Goal: Information Seeking & Learning: Learn about a topic

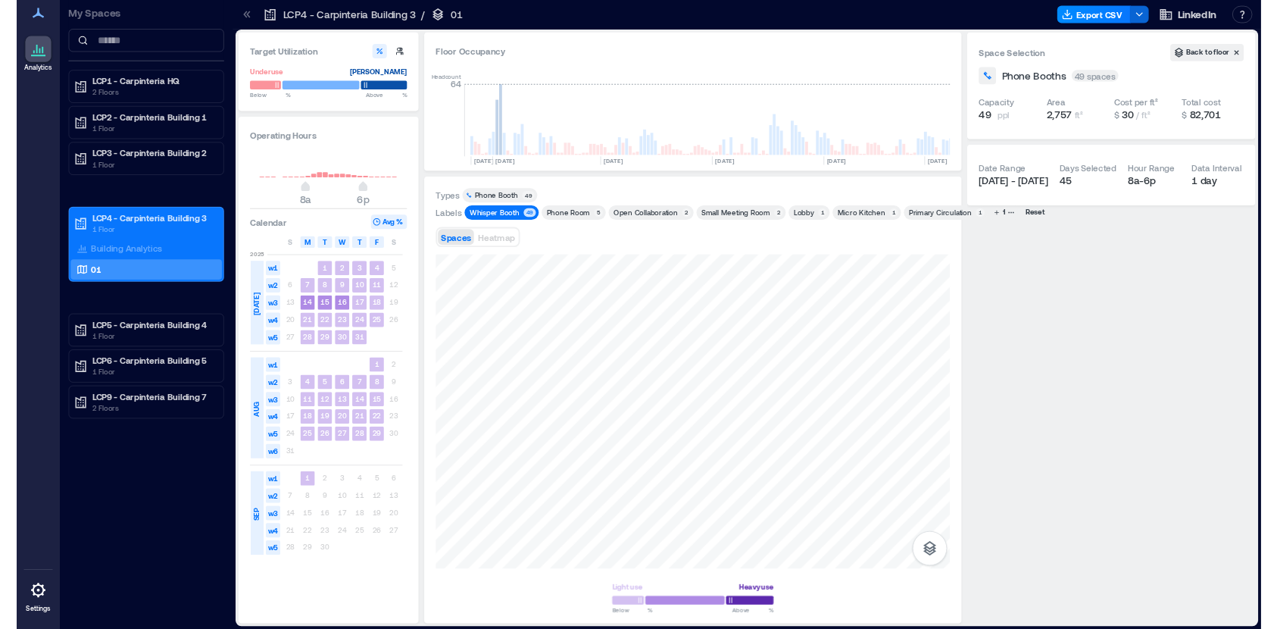
scroll to position [0, 3445]
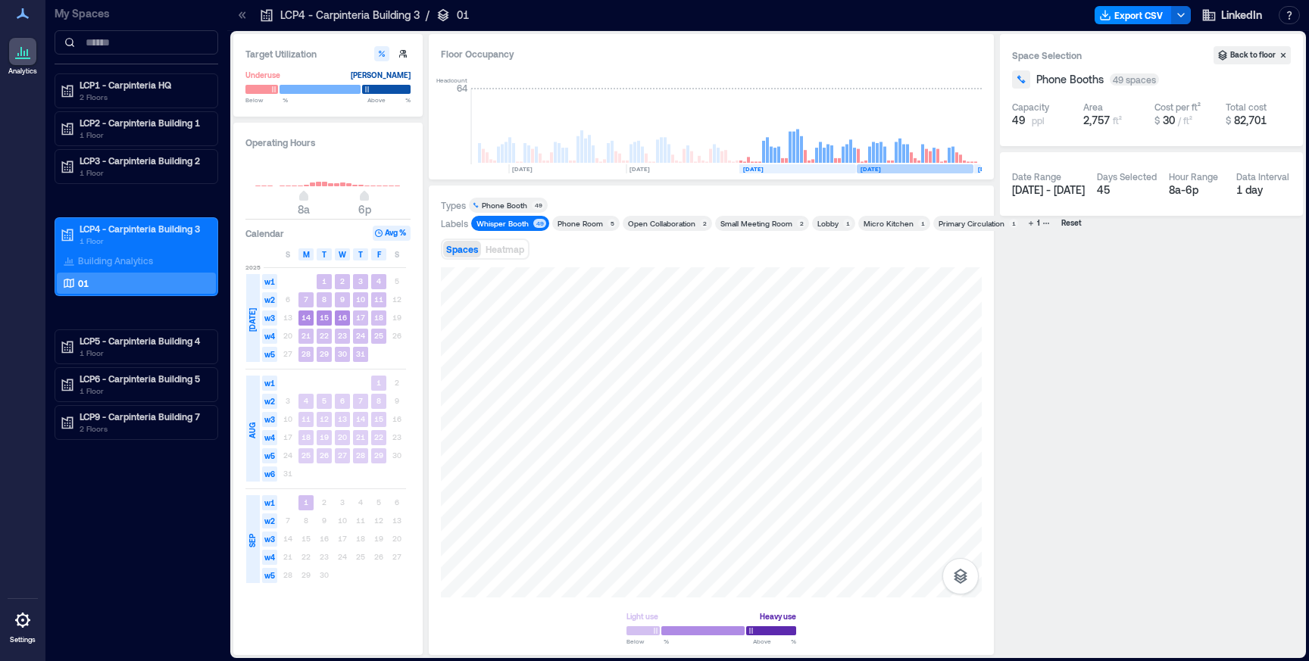
click at [915, 166] on rect at bounding box center [915, 168] width 117 height 9
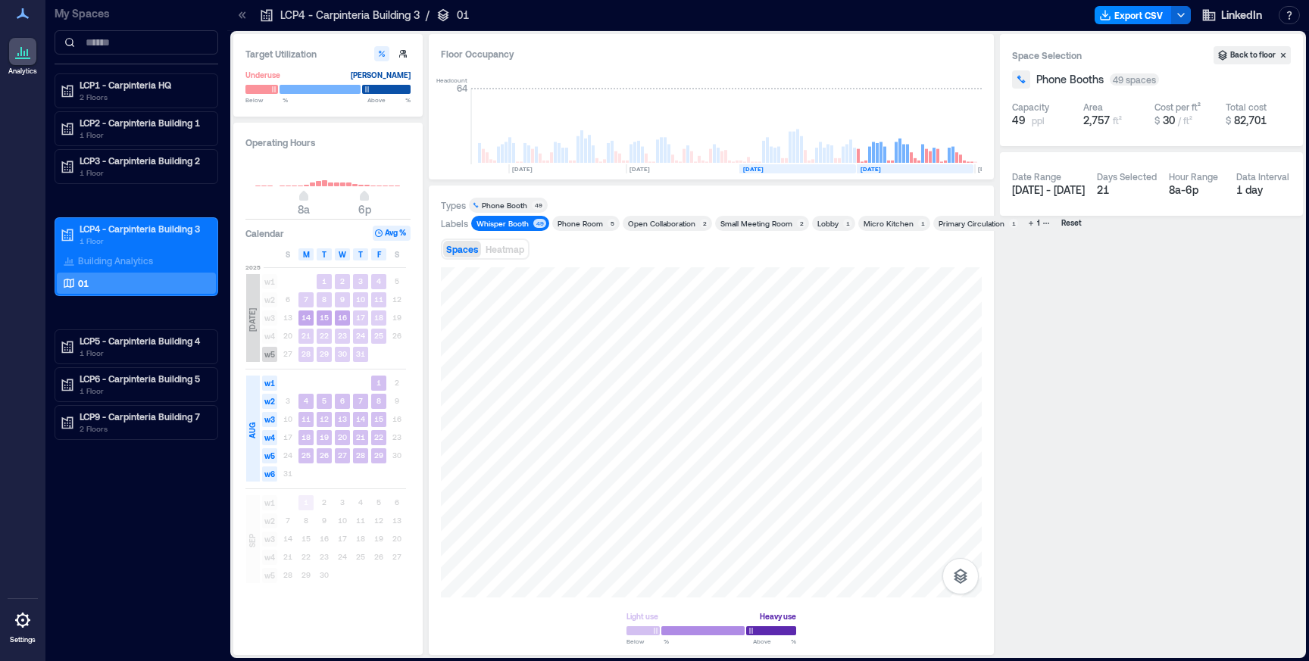
click at [813, 167] on rect at bounding box center [797, 168] width 117 height 9
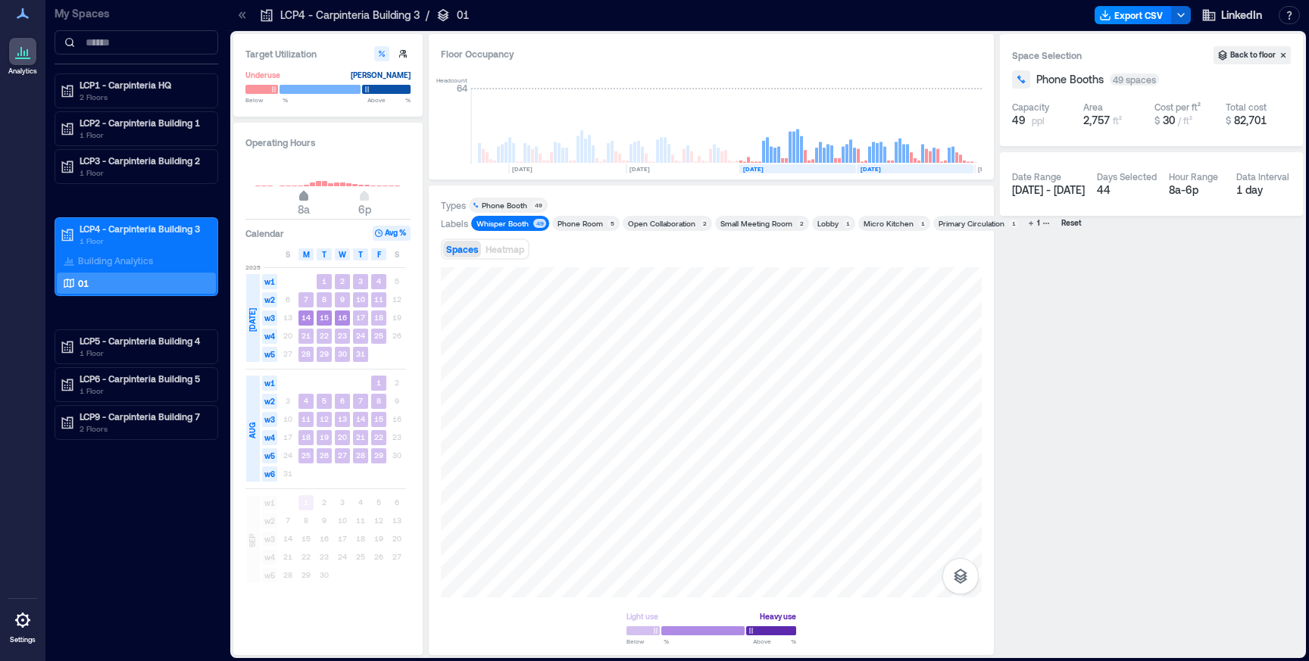
type input "*"
click at [310, 195] on span "9a" at bounding box center [309, 198] width 9 height 6
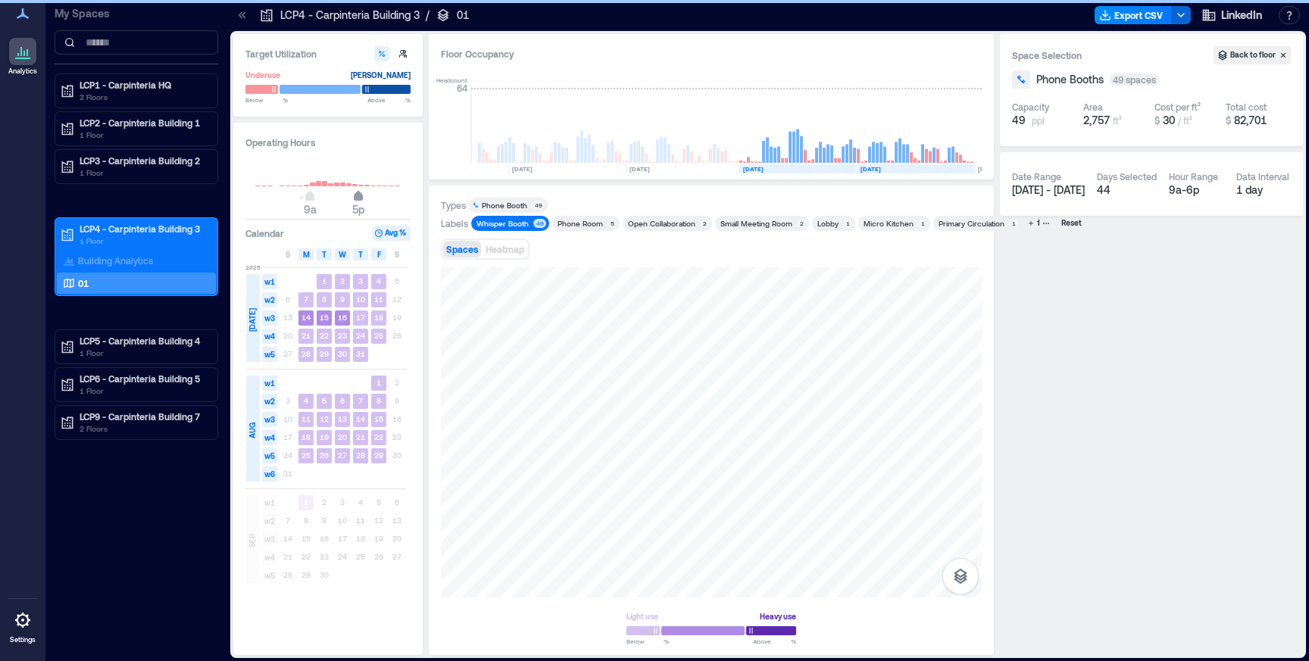
type input "**"
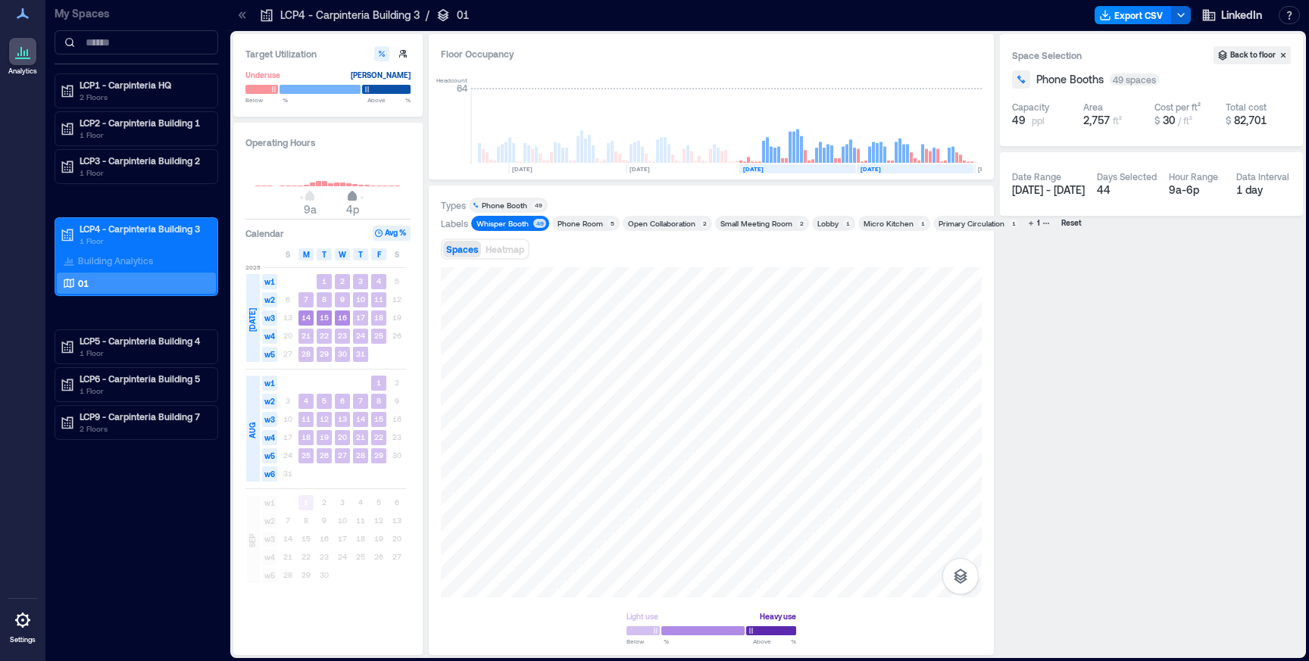
drag, startPoint x: 366, startPoint y: 196, endPoint x: 351, endPoint y: 197, distance: 14.4
click at [351, 197] on span "4p" at bounding box center [352, 198] width 9 height 6
click at [501, 251] on span "Heatmap" at bounding box center [504, 249] width 39 height 11
click at [467, 251] on span "Spaces" at bounding box center [462, 249] width 32 height 11
click at [399, 56] on icon "button" at bounding box center [403, 54] width 8 height 8
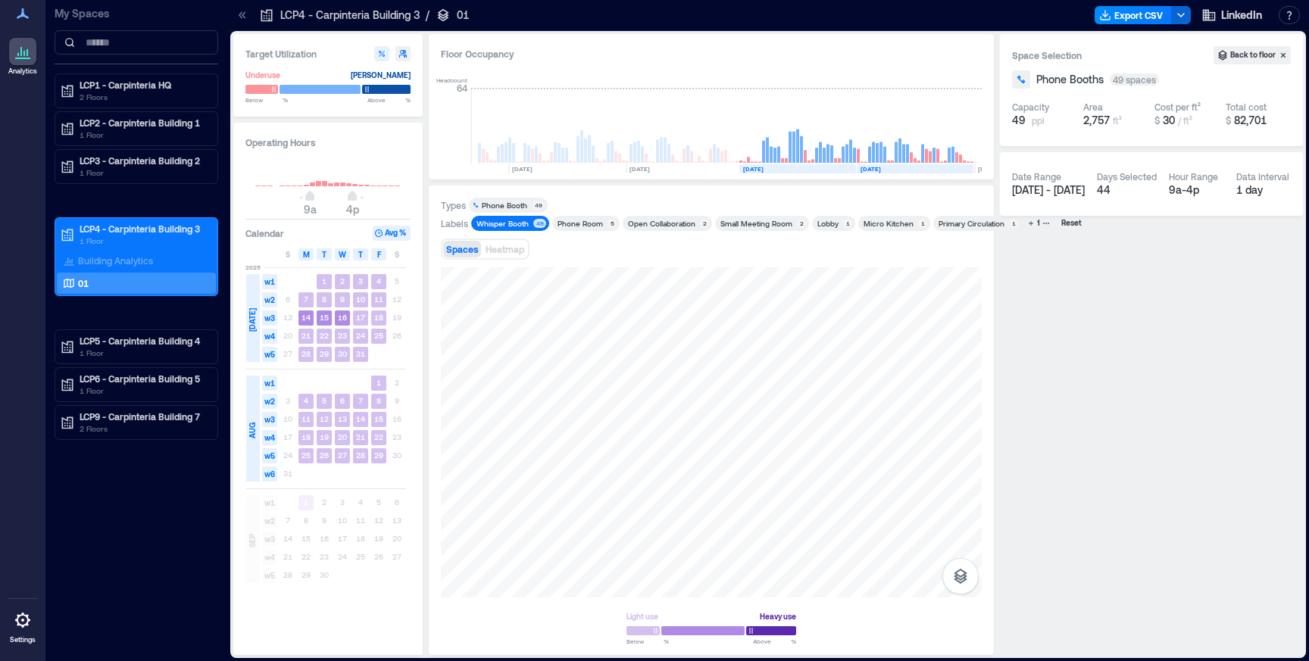
type input "**"
click at [382, 54] on icon "button" at bounding box center [381, 53] width 9 height 9
type input "**"
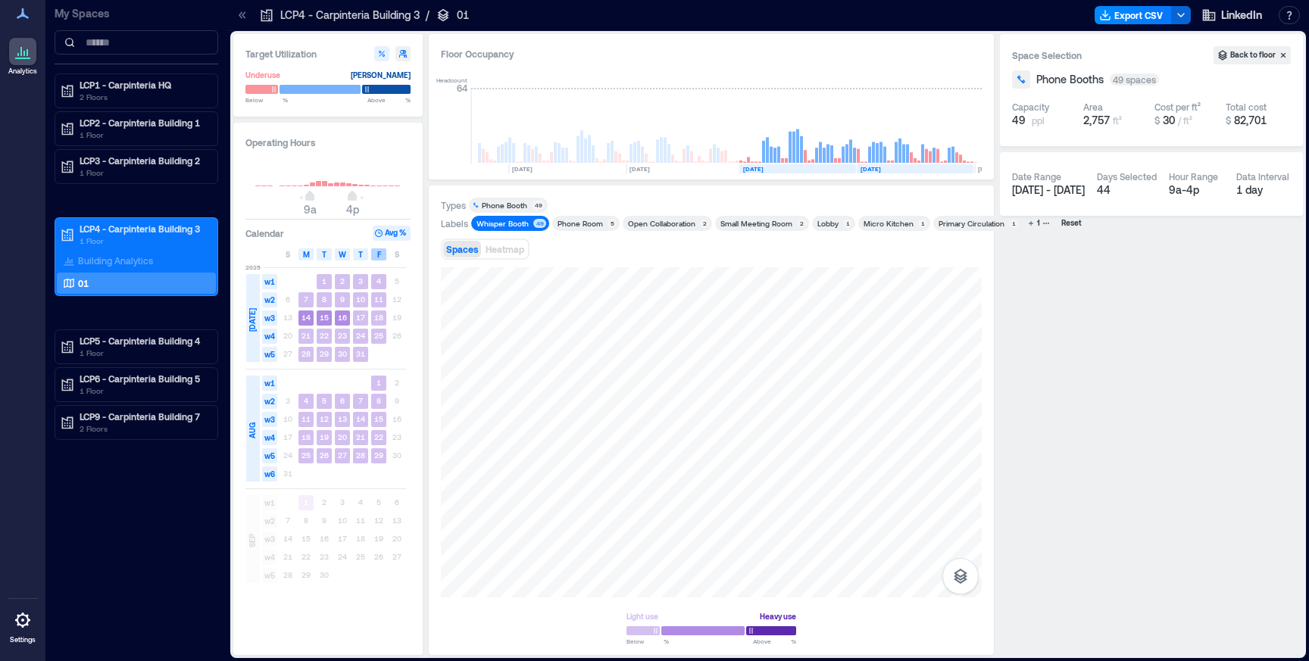
click at [380, 255] on div "F" at bounding box center [378, 254] width 15 height 12
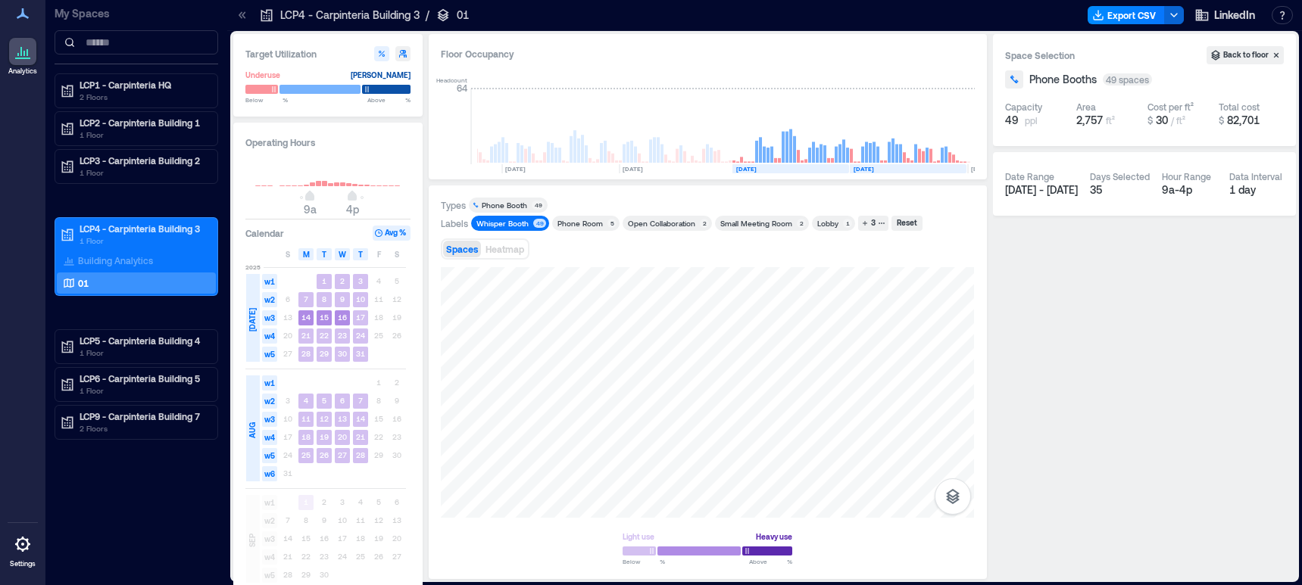
scroll to position [0, 3452]
click at [327, 283] on rect at bounding box center [324, 281] width 15 height 15
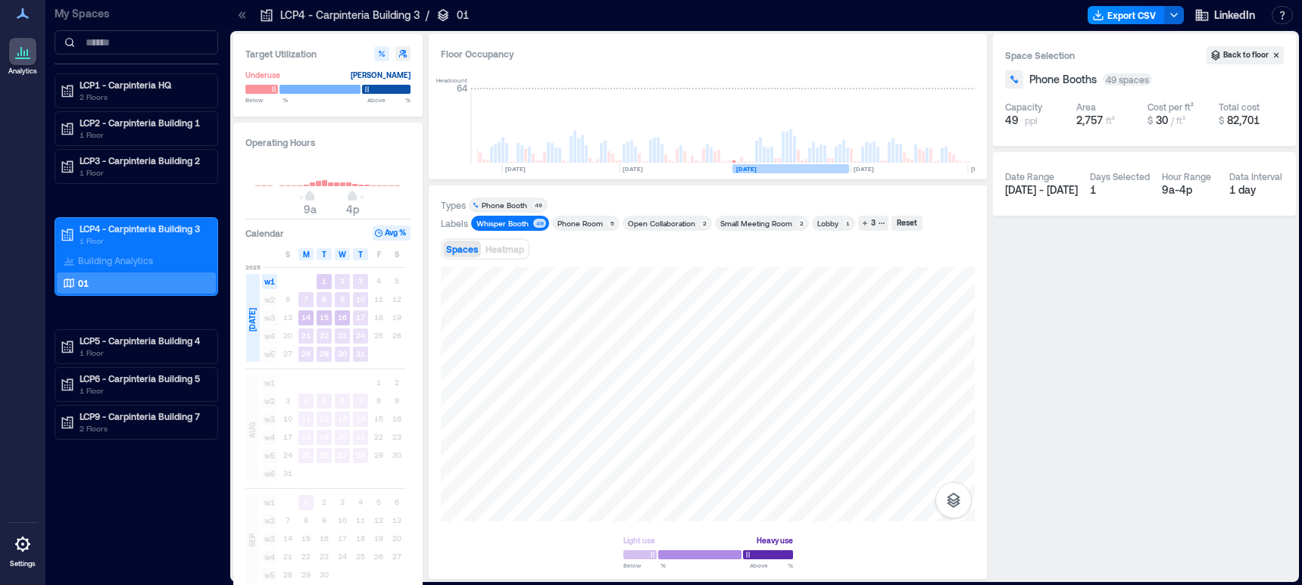
click at [807, 168] on rect at bounding box center [790, 168] width 117 height 9
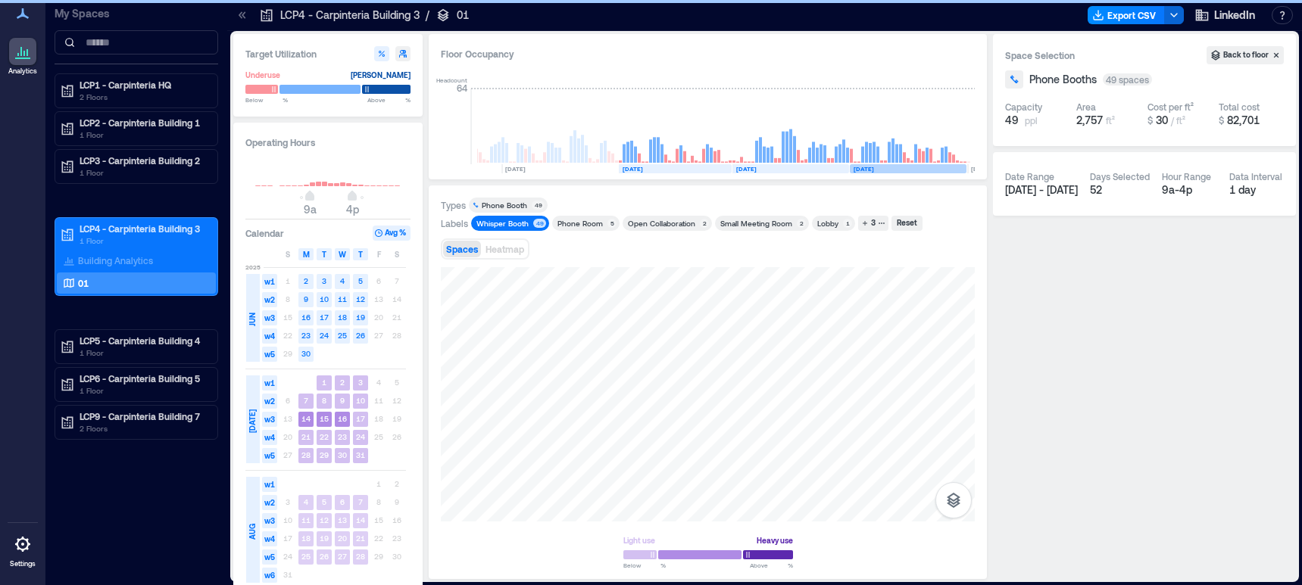
click at [887, 168] on rect at bounding box center [908, 168] width 117 height 9
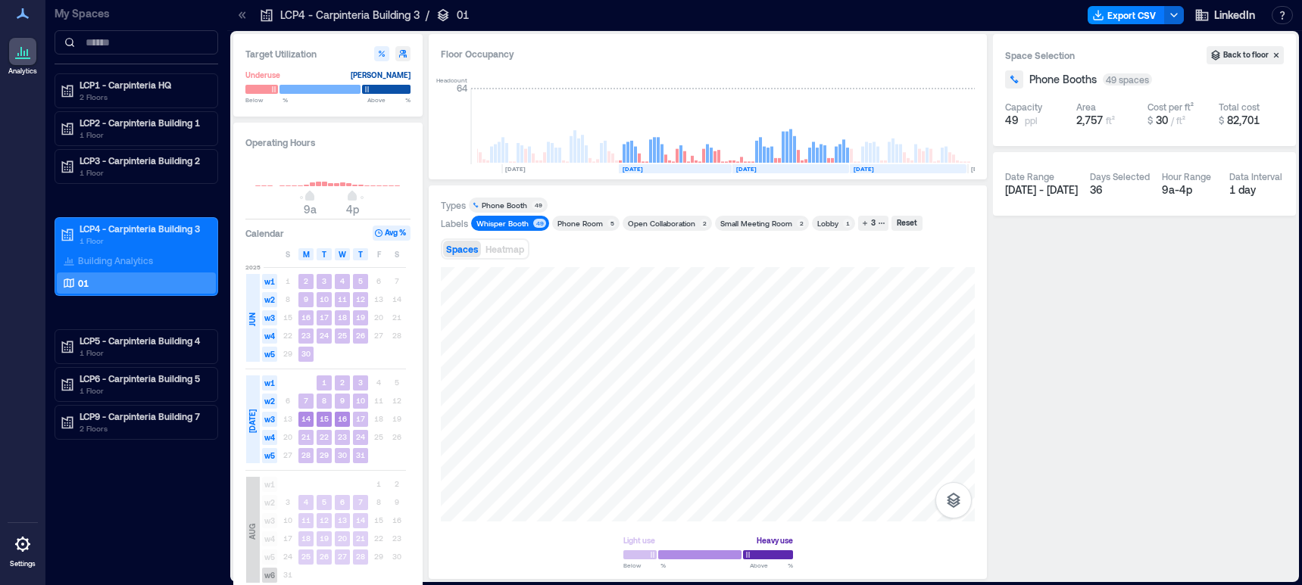
click at [874, 167] on text "[DATE]" at bounding box center [864, 169] width 20 height 8
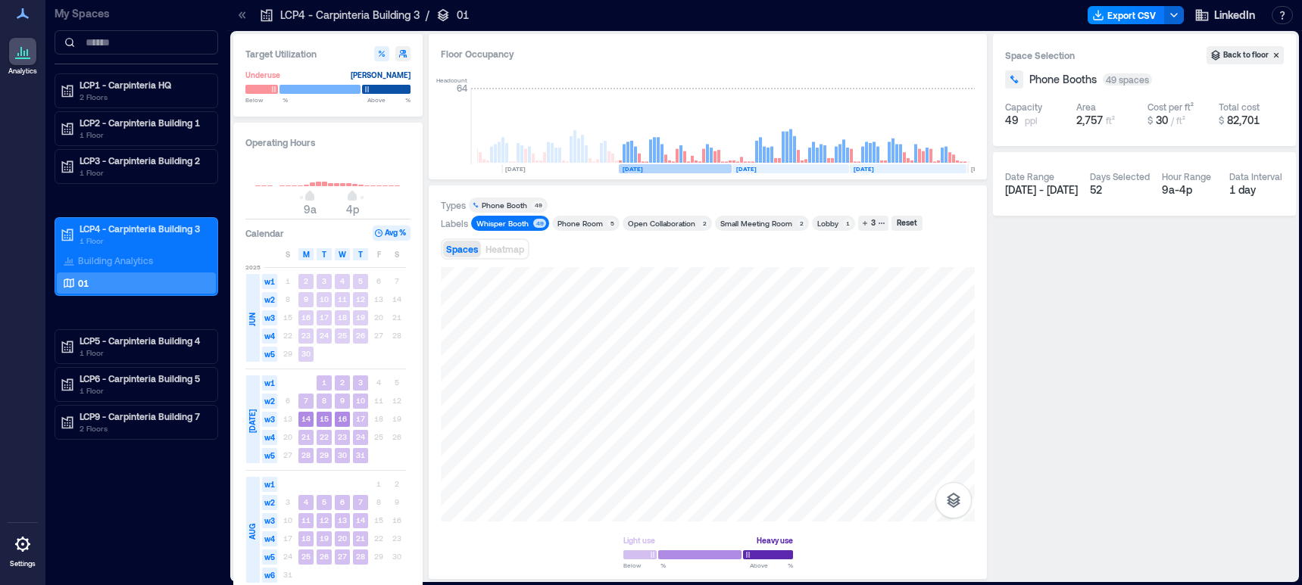
click at [676, 168] on rect at bounding box center [675, 168] width 113 height 9
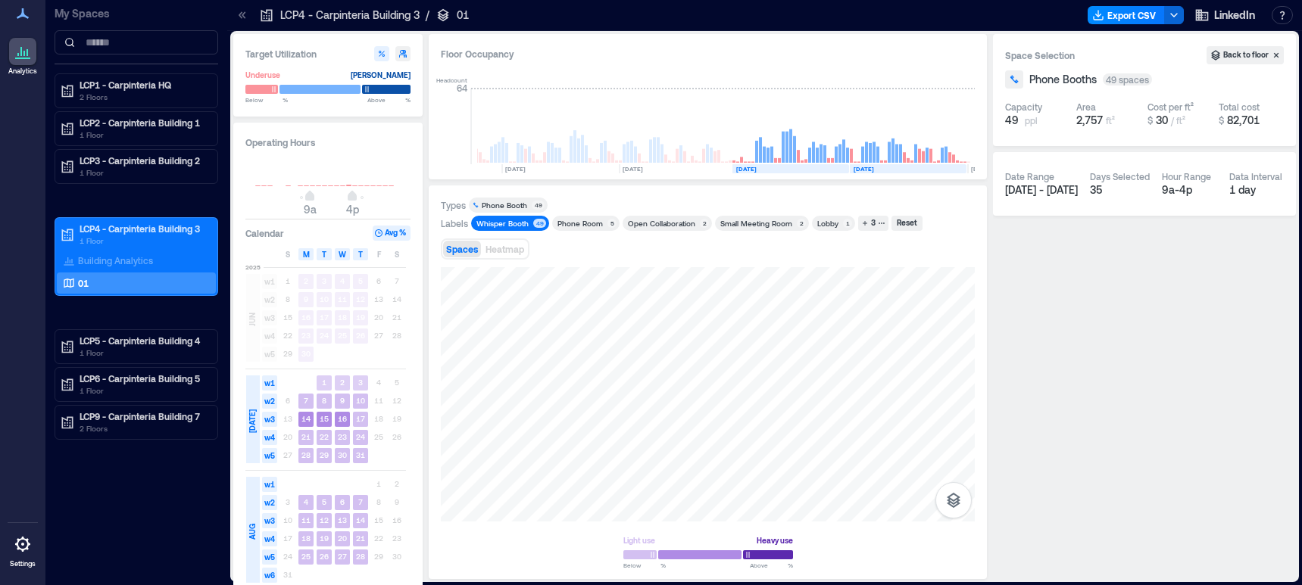
click at [270, 385] on span "w1" at bounding box center [269, 383] width 15 height 15
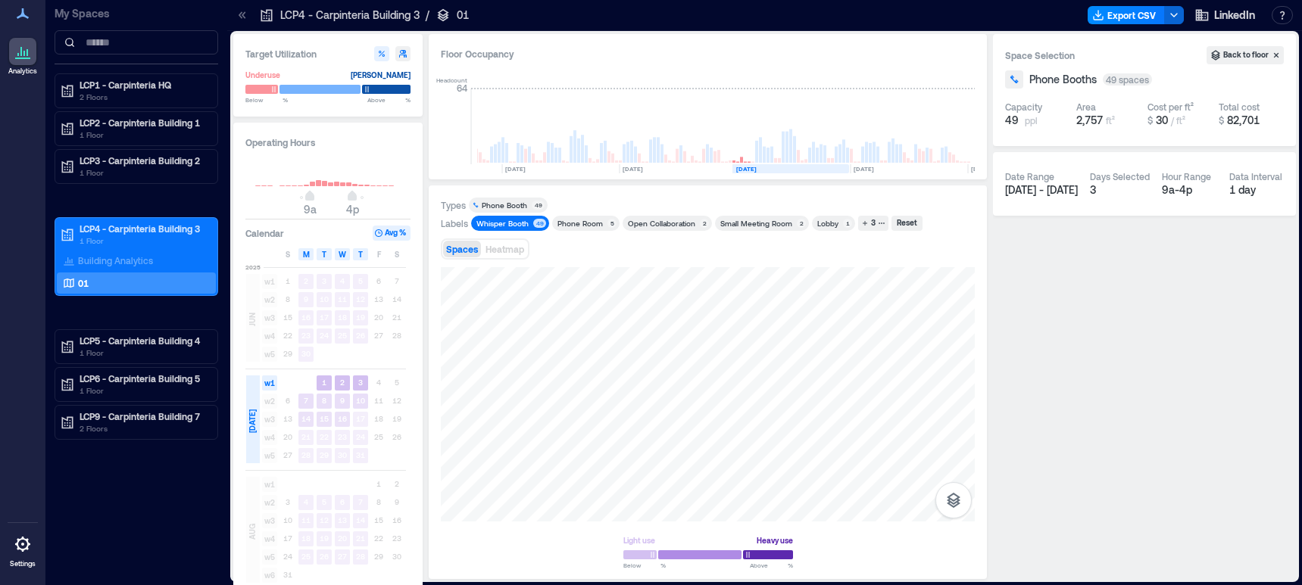
click at [270, 403] on span "w2" at bounding box center [269, 401] width 15 height 15
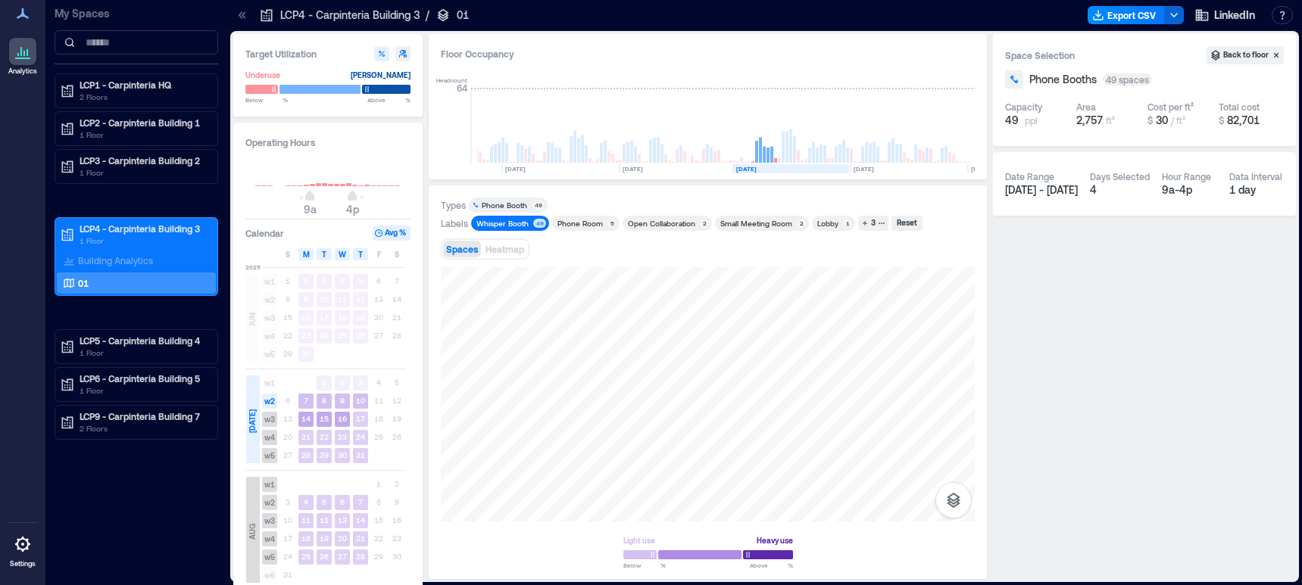
click at [273, 559] on span "w5" at bounding box center [269, 557] width 15 height 15
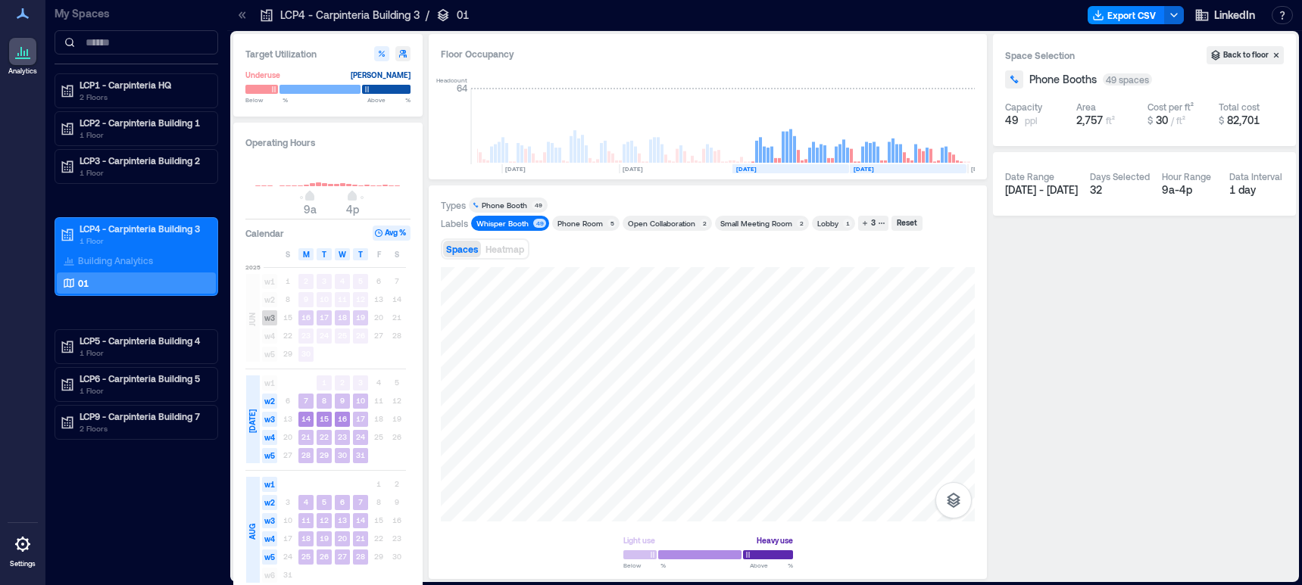
click at [267, 319] on span "w3" at bounding box center [269, 318] width 15 height 15
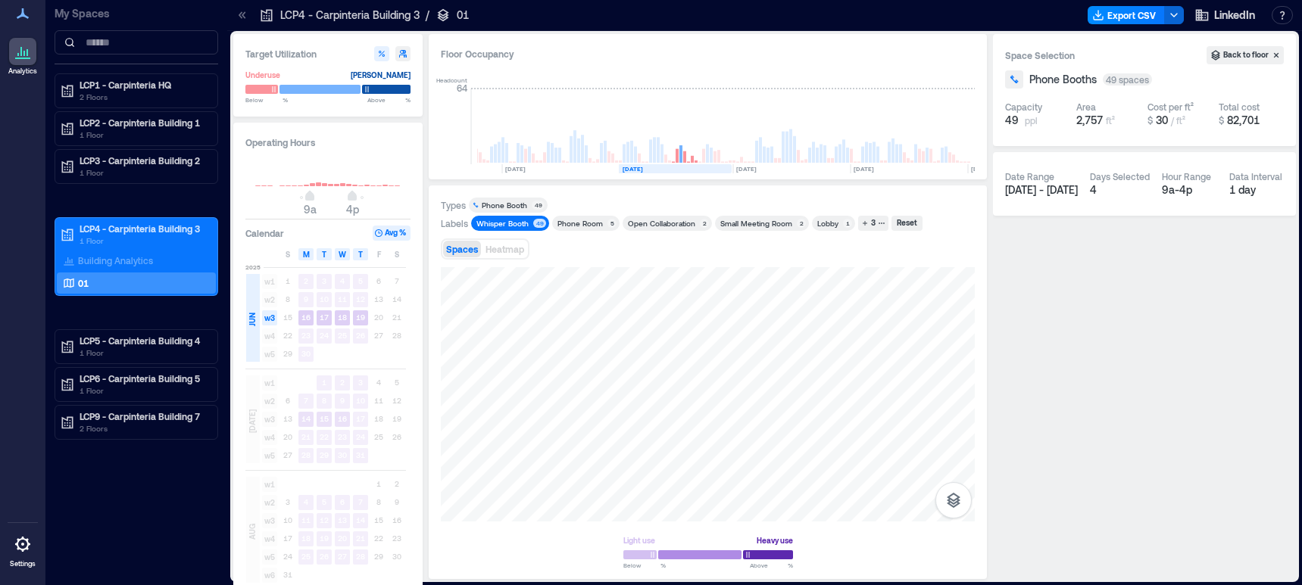
scroll to position [0, 3401]
click at [272, 336] on span "w4" at bounding box center [269, 336] width 15 height 15
click at [271, 404] on span "w2" at bounding box center [269, 401] width 15 height 15
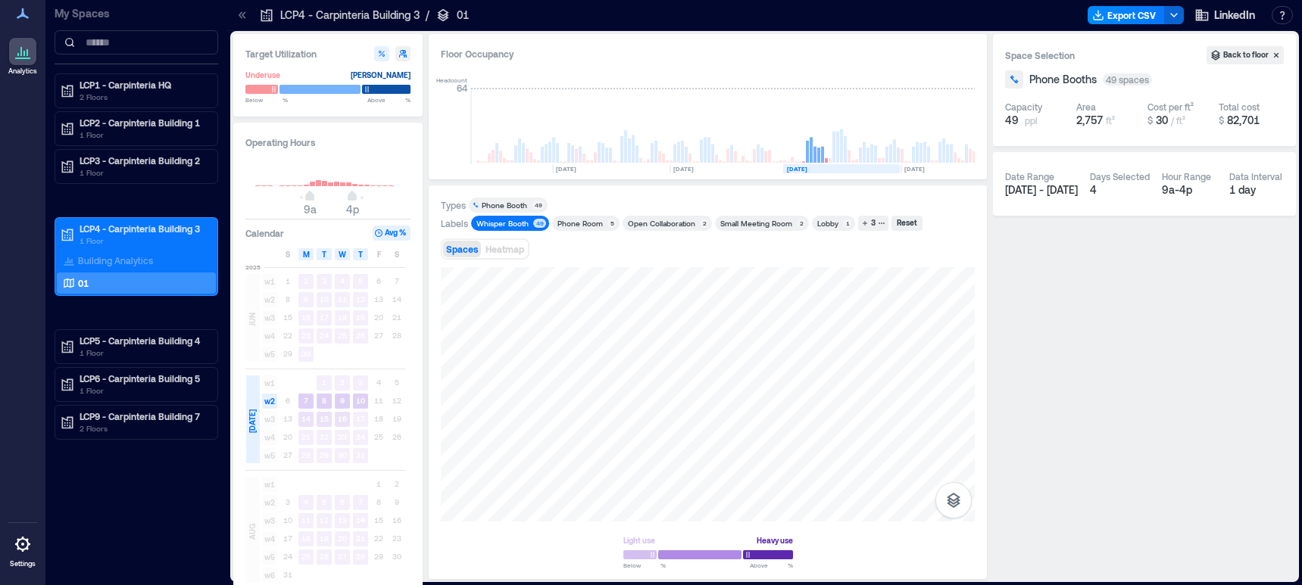
scroll to position [0, 3452]
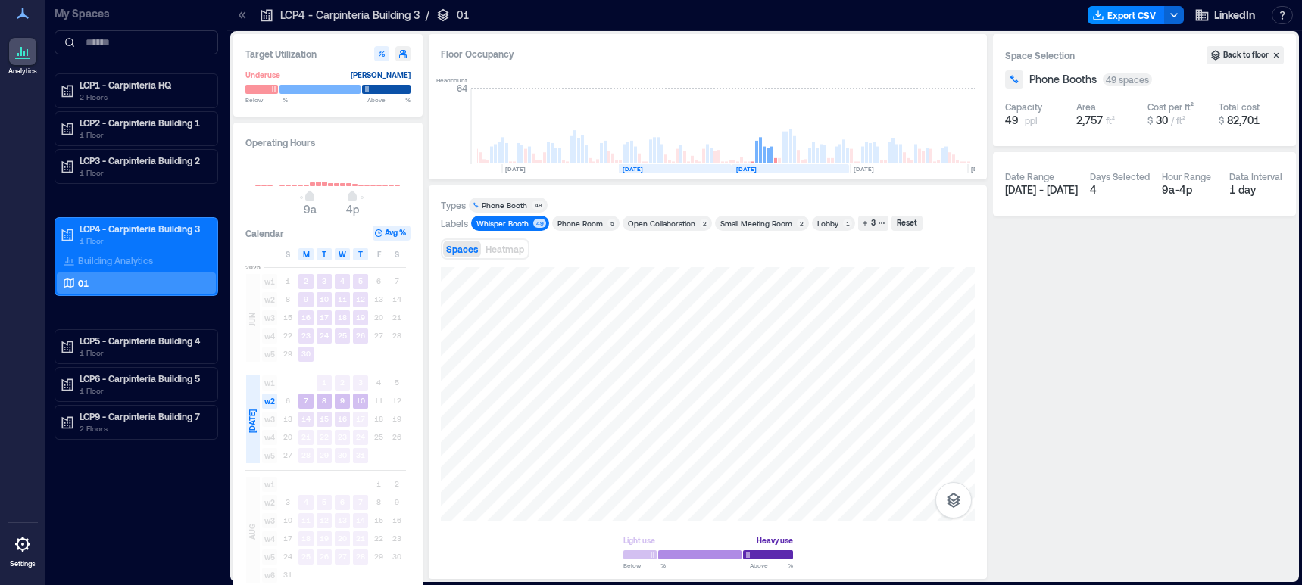
click at [682, 169] on rect at bounding box center [675, 168] width 113 height 9
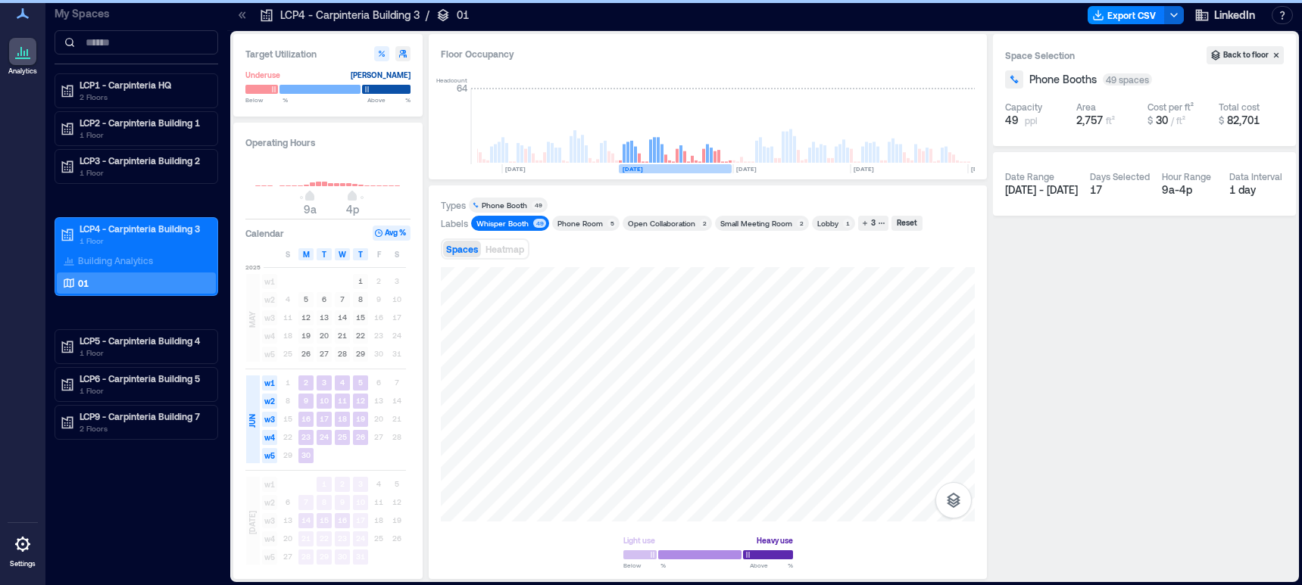
scroll to position [0, 3401]
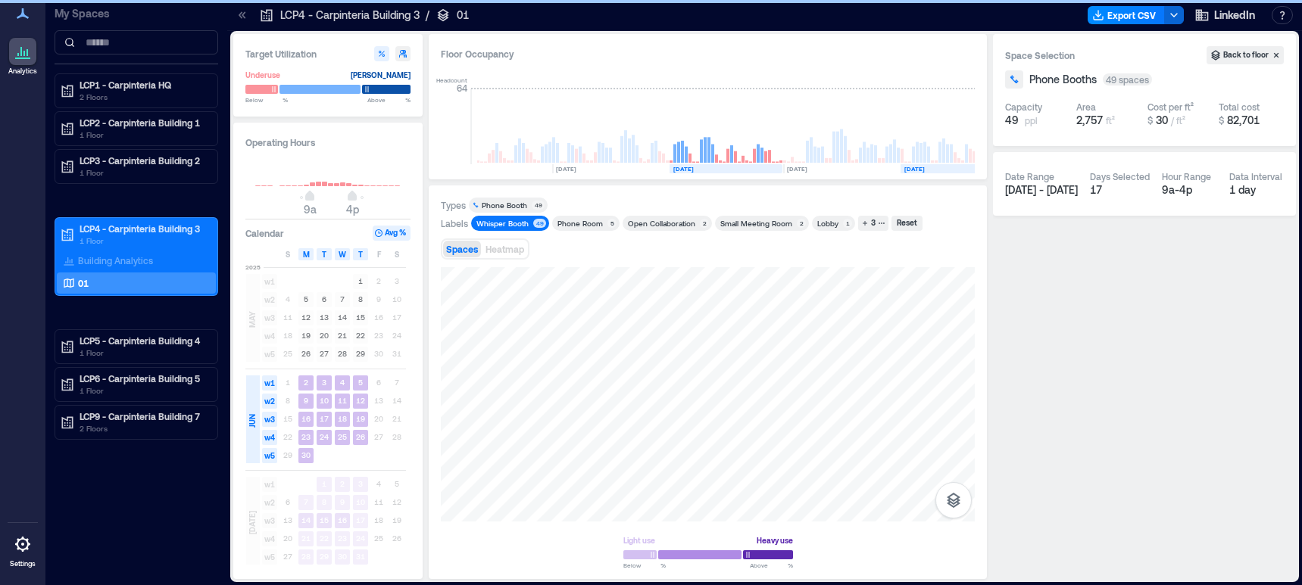
click at [925, 167] on text "[DATE]" at bounding box center [914, 169] width 20 height 8
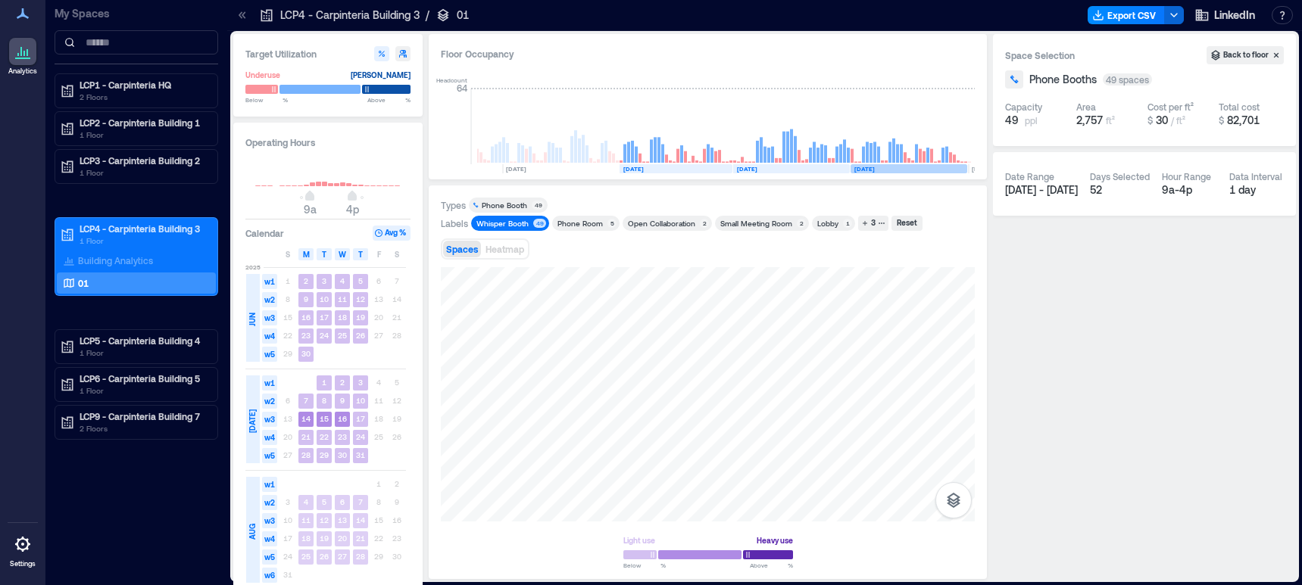
scroll to position [0, 3452]
click at [268, 381] on span "w1" at bounding box center [269, 383] width 15 height 15
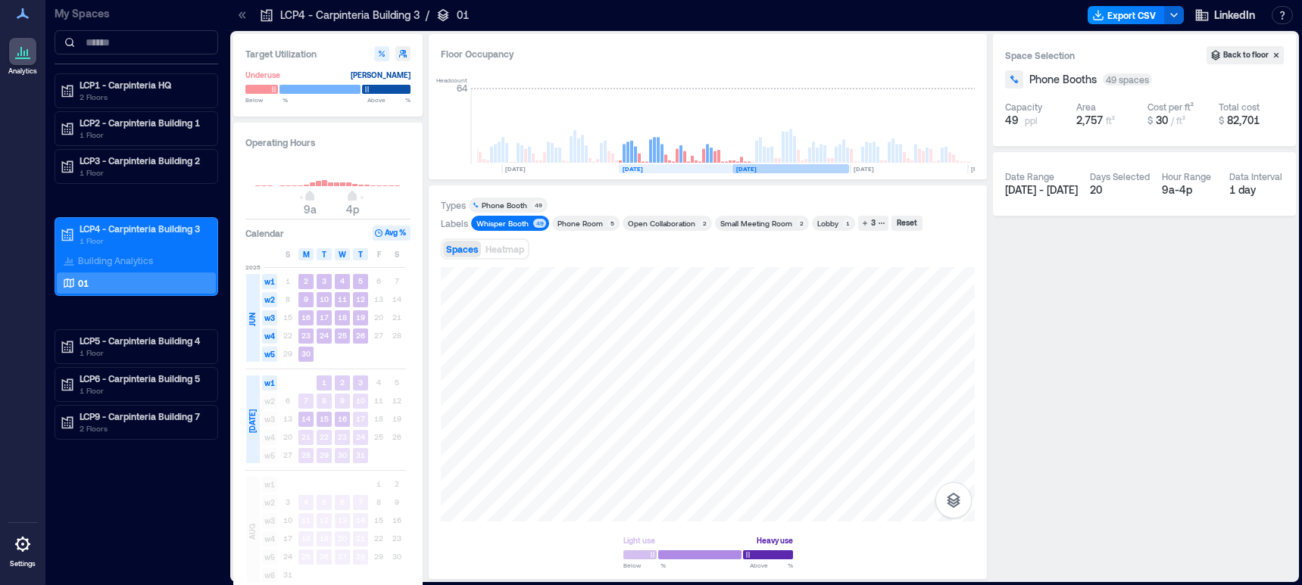
click at [784, 168] on rect at bounding box center [790, 168] width 117 height 9
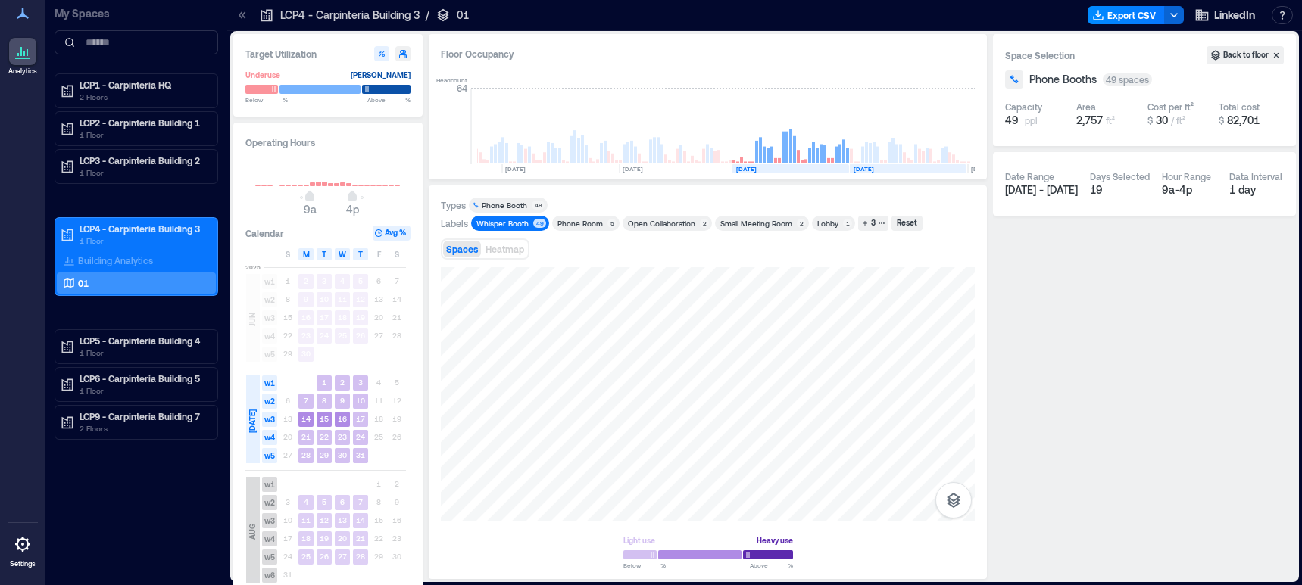
click at [928, 167] on rect at bounding box center [908, 168] width 117 height 9
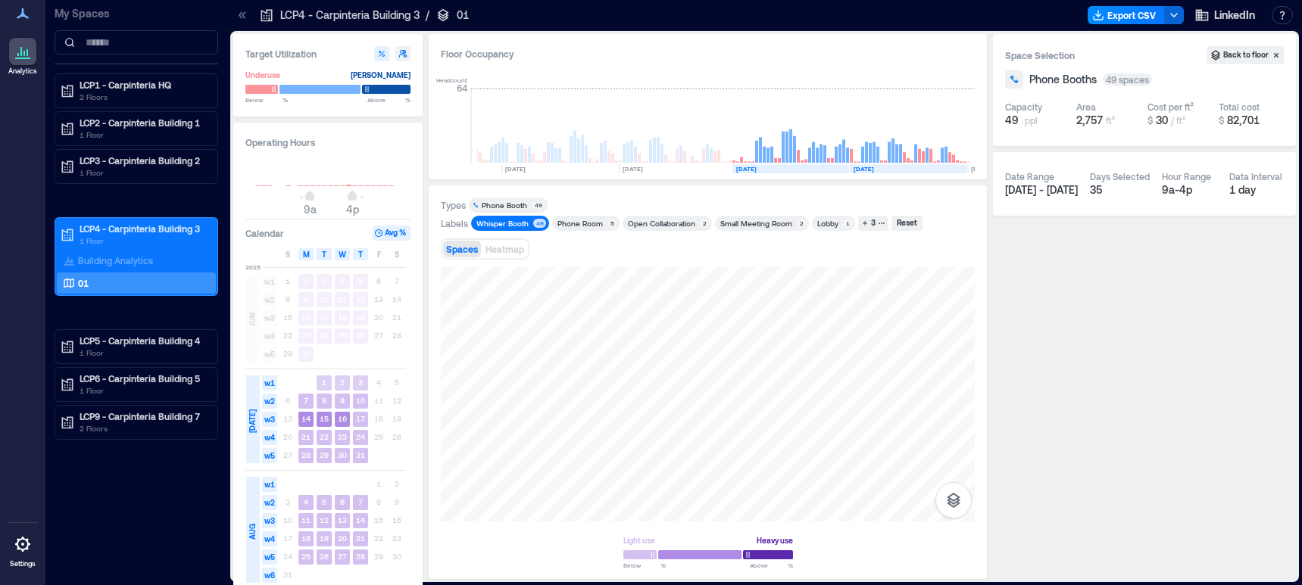
click at [272, 380] on span "w1" at bounding box center [269, 383] width 15 height 15
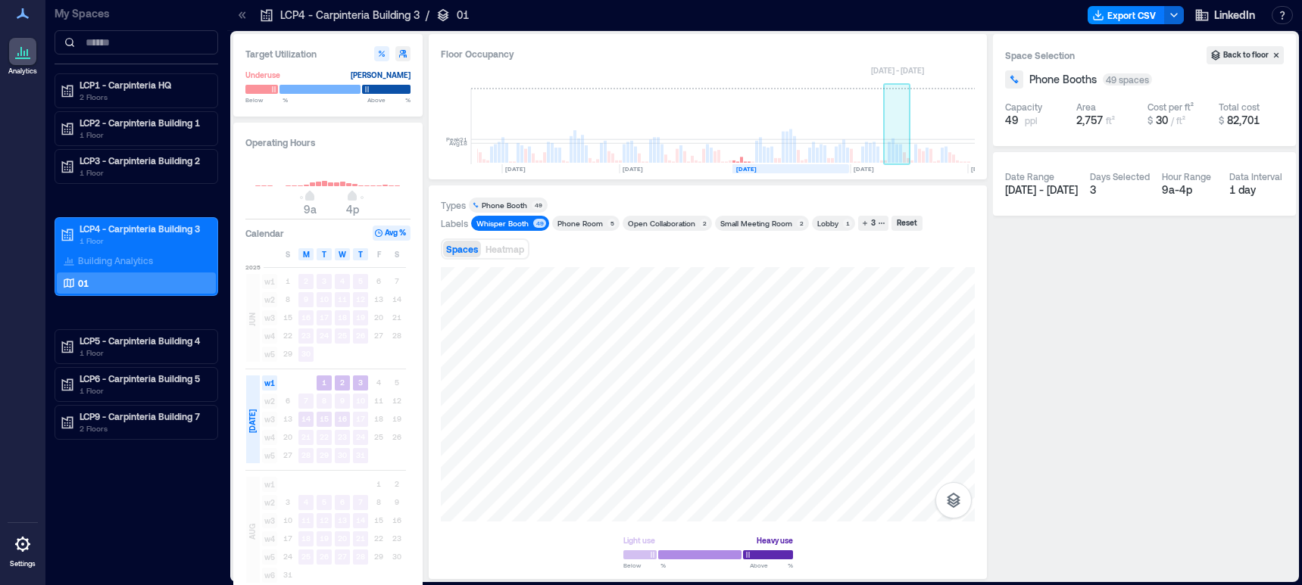
click at [887, 167] on rect at bounding box center [908, 168] width 117 height 9
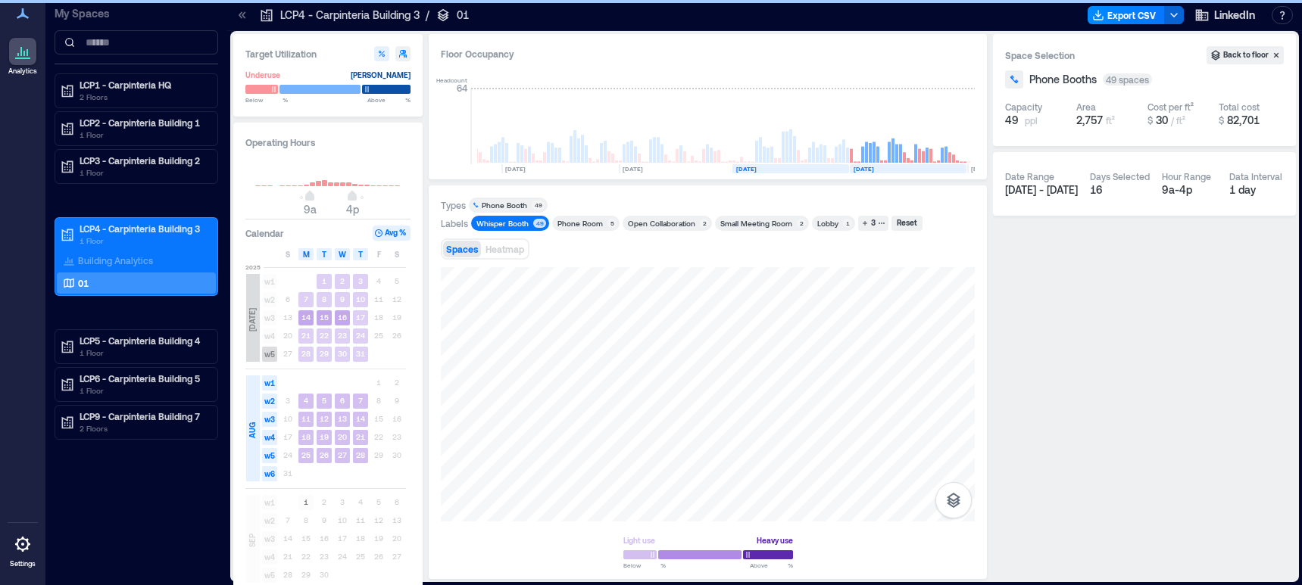
click at [821, 169] on rect at bounding box center [790, 168] width 117 height 9
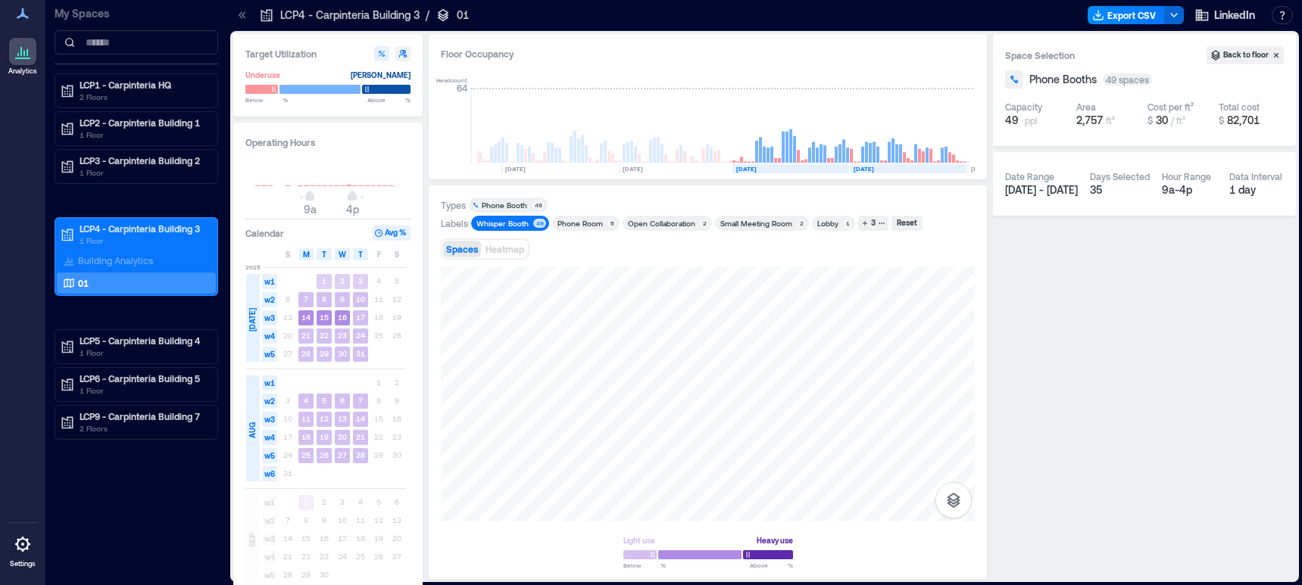
click at [269, 280] on span "w1" at bounding box center [269, 281] width 15 height 15
click at [710, 168] on rect at bounding box center [675, 168] width 113 height 9
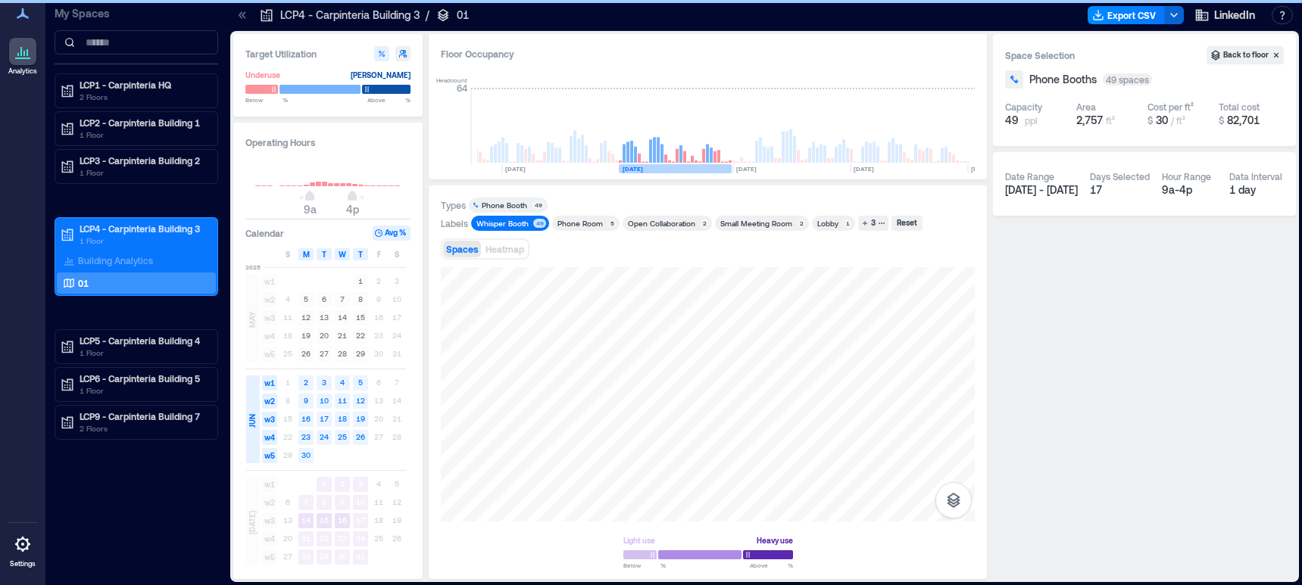
scroll to position [0, 3401]
click at [953, 167] on rect at bounding box center [958, 168] width 117 height 9
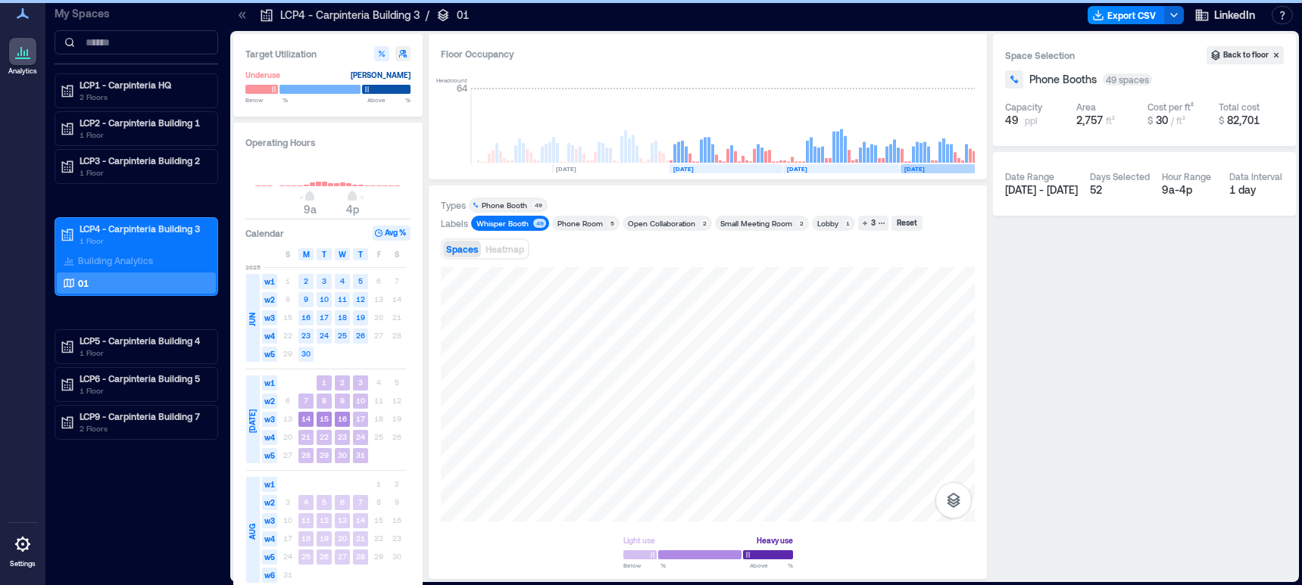
scroll to position [0, 3452]
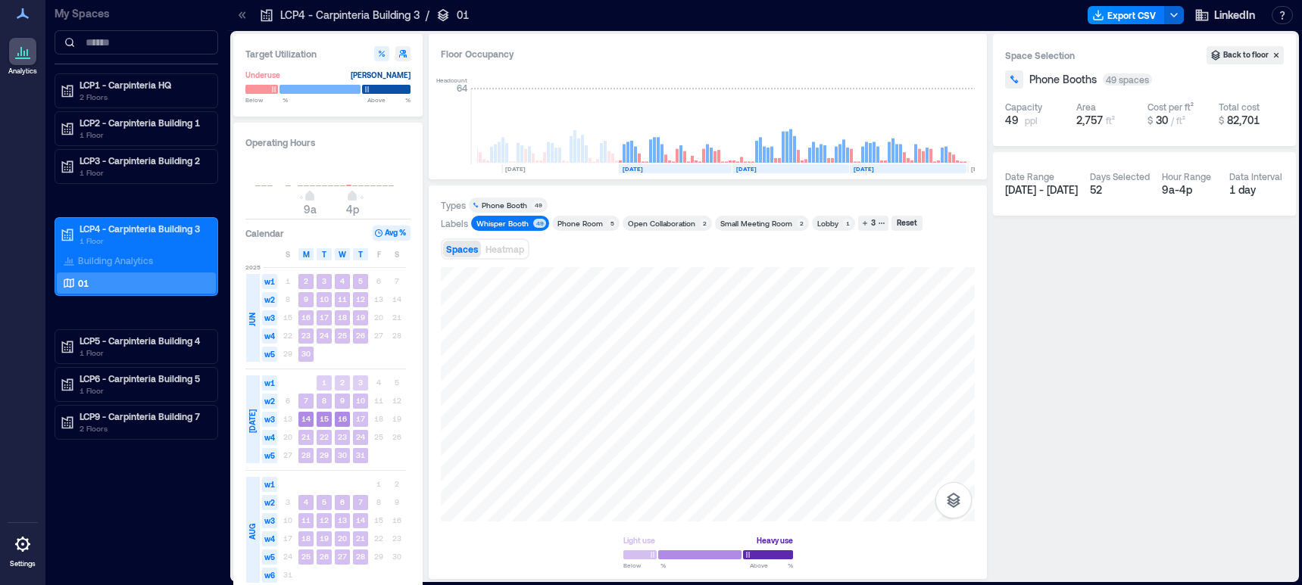
click at [269, 384] on span "w1" at bounding box center [269, 383] width 15 height 15
click at [270, 356] on span "w5" at bounding box center [269, 354] width 15 height 15
click at [269, 297] on span "w2" at bounding box center [269, 299] width 15 height 15
click at [271, 279] on span "w1" at bounding box center [269, 281] width 15 height 15
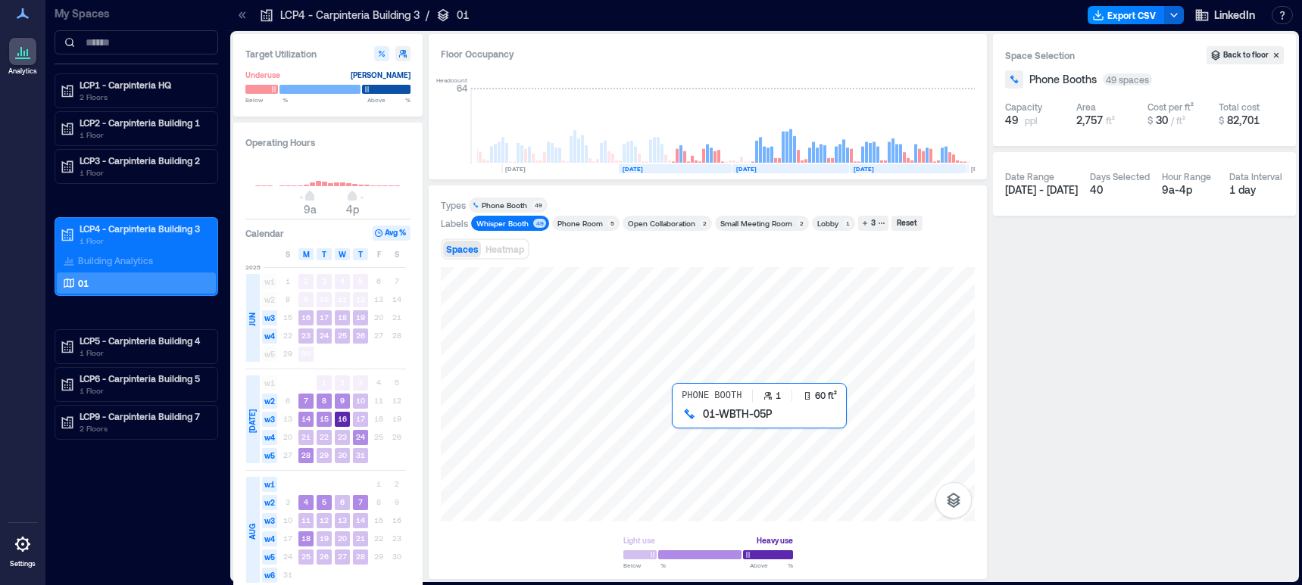
click at [685, 426] on div at bounding box center [708, 394] width 534 height 254
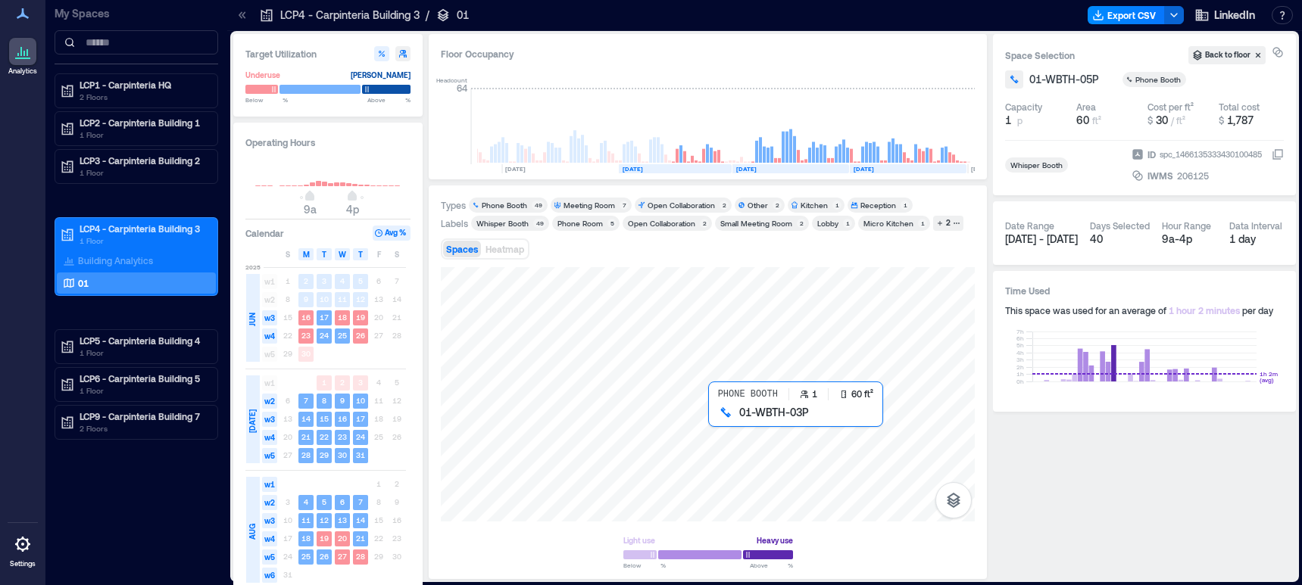
click at [715, 421] on div at bounding box center [708, 394] width 534 height 254
click at [750, 425] on div at bounding box center [708, 394] width 534 height 254
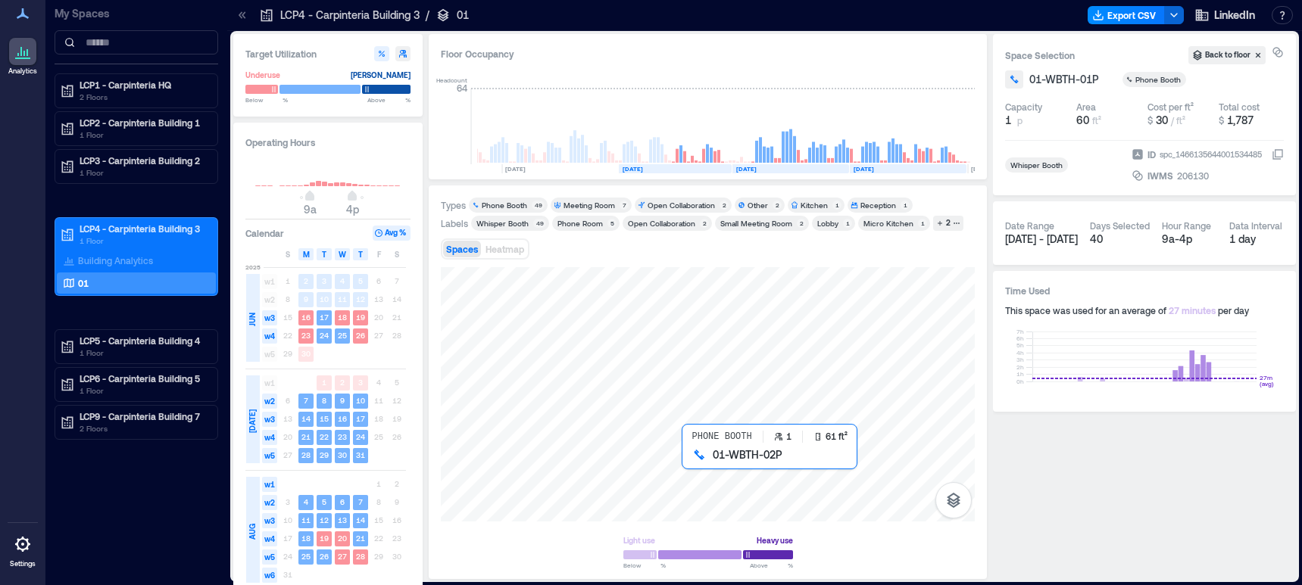
click at [693, 462] on div at bounding box center [708, 394] width 534 height 254
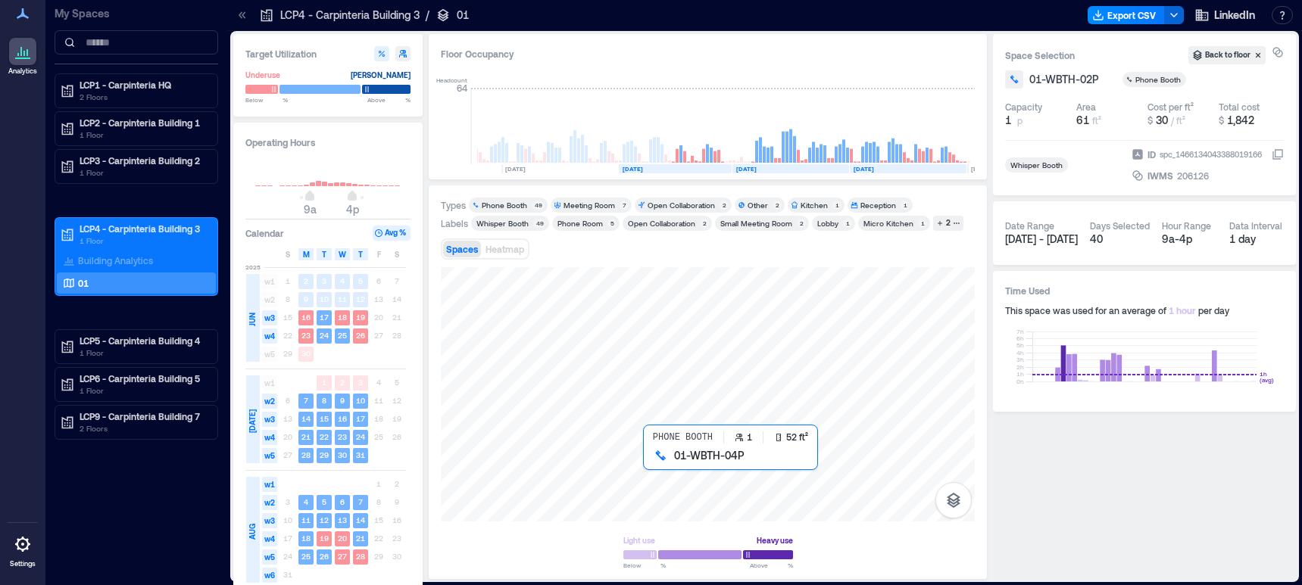
click at [653, 462] on div at bounding box center [708, 394] width 534 height 254
click at [631, 467] on div at bounding box center [708, 394] width 534 height 254
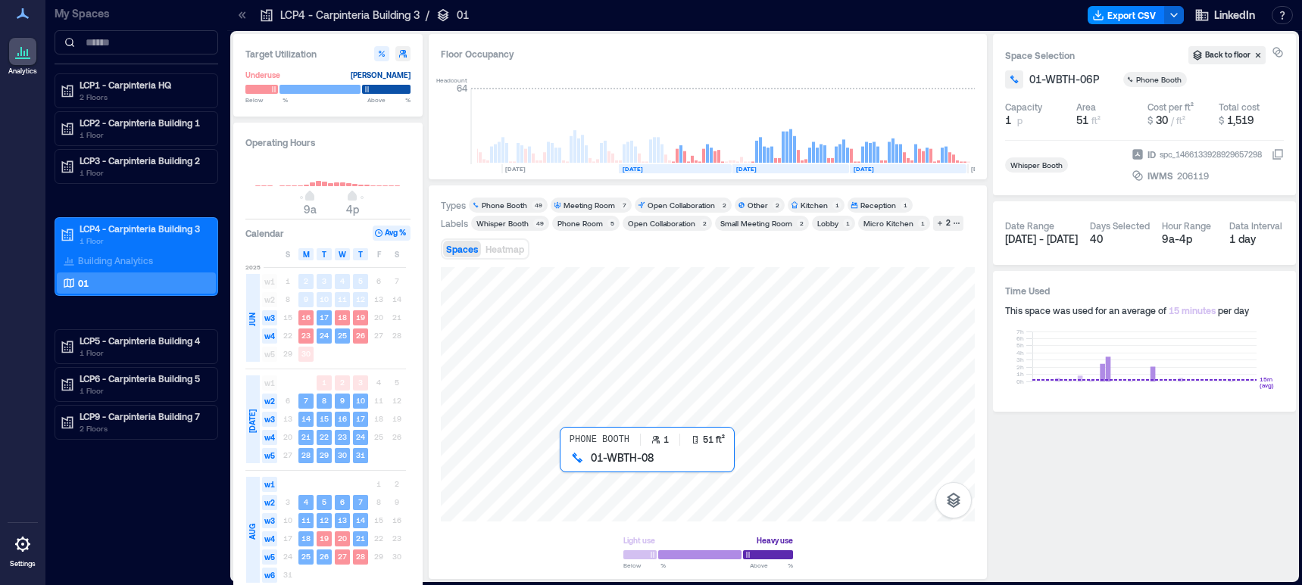
click at [567, 466] on div at bounding box center [708, 394] width 534 height 254
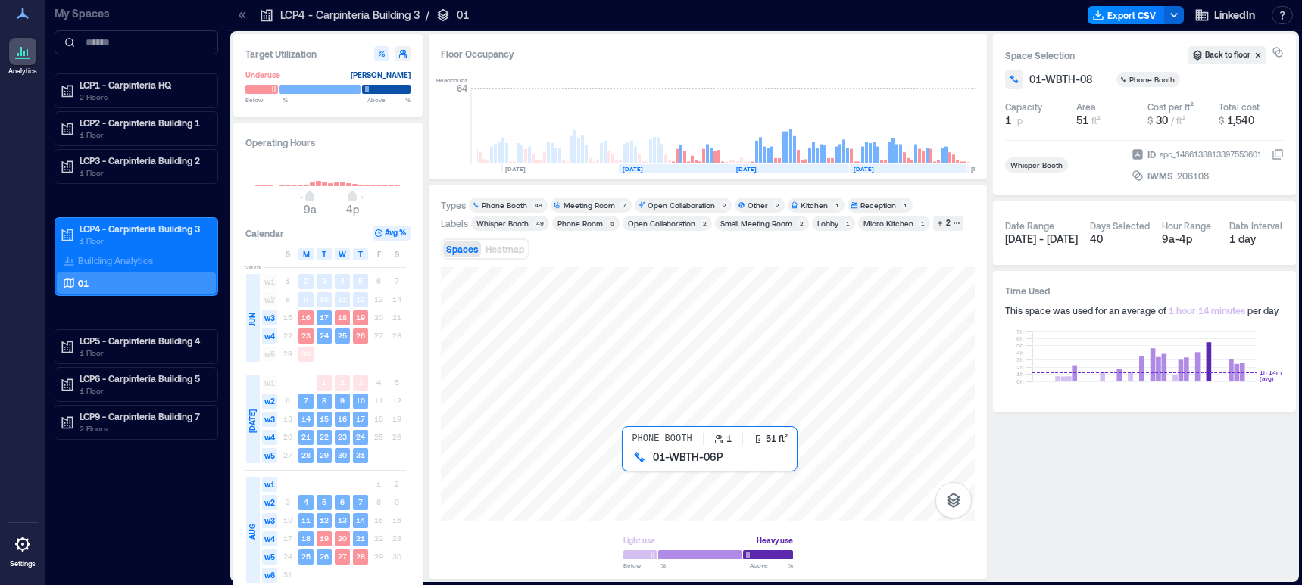
click at [638, 465] on div at bounding box center [708, 394] width 534 height 254
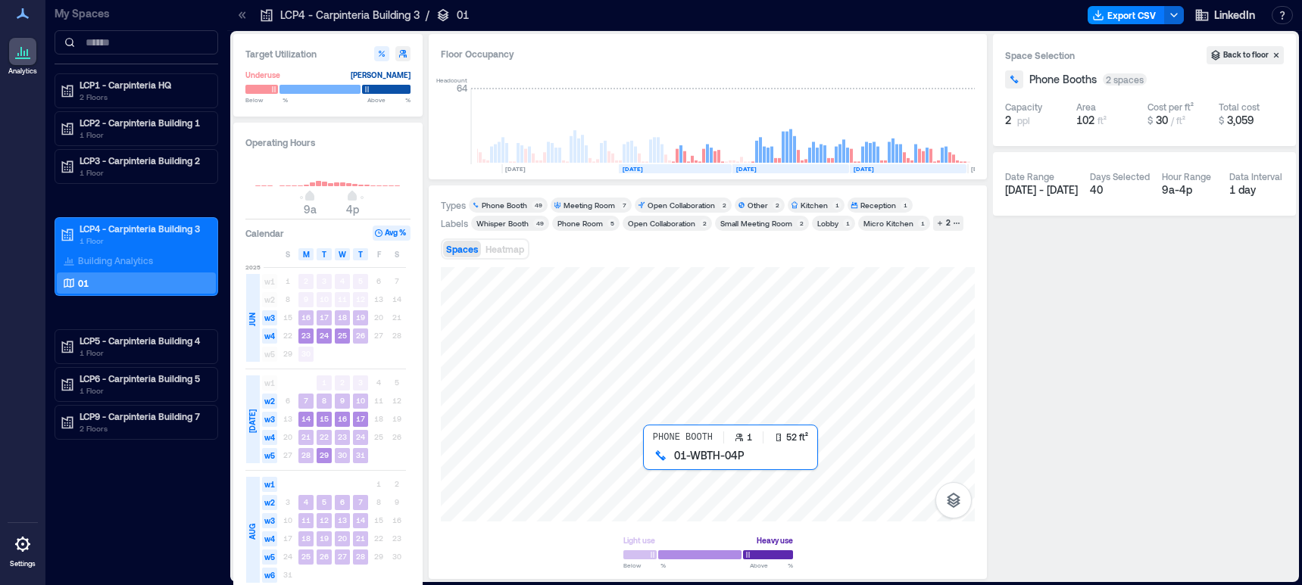
click at [657, 463] on div at bounding box center [708, 394] width 534 height 254
click at [693, 466] on div at bounding box center [708, 394] width 534 height 254
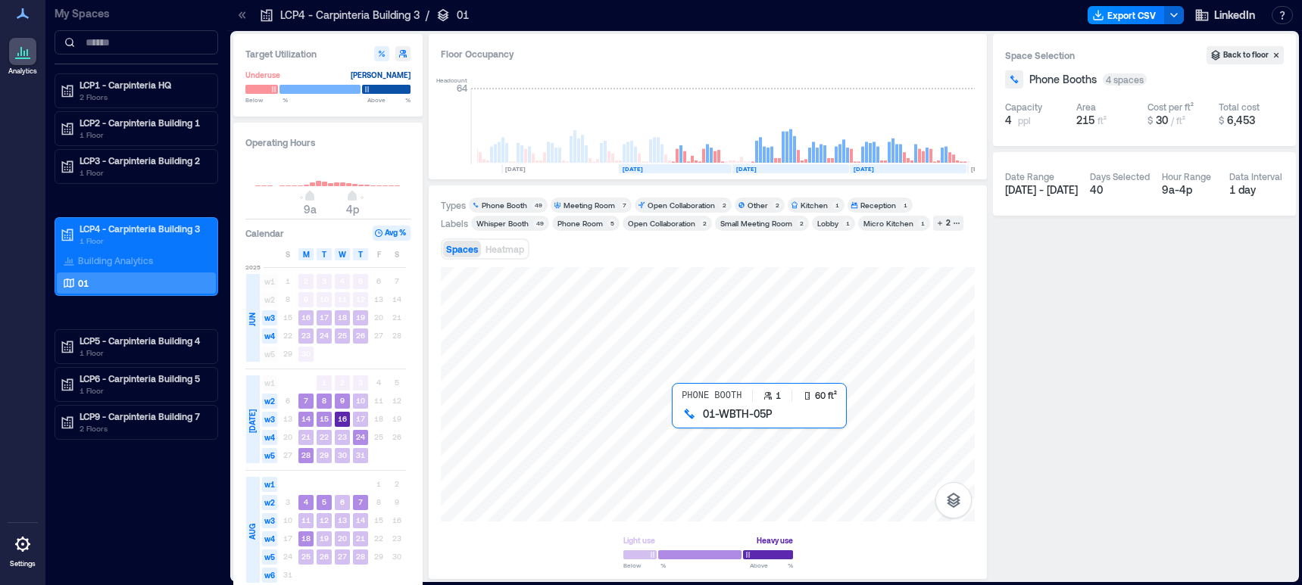
click at [676, 429] on div at bounding box center [708, 394] width 534 height 254
click at [660, 420] on div at bounding box center [708, 394] width 534 height 254
click at [718, 427] on div at bounding box center [708, 394] width 534 height 254
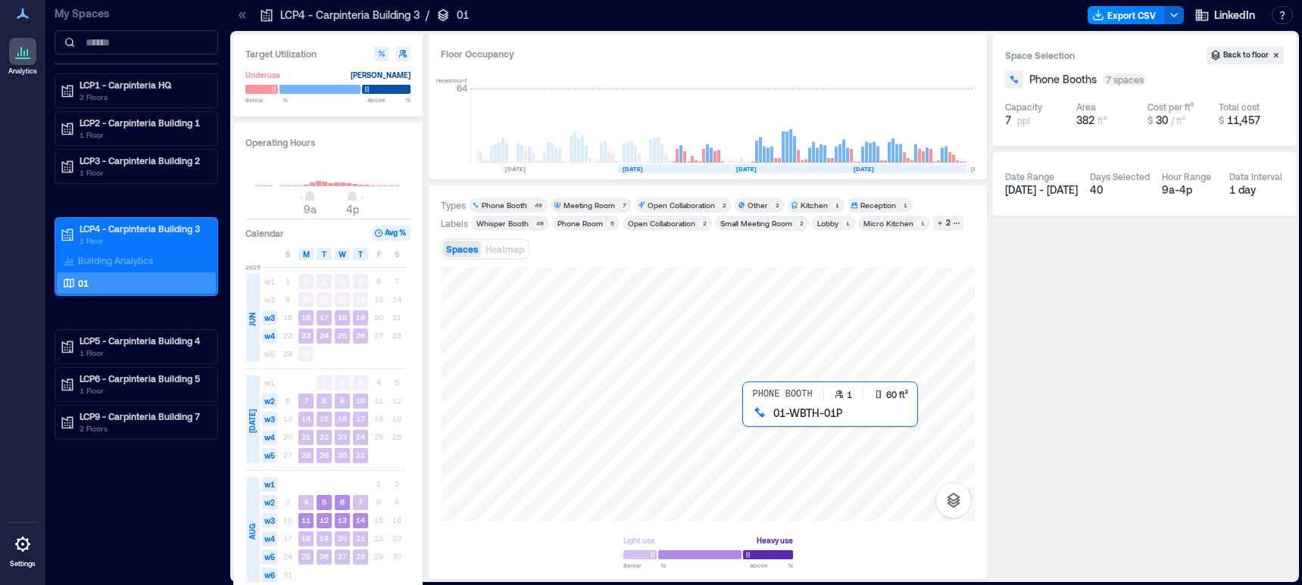
click at [756, 423] on div at bounding box center [708, 394] width 534 height 254
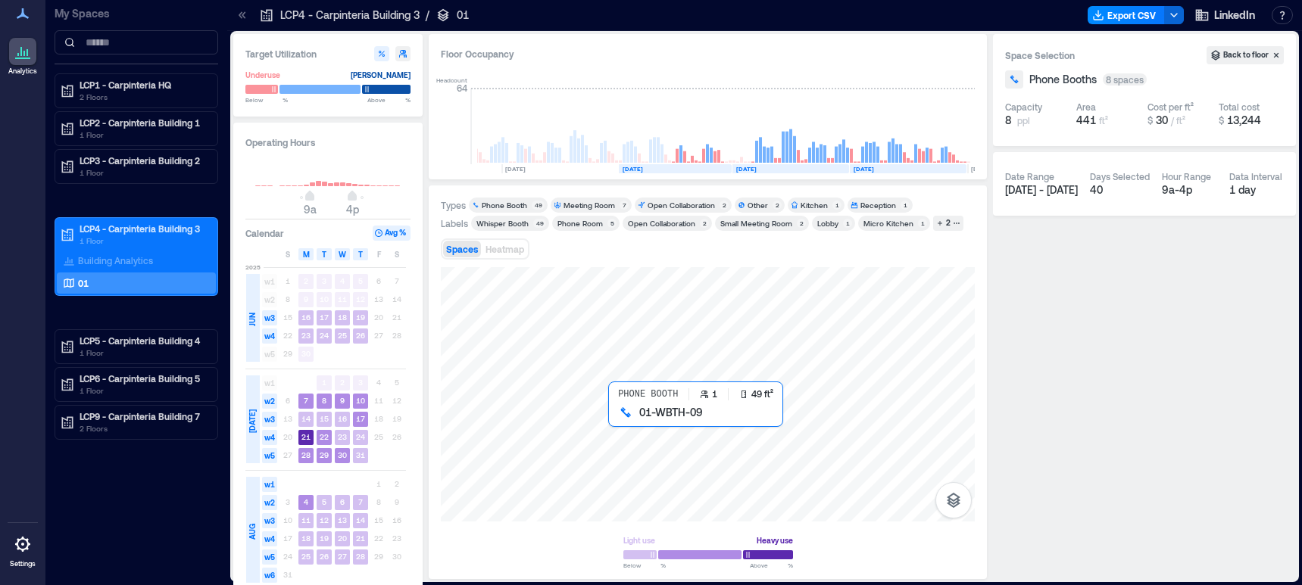
click at [618, 417] on div at bounding box center [708, 394] width 534 height 254
click at [573, 419] on div at bounding box center [708, 394] width 534 height 254
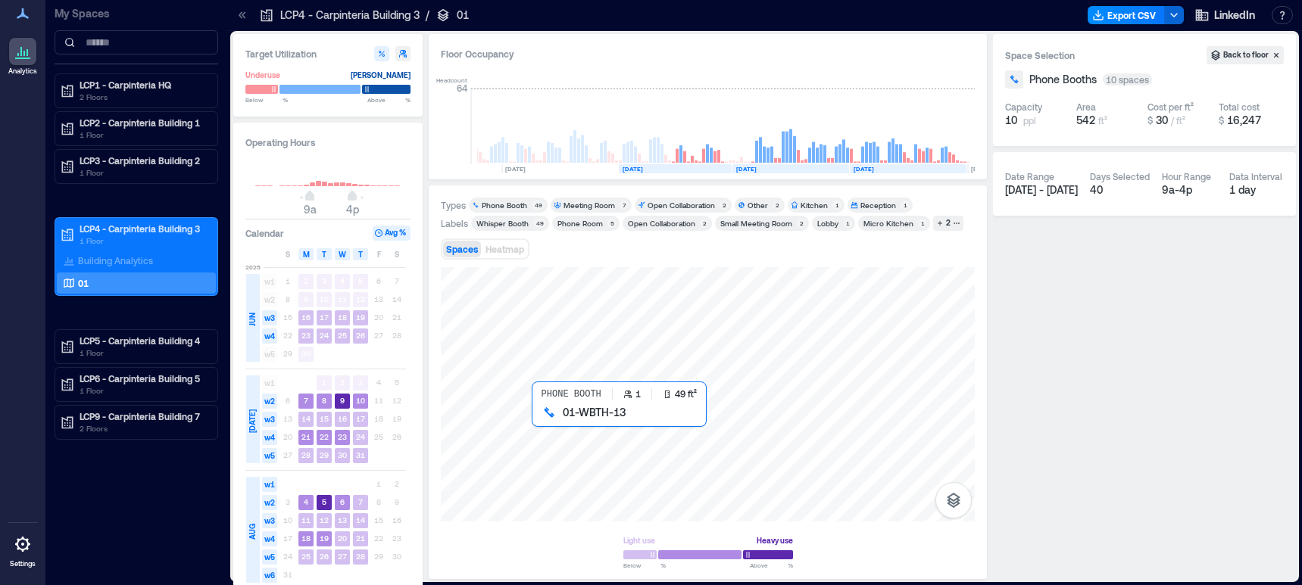
click at [538, 419] on div at bounding box center [708, 394] width 534 height 254
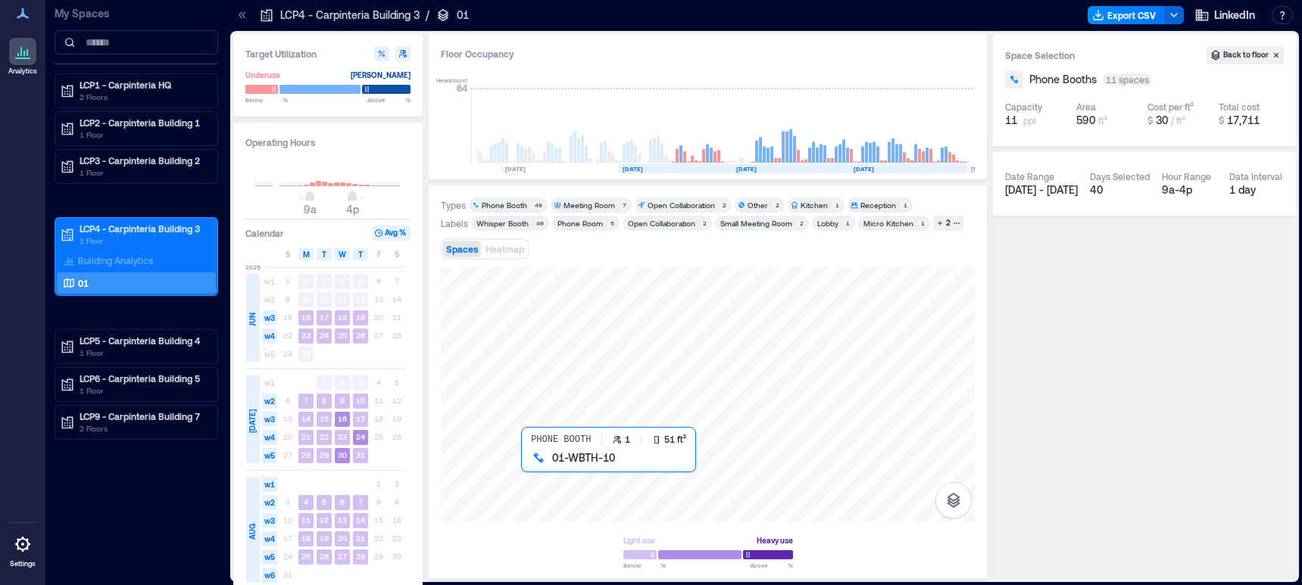
click at [530, 464] on div at bounding box center [708, 394] width 534 height 254
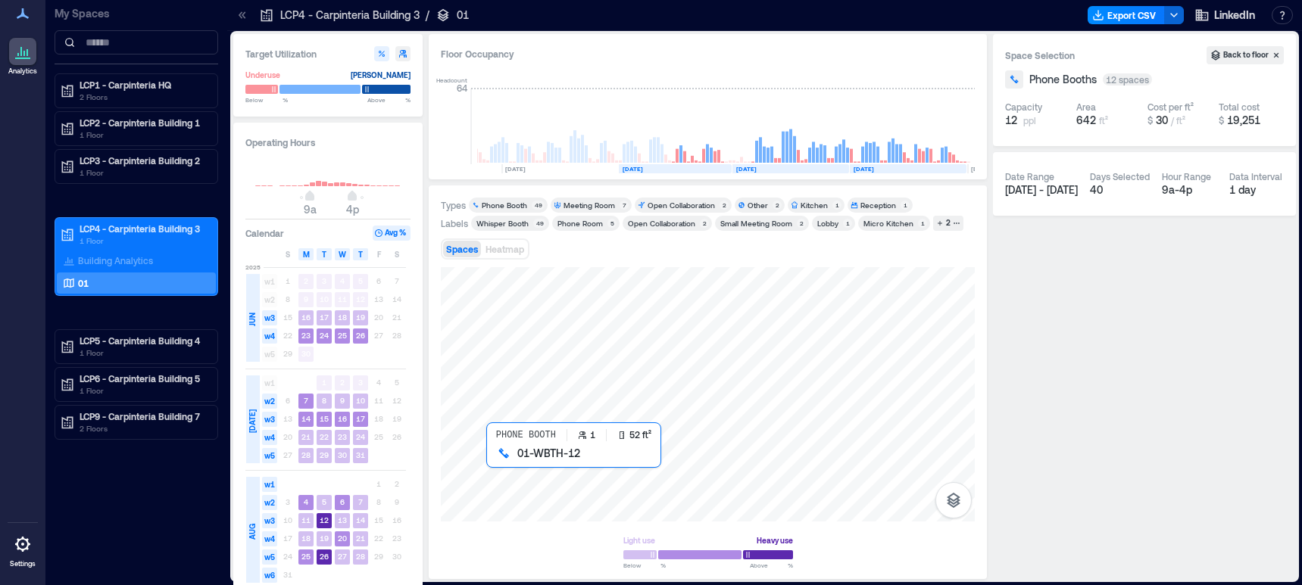
click at [493, 464] on div at bounding box center [708, 394] width 534 height 254
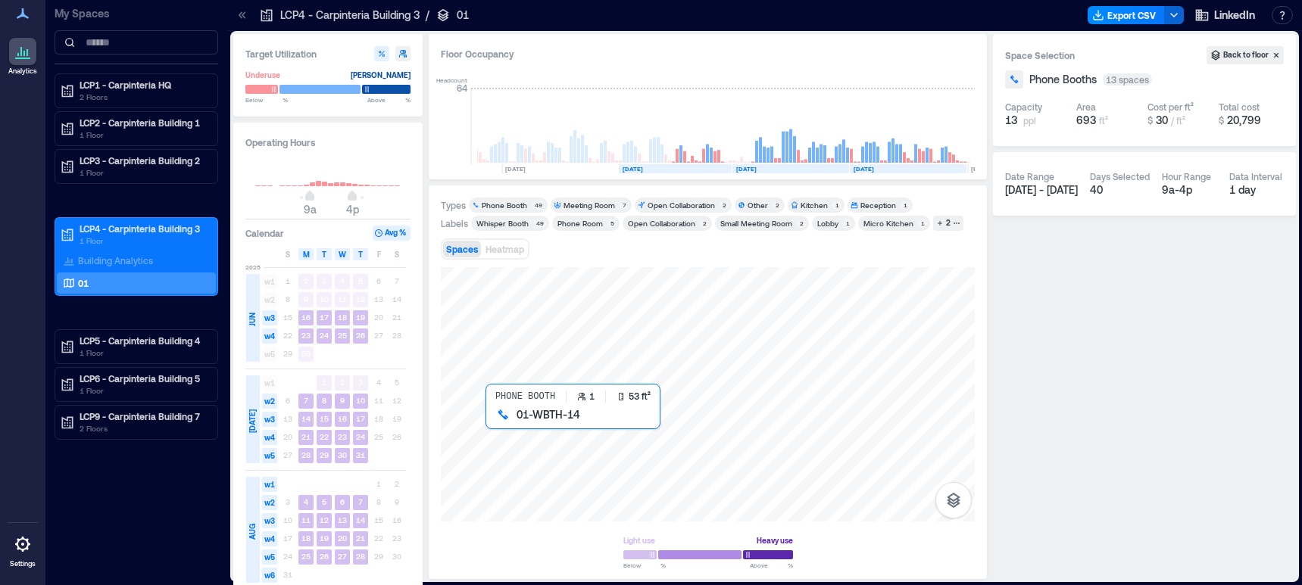
click at [493, 422] on div at bounding box center [708, 394] width 534 height 254
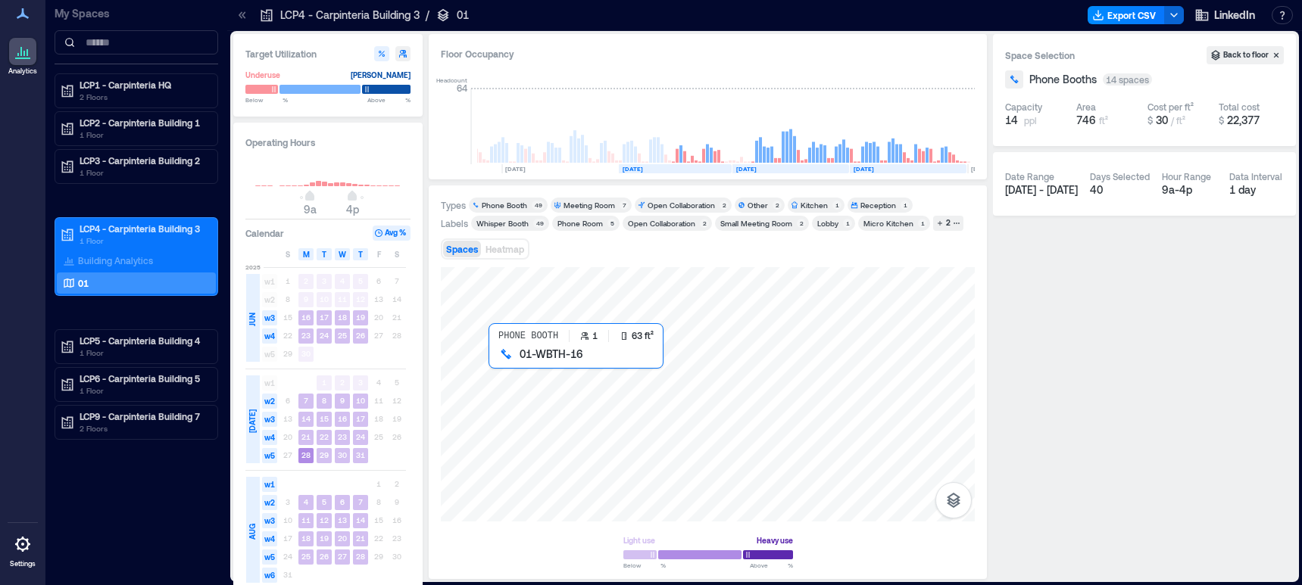
click at [501, 360] on div at bounding box center [708, 394] width 534 height 254
click at [501, 343] on div at bounding box center [708, 394] width 534 height 254
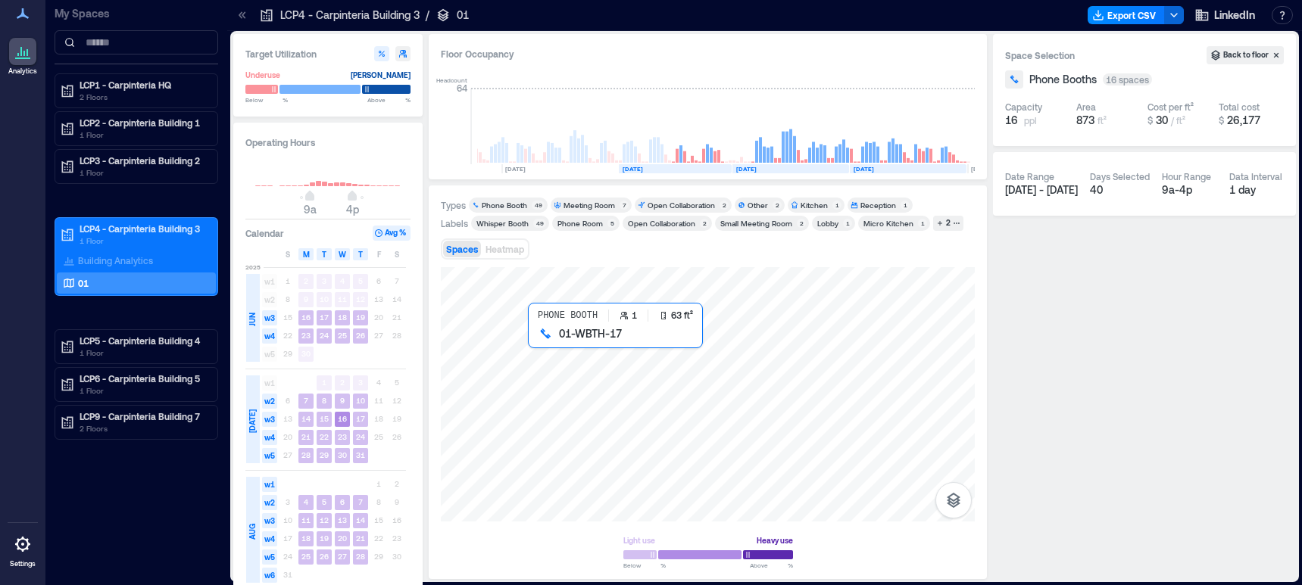
click at [540, 342] on div at bounding box center [708, 394] width 534 height 254
click at [538, 361] on div at bounding box center [708, 394] width 534 height 254
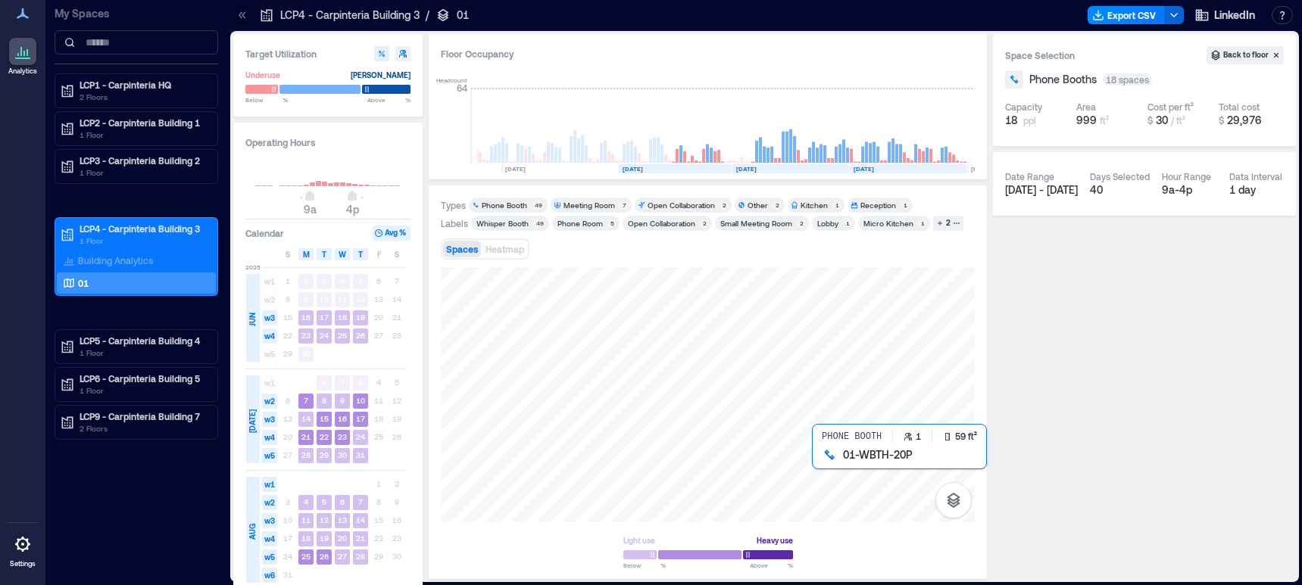
click at [823, 465] on div at bounding box center [708, 394] width 534 height 254
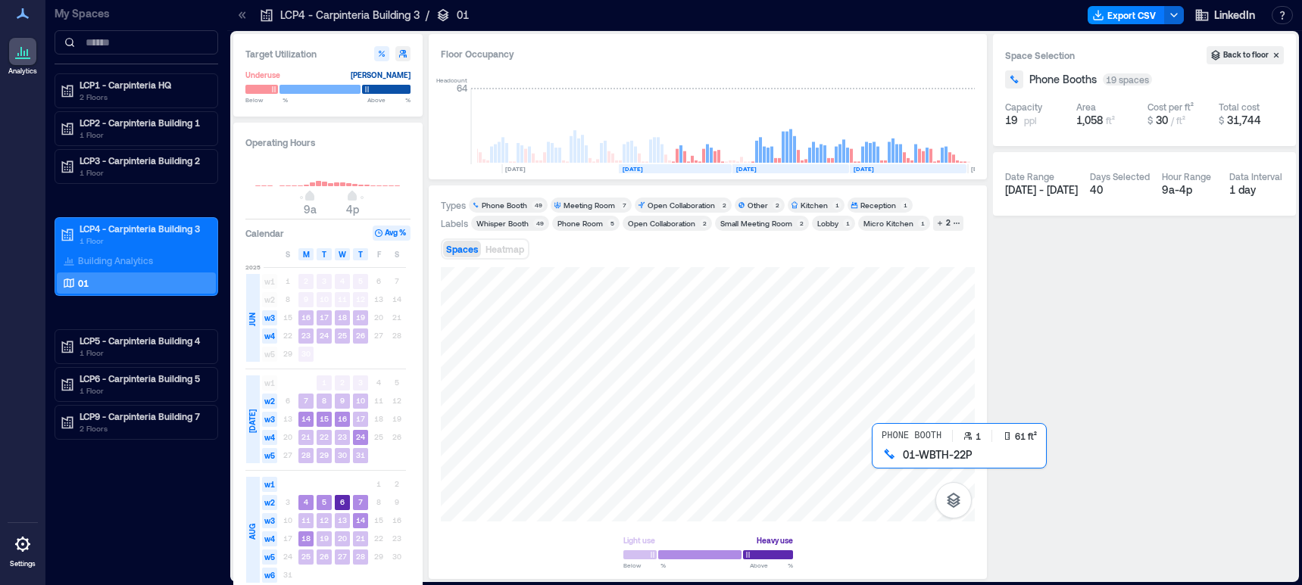
click at [882, 467] on div at bounding box center [708, 394] width 534 height 254
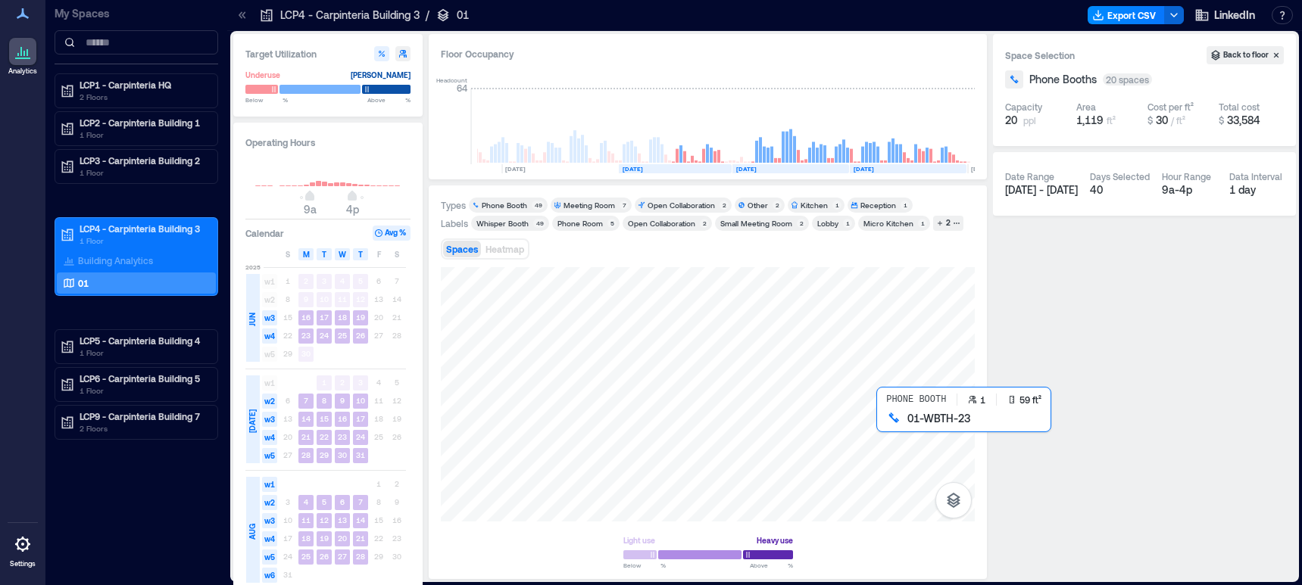
click at [888, 429] on div at bounding box center [708, 394] width 534 height 254
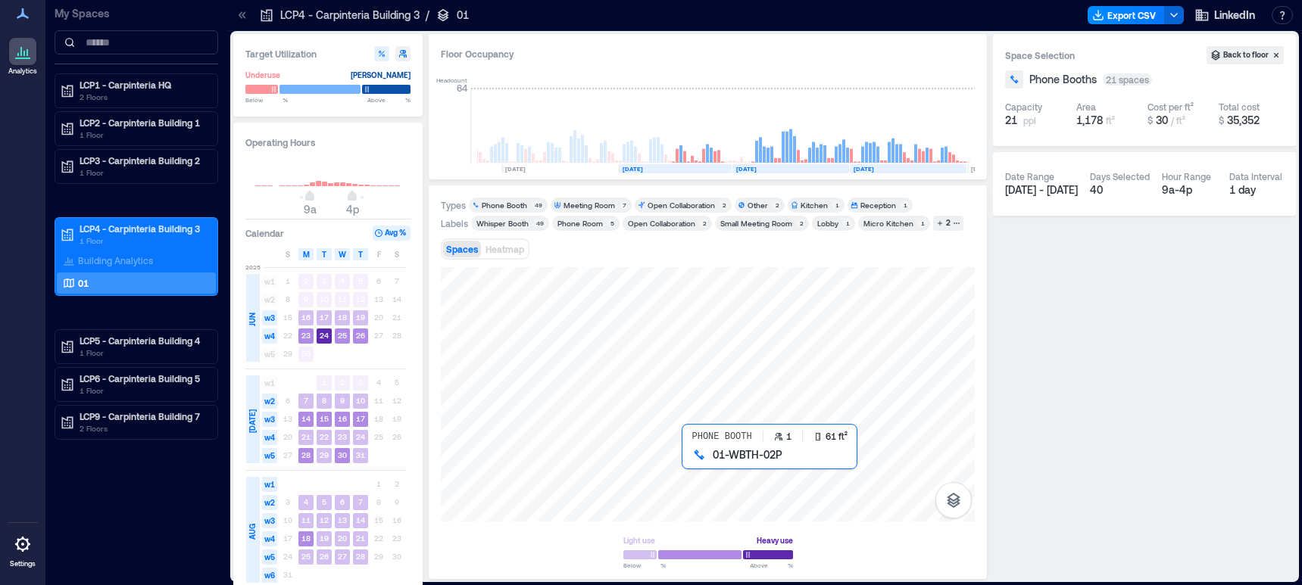
click at [693, 461] on div at bounding box center [708, 394] width 534 height 254
click at [713, 467] on div at bounding box center [708, 394] width 534 height 254
click at [648, 467] on div at bounding box center [708, 394] width 534 height 254
click at [669, 468] on div at bounding box center [708, 394] width 534 height 254
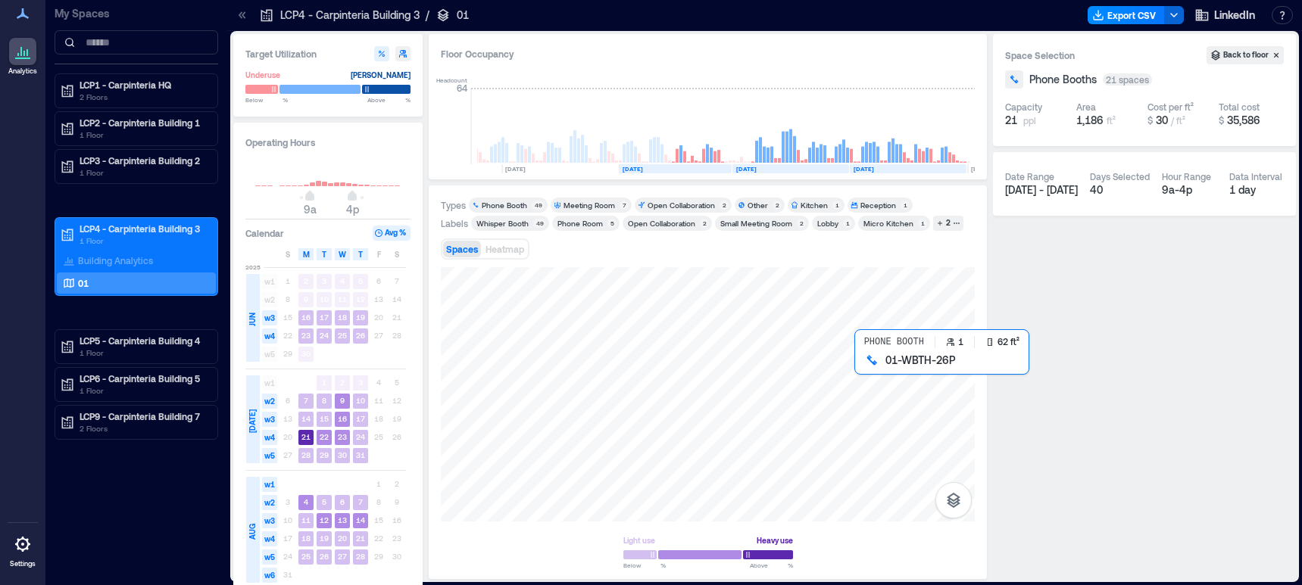
click at [869, 373] on div at bounding box center [708, 394] width 534 height 254
click at [828, 371] on div at bounding box center [708, 394] width 534 height 254
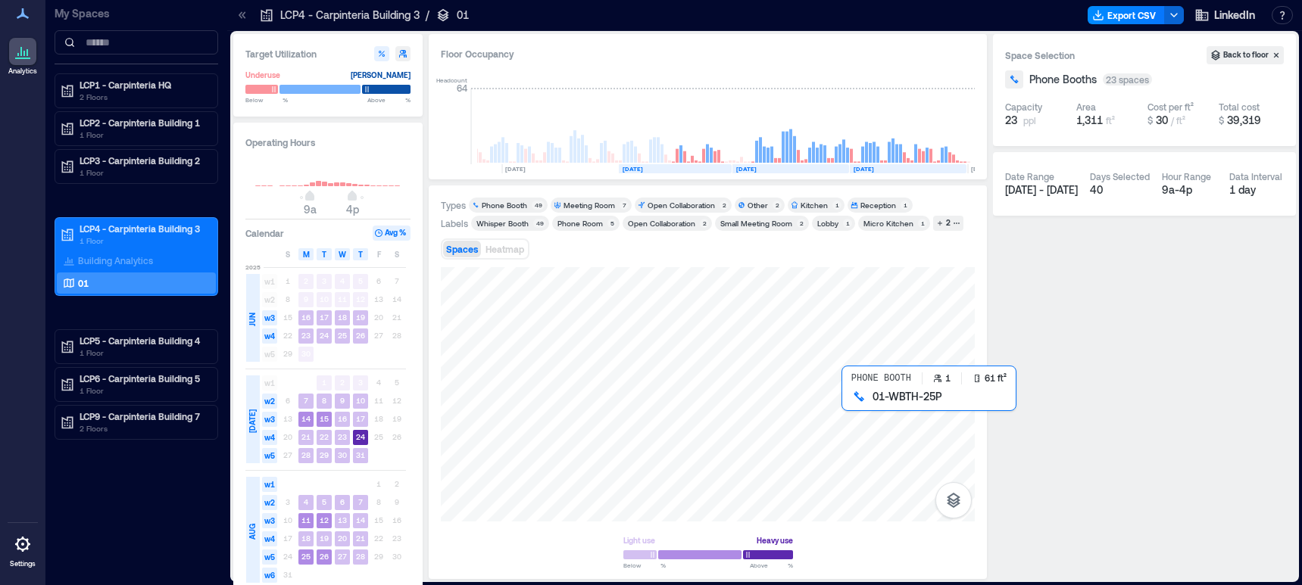
click at [853, 406] on div at bounding box center [708, 394] width 534 height 254
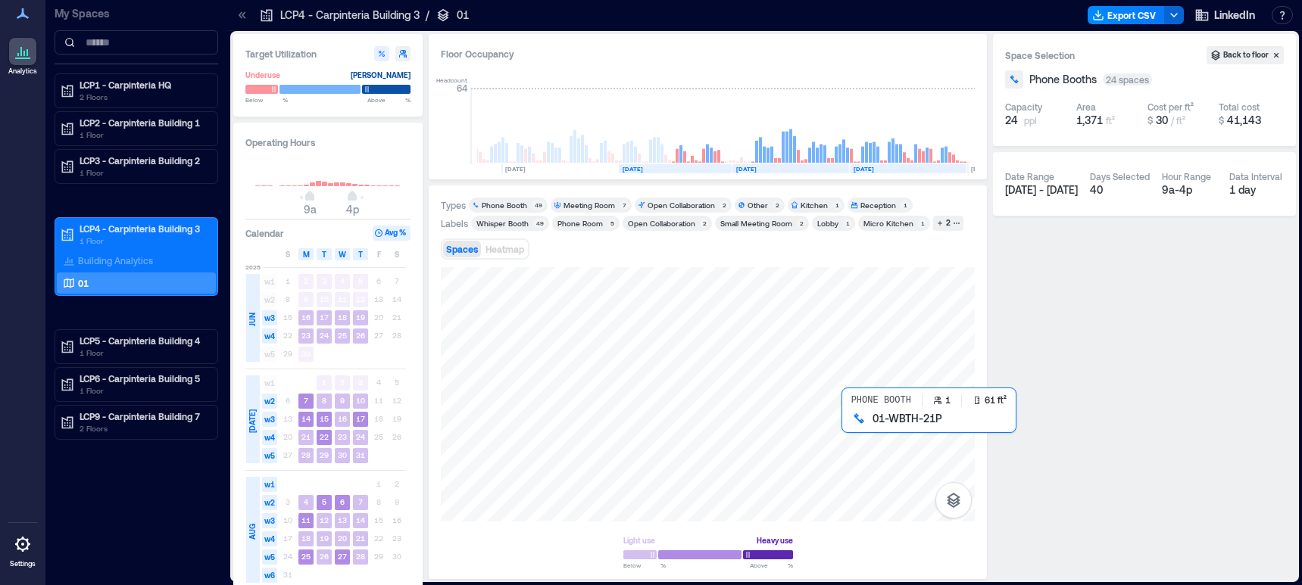
click at [854, 428] on div at bounding box center [708, 394] width 534 height 254
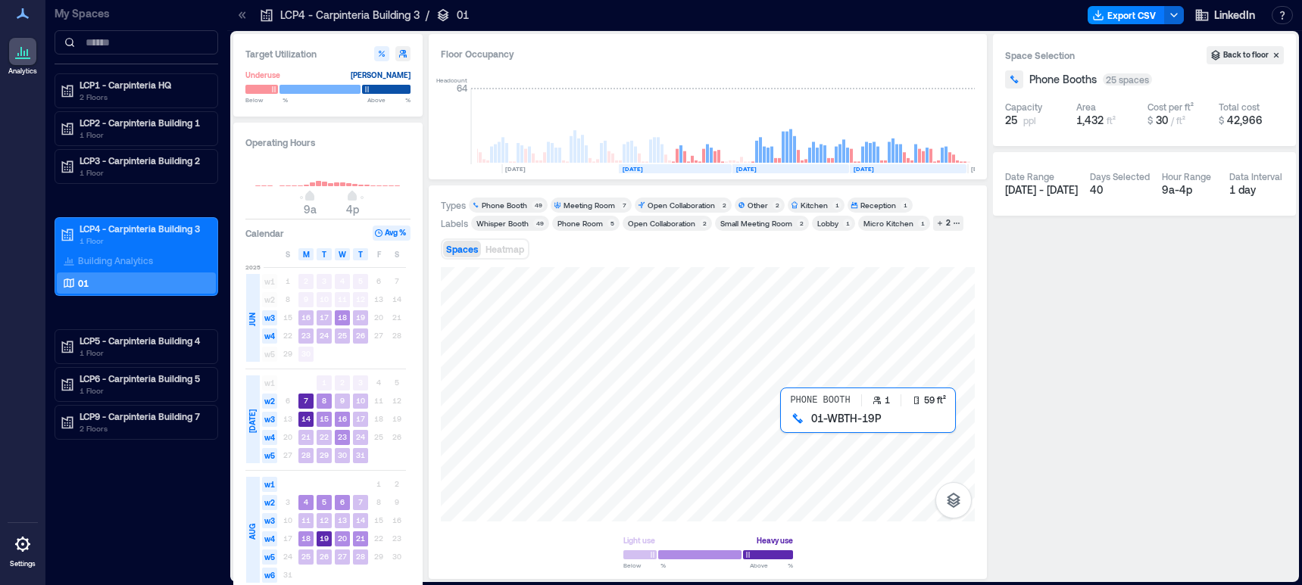
click at [794, 429] on div at bounding box center [708, 394] width 534 height 254
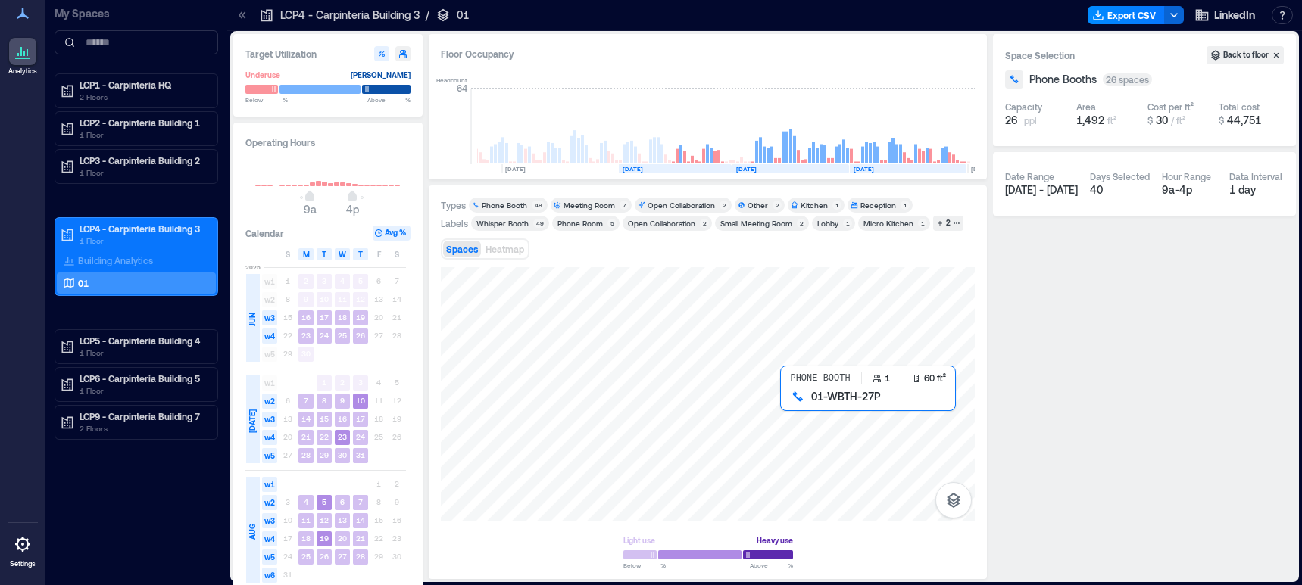
click at [792, 406] on div at bounding box center [708, 394] width 534 height 254
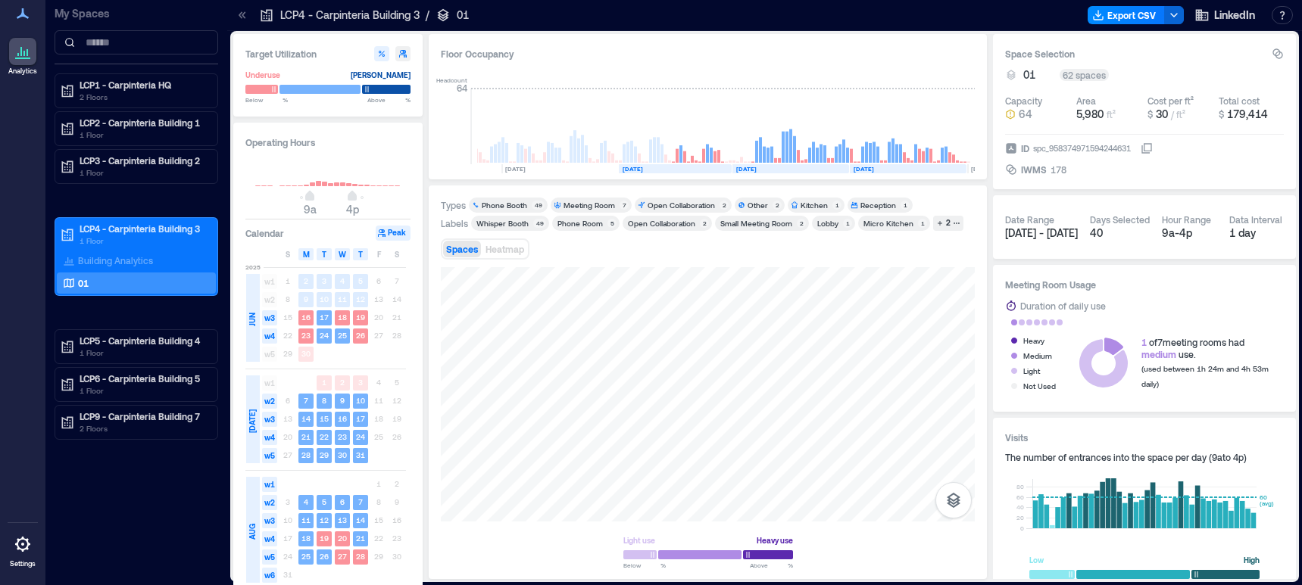
click at [519, 224] on div "Whisper Booth" at bounding box center [502, 223] width 52 height 11
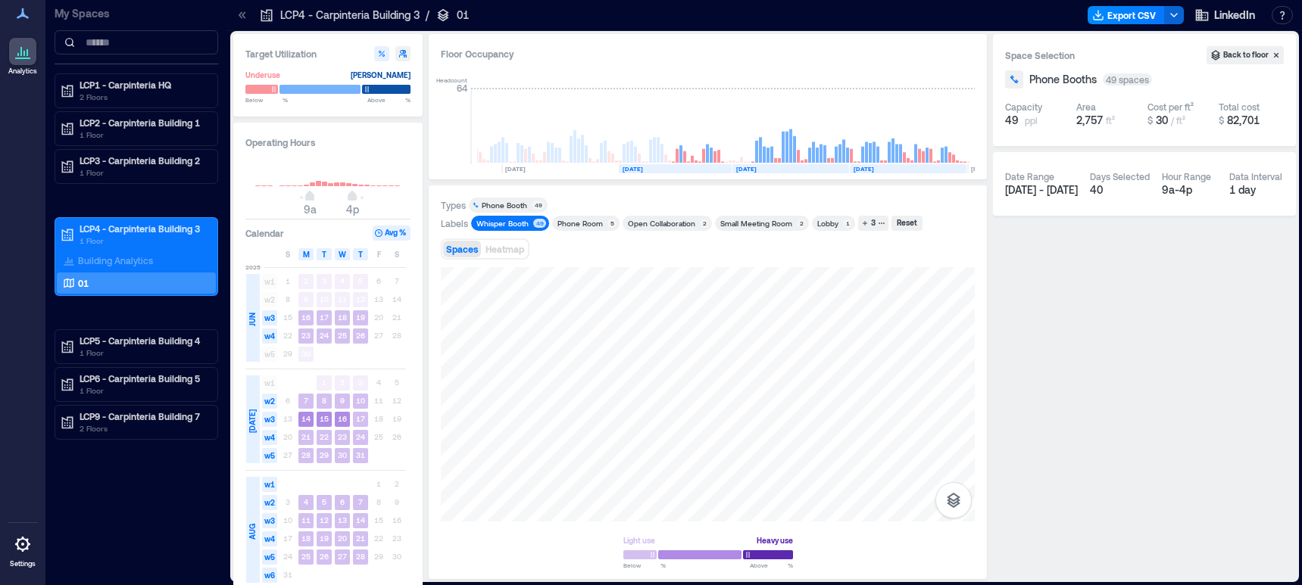
click at [519, 224] on div "Whisper Booth" at bounding box center [502, 223] width 52 height 11
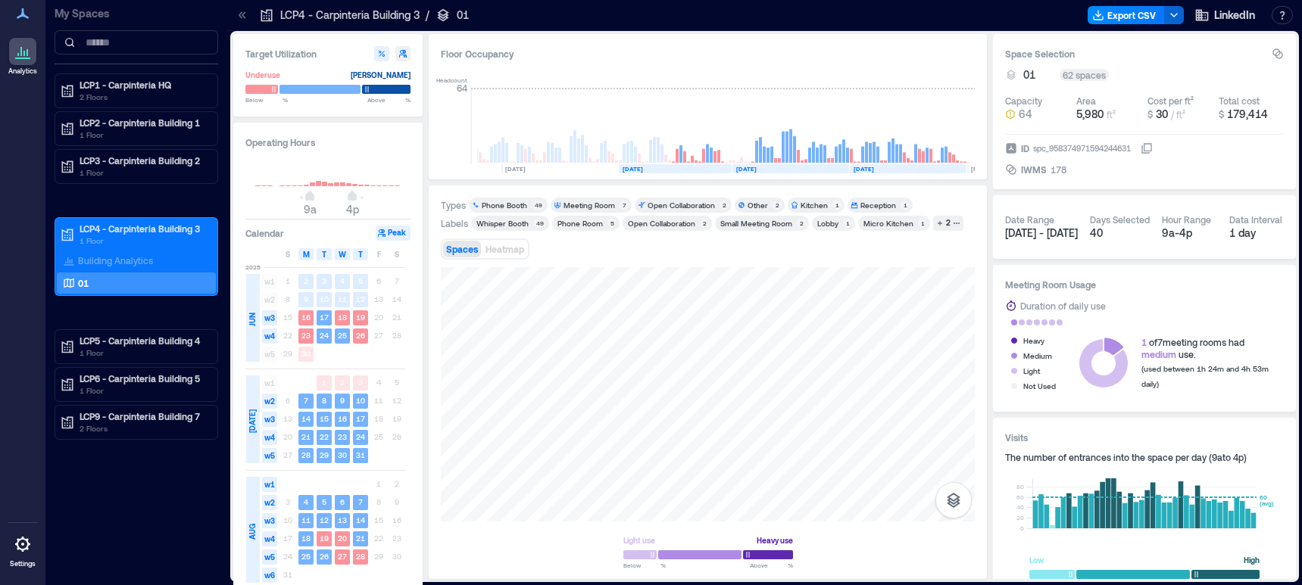
click at [519, 224] on div "Whisper Booth" at bounding box center [502, 223] width 52 height 11
click at [520, 220] on div "Whisper Booth" at bounding box center [502, 223] width 52 height 11
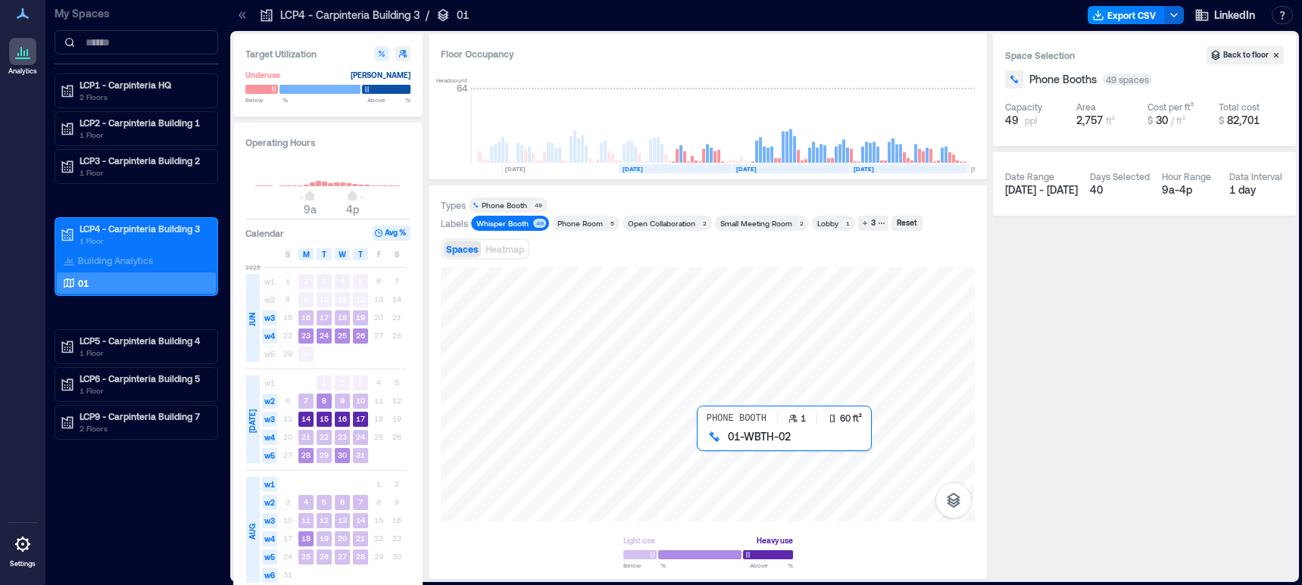
click at [710, 442] on div at bounding box center [708, 394] width 534 height 254
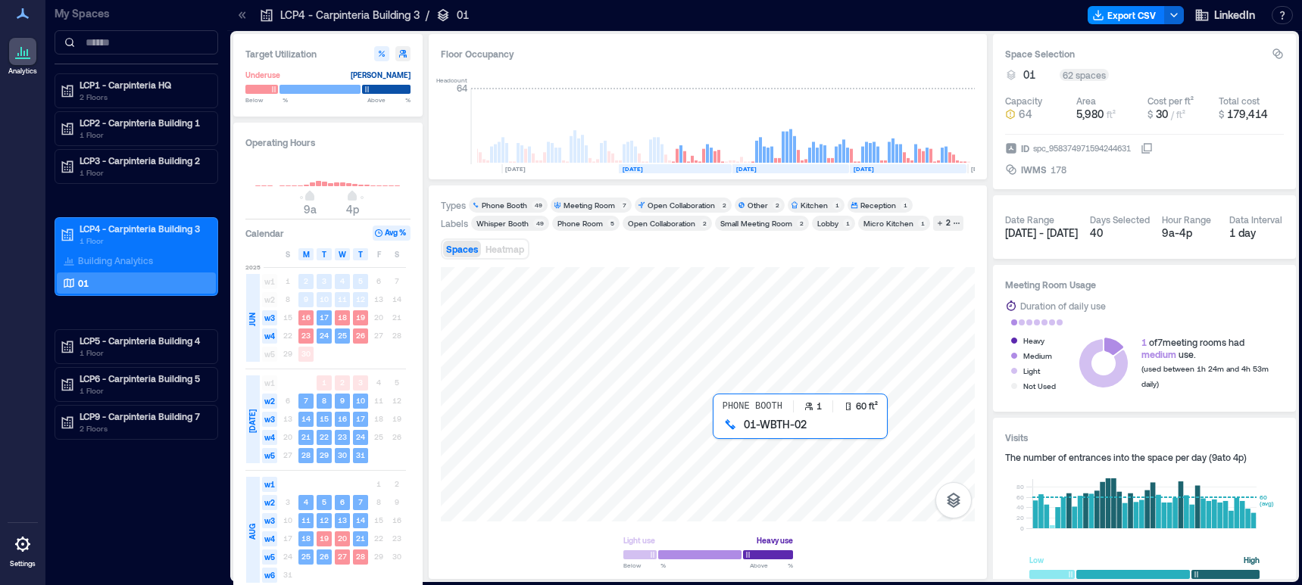
click at [723, 434] on div at bounding box center [708, 394] width 534 height 254
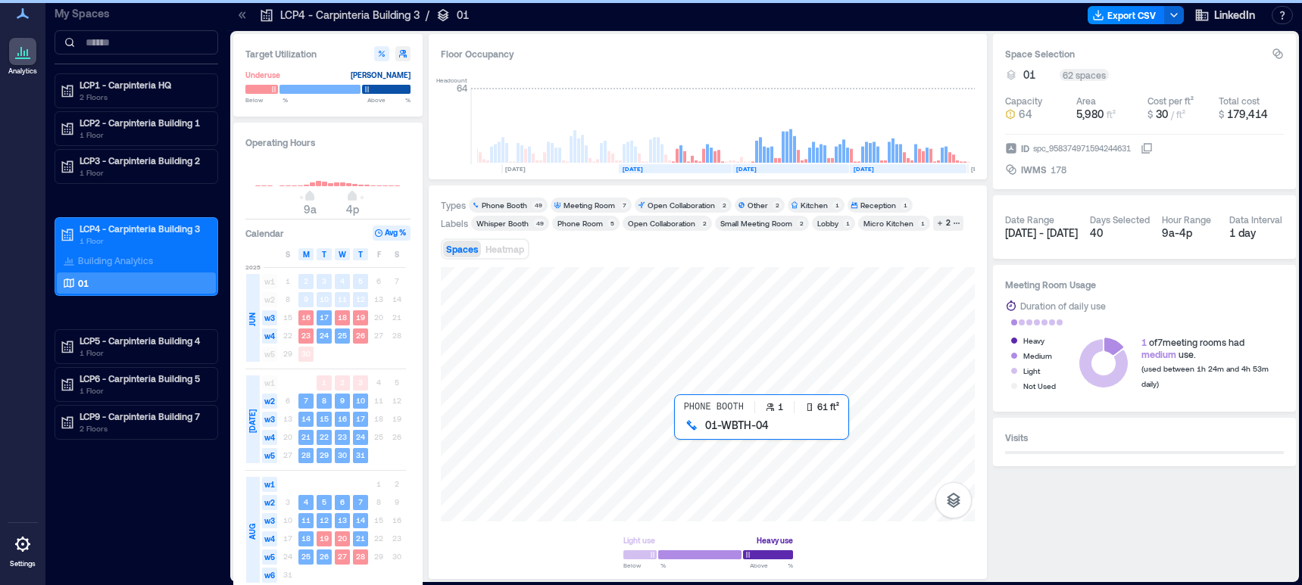
click at [682, 435] on div at bounding box center [708, 394] width 534 height 254
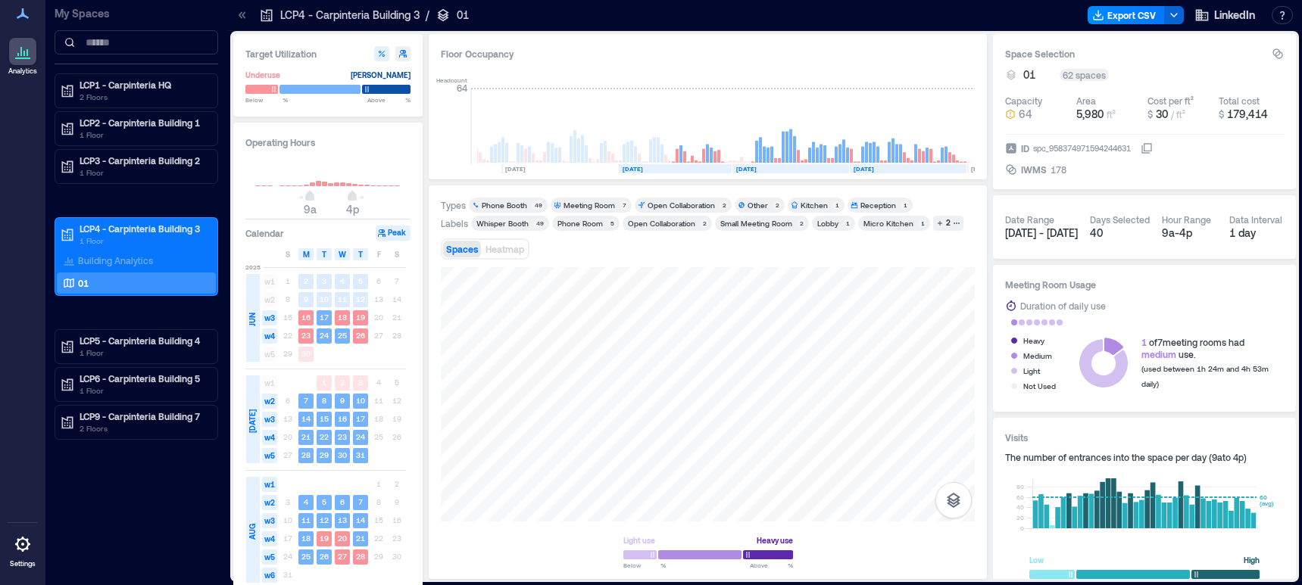
click at [507, 223] on div "Whisper Booth" at bounding box center [502, 223] width 52 height 11
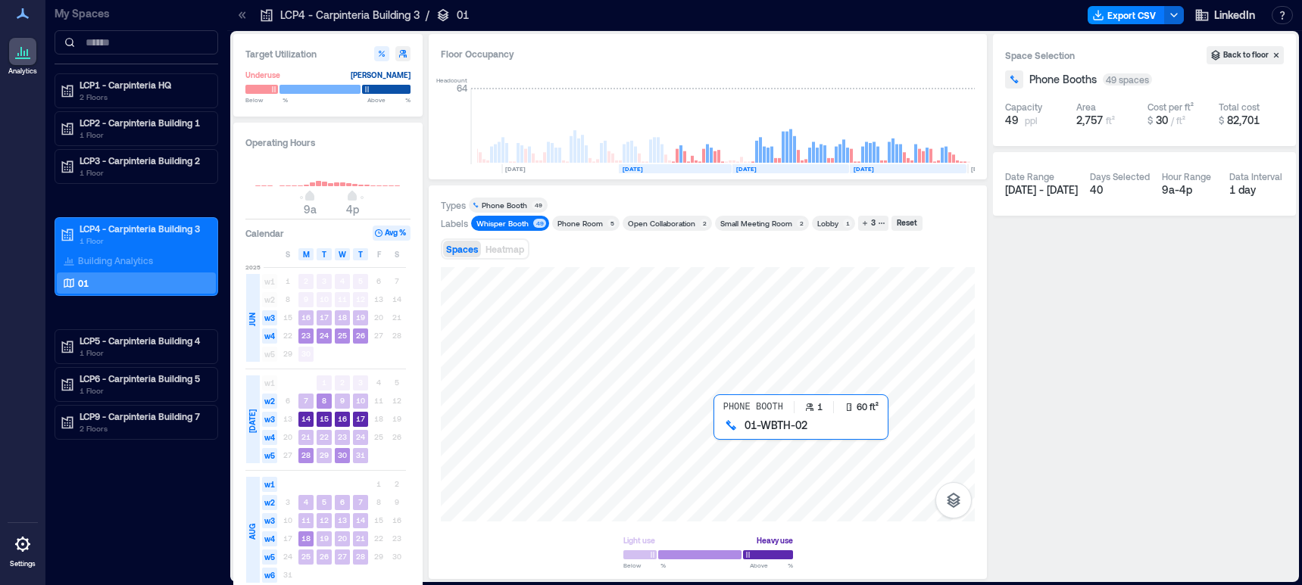
click at [725, 432] on div at bounding box center [708, 394] width 534 height 254
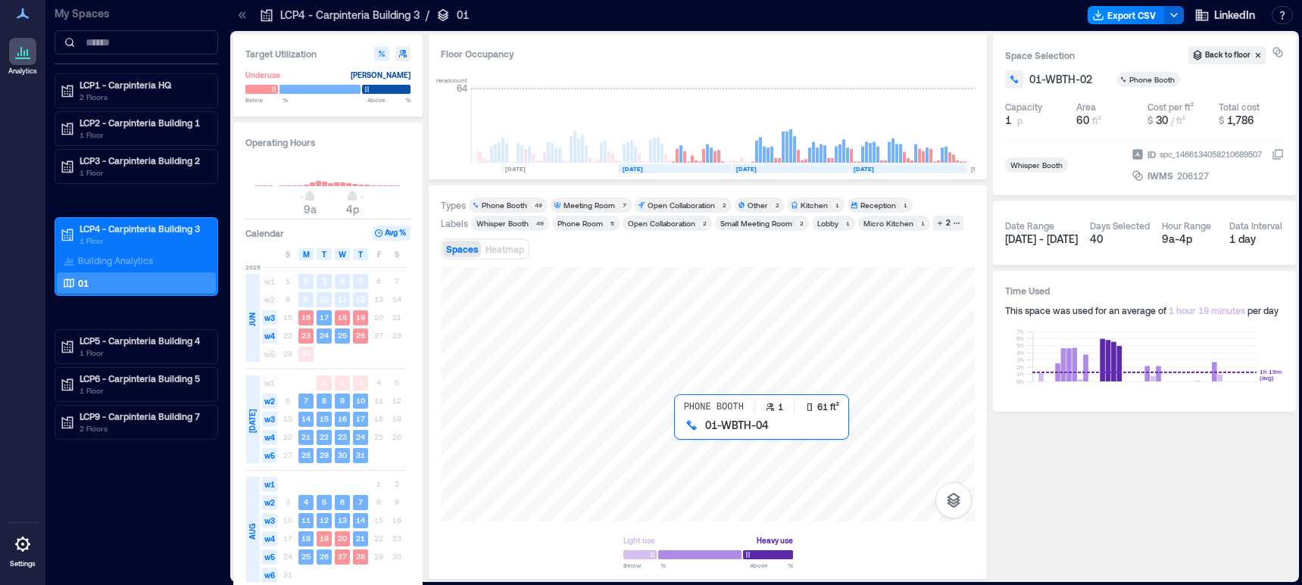
click at [684, 435] on div at bounding box center [708, 394] width 534 height 254
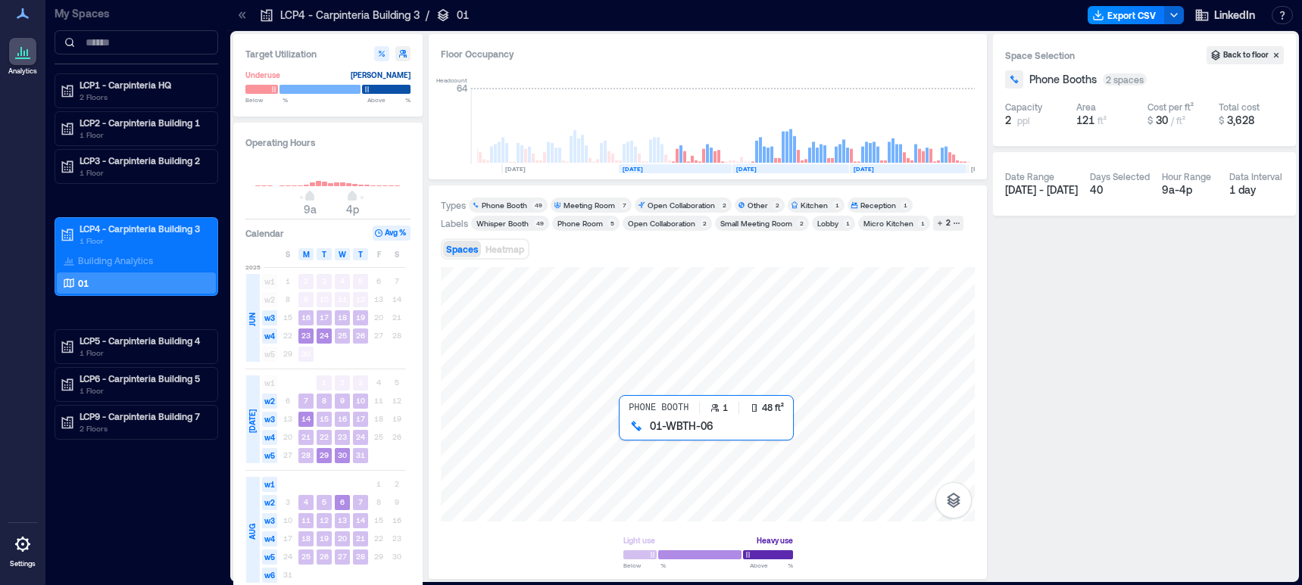
click at [626, 432] on div at bounding box center [708, 394] width 534 height 254
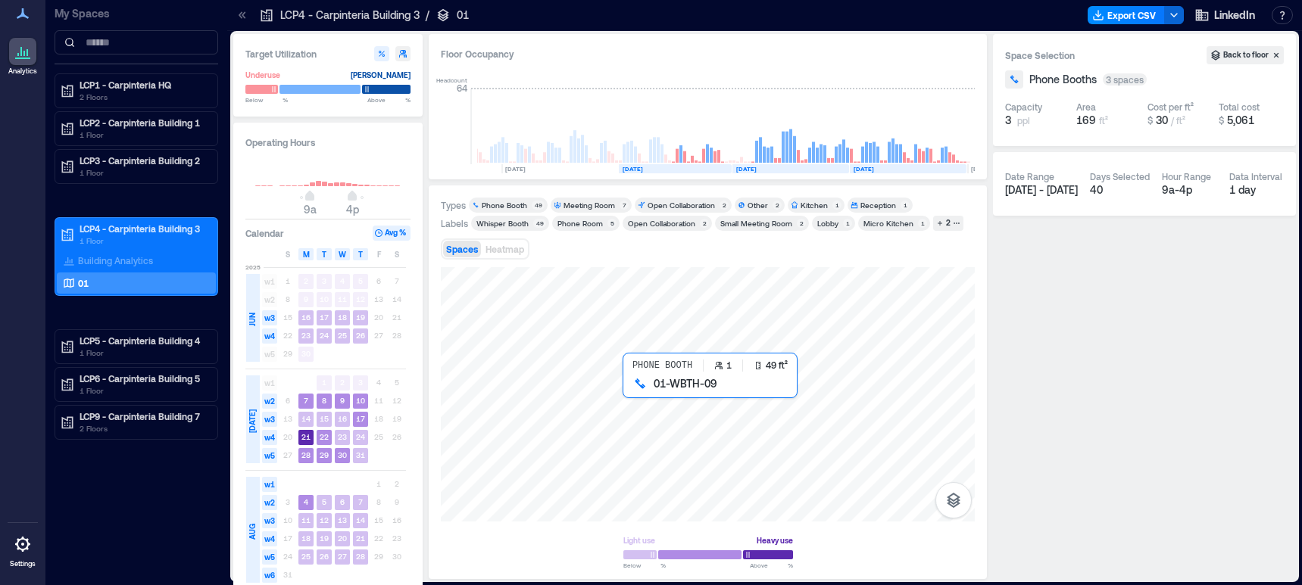
click at [632, 387] on div at bounding box center [708, 394] width 534 height 254
click at [588, 390] on div at bounding box center [708, 394] width 534 height 254
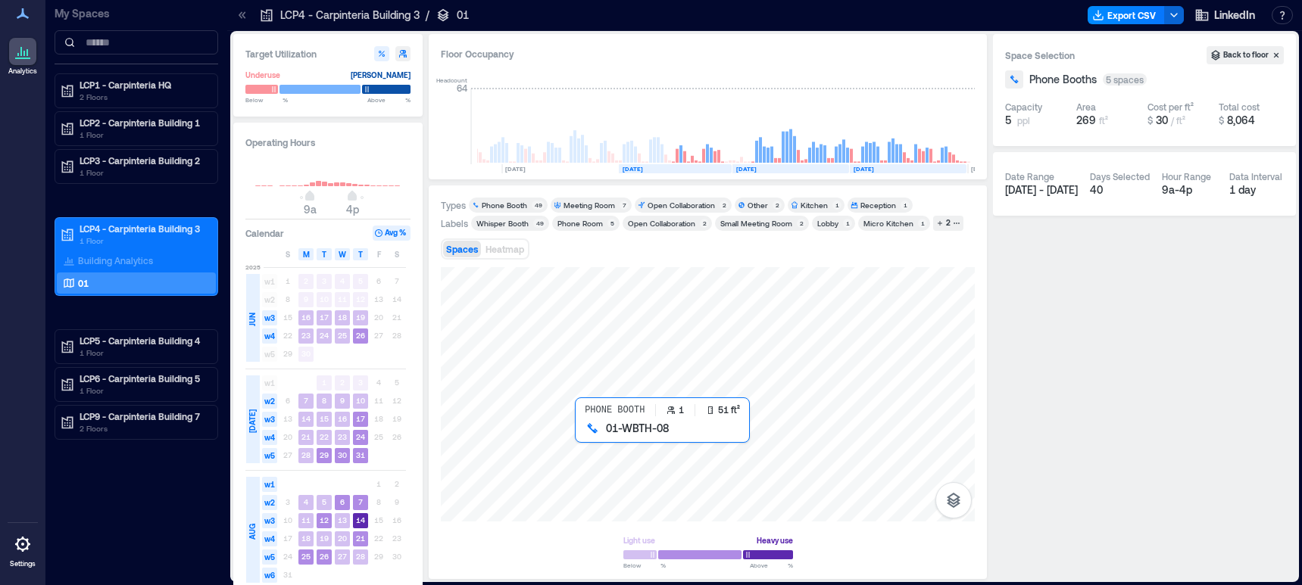
click at [582, 438] on div at bounding box center [708, 394] width 534 height 254
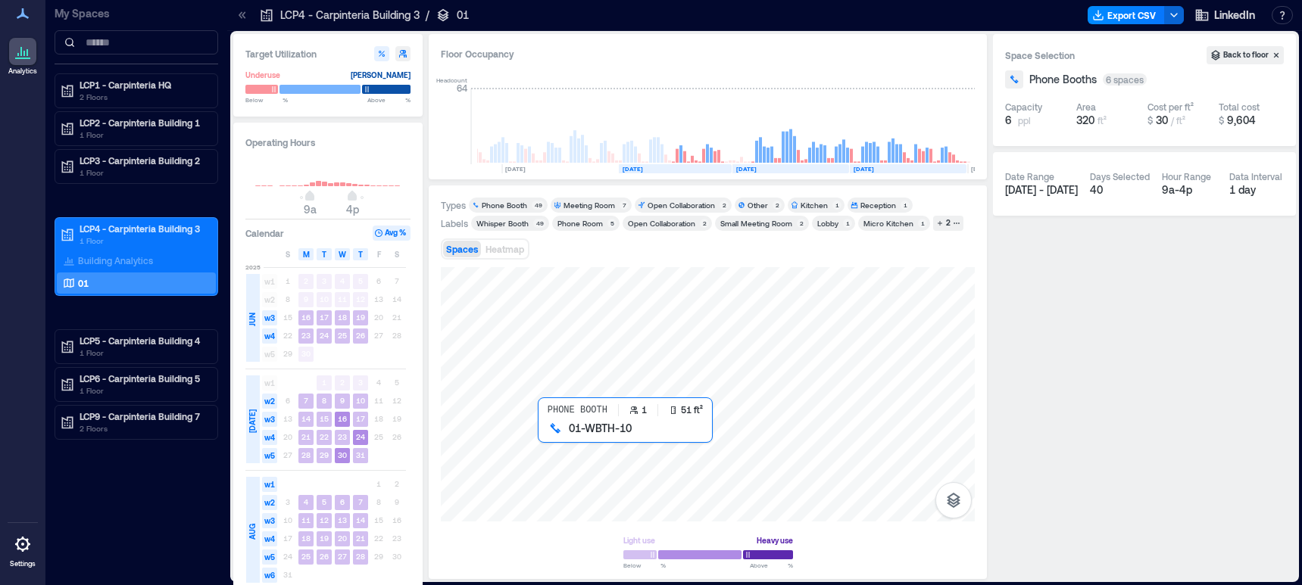
click at [547, 435] on div at bounding box center [708, 394] width 534 height 254
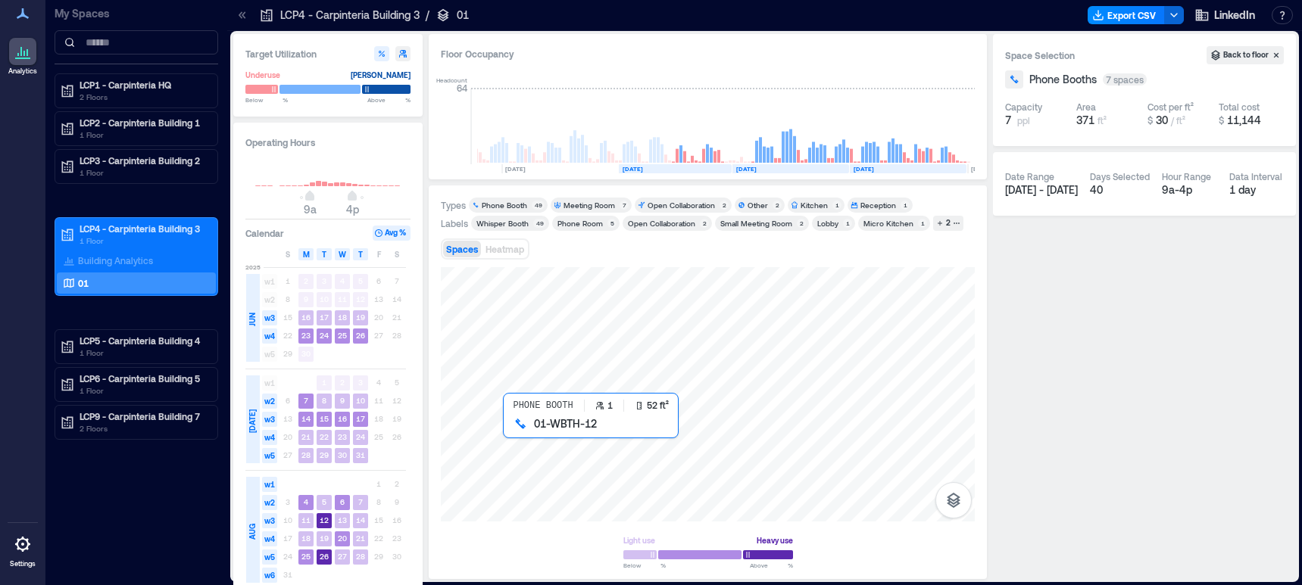
click at [513, 436] on div at bounding box center [708, 394] width 534 height 254
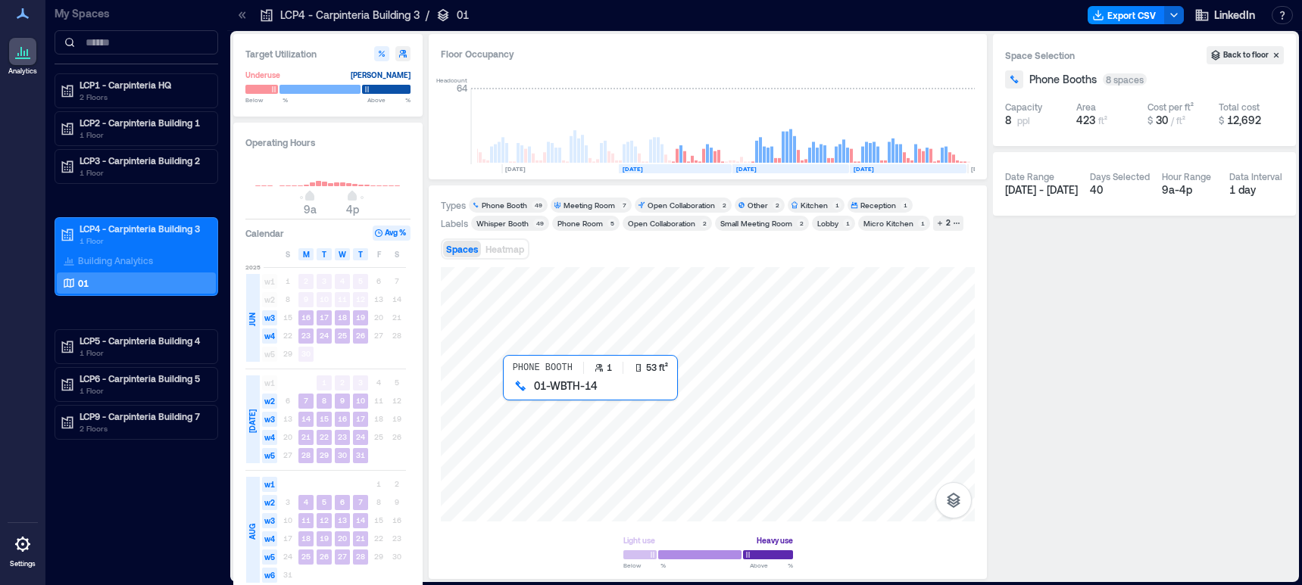
click at [512, 392] on div at bounding box center [708, 394] width 534 height 254
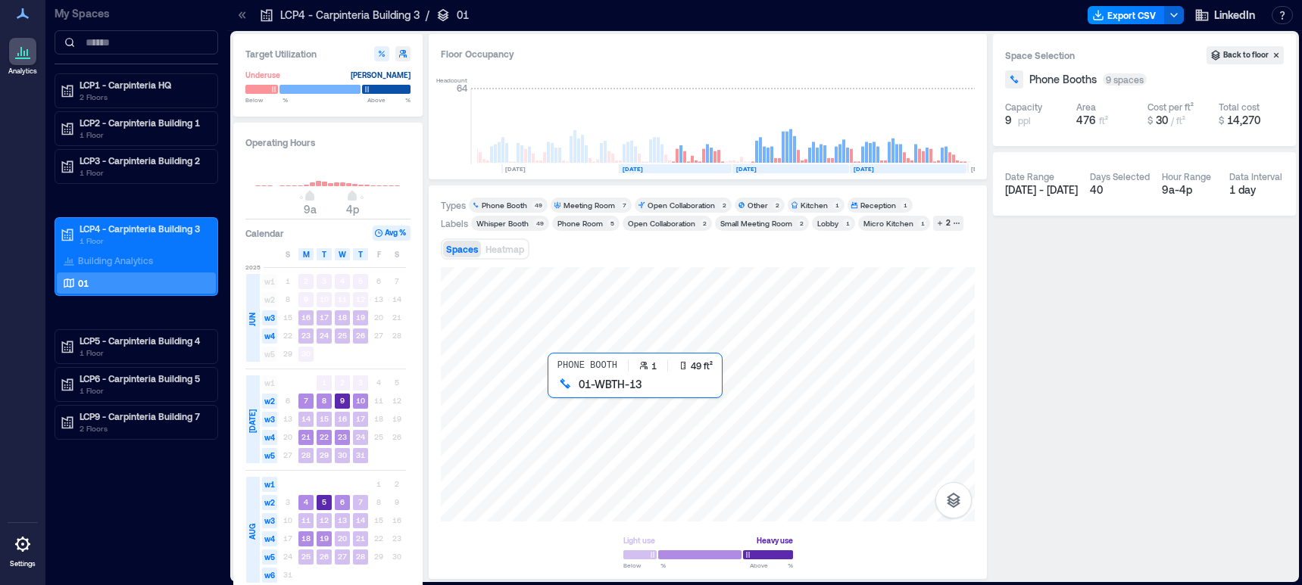
click at [558, 388] on div at bounding box center [708, 394] width 534 height 254
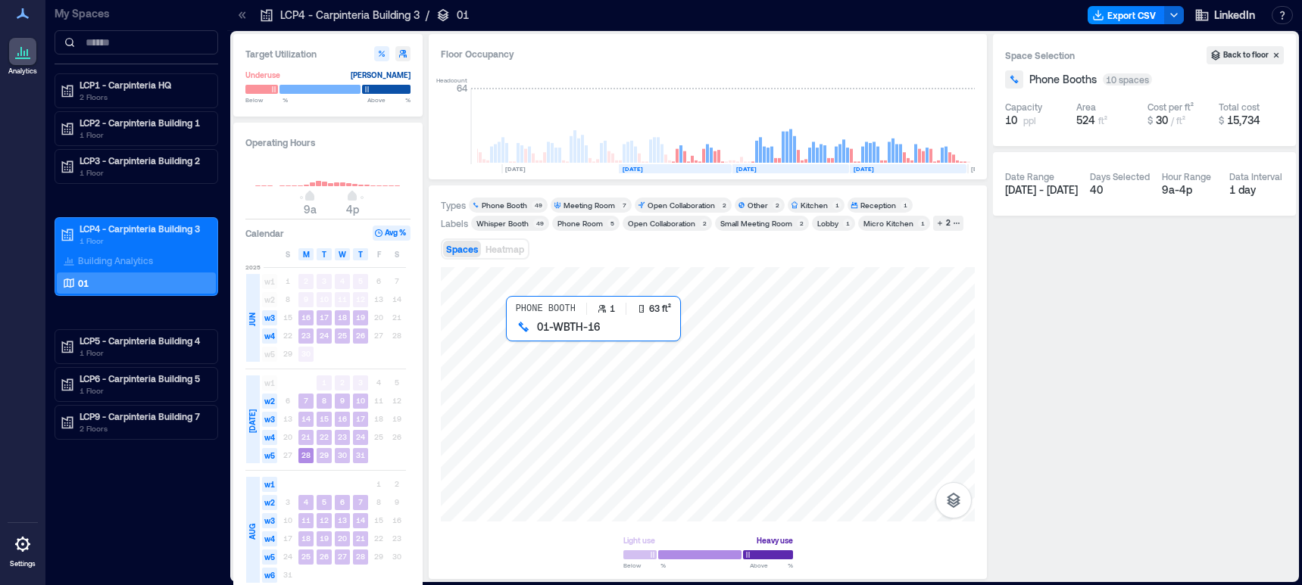
click at [513, 333] on div at bounding box center [708, 394] width 534 height 254
click at [519, 314] on div at bounding box center [708, 394] width 534 height 254
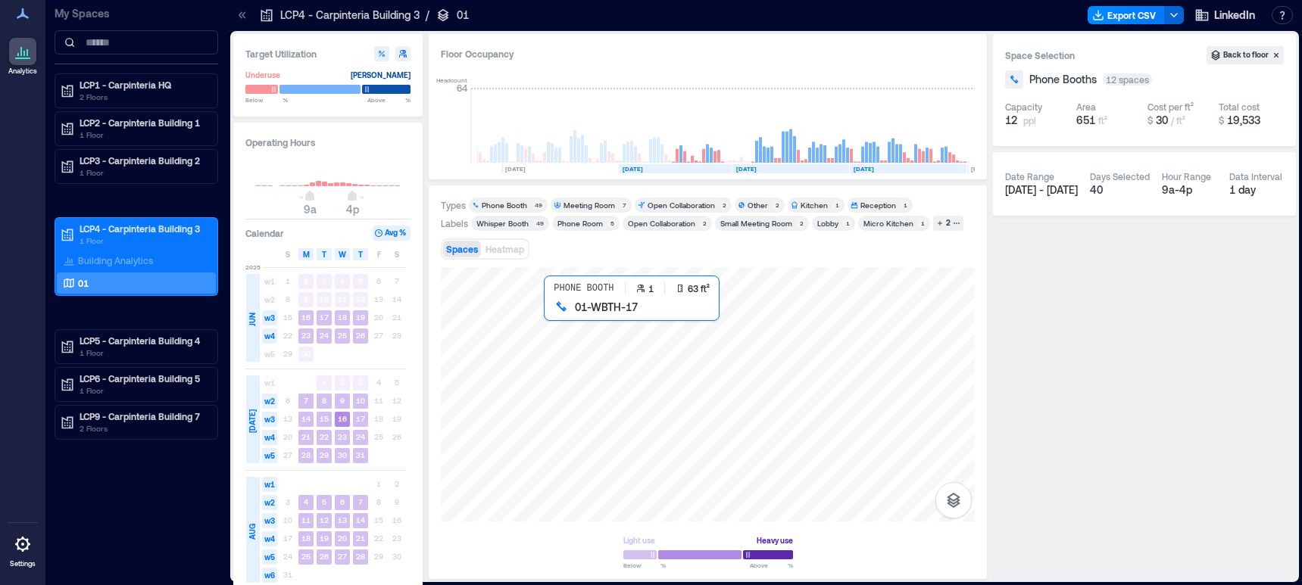
click at [555, 315] on div at bounding box center [708, 394] width 534 height 254
click at [555, 336] on div at bounding box center [708, 394] width 534 height 254
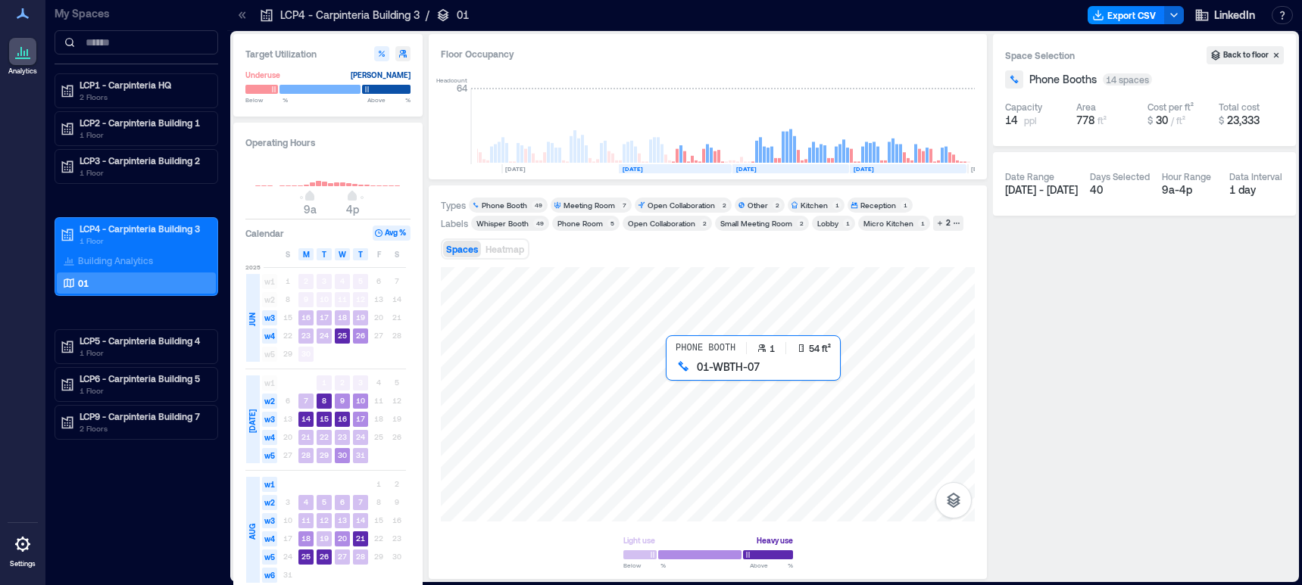
click at [670, 378] on div at bounding box center [708, 394] width 534 height 254
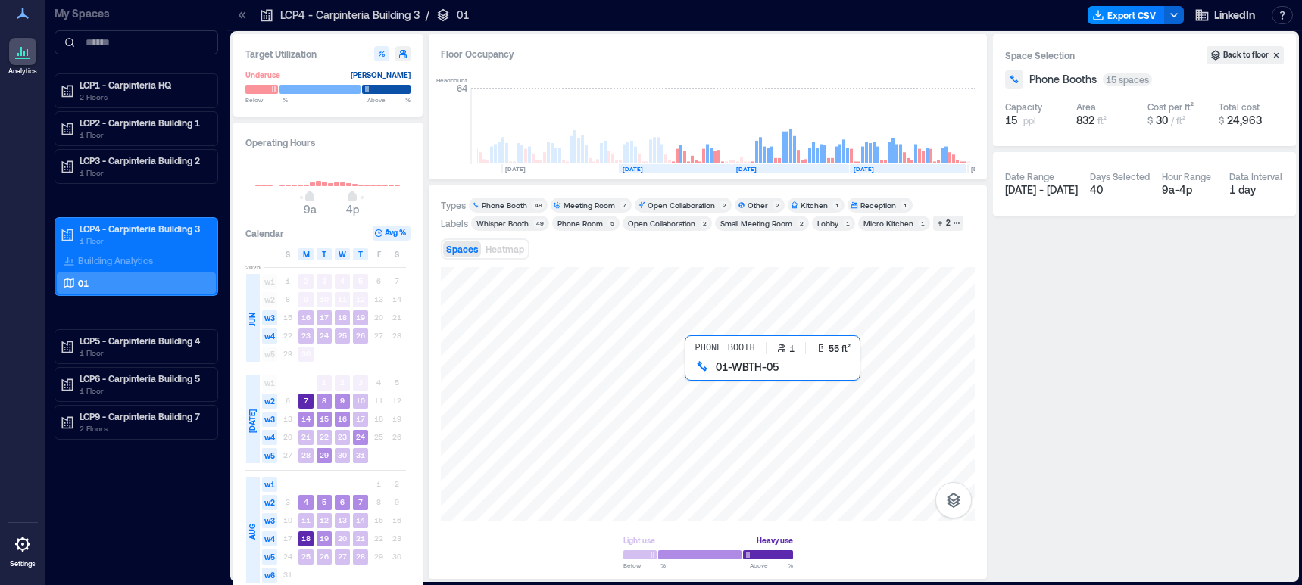
click at [698, 370] on div at bounding box center [708, 394] width 534 height 254
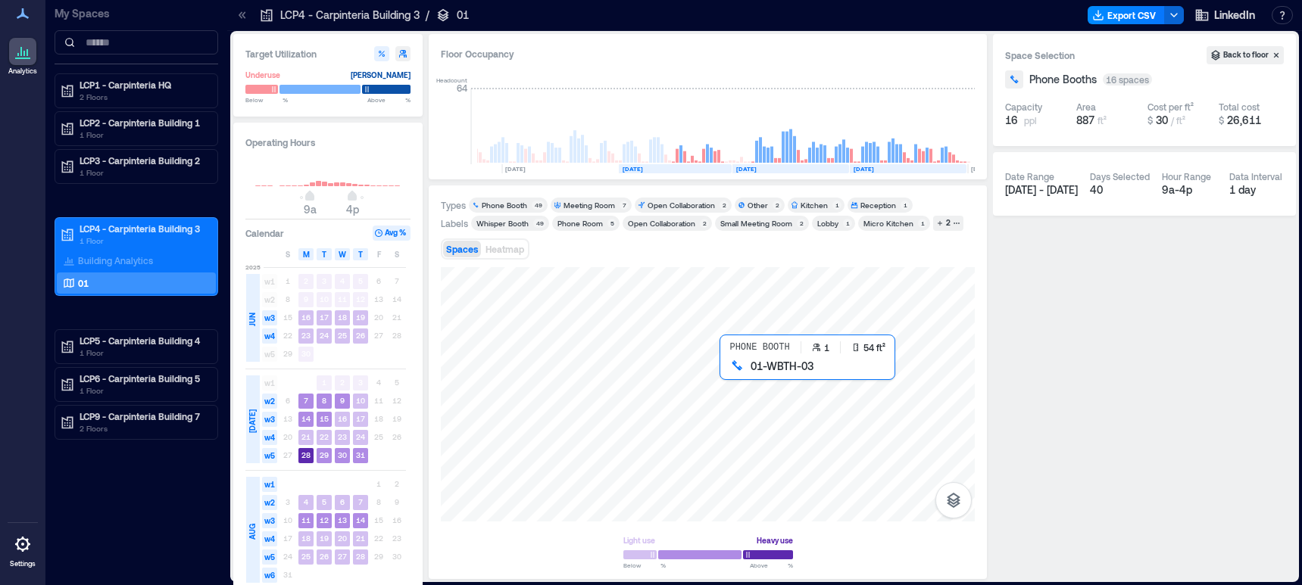
click at [731, 373] on div at bounding box center [708, 394] width 534 height 254
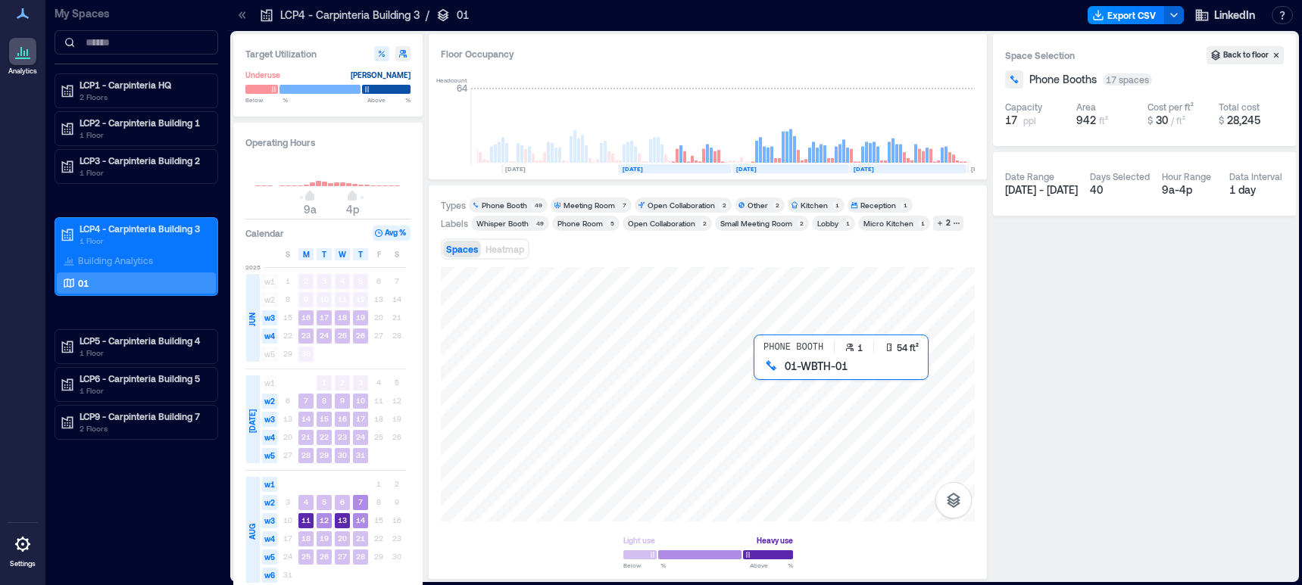
click at [762, 375] on div at bounding box center [708, 394] width 534 height 254
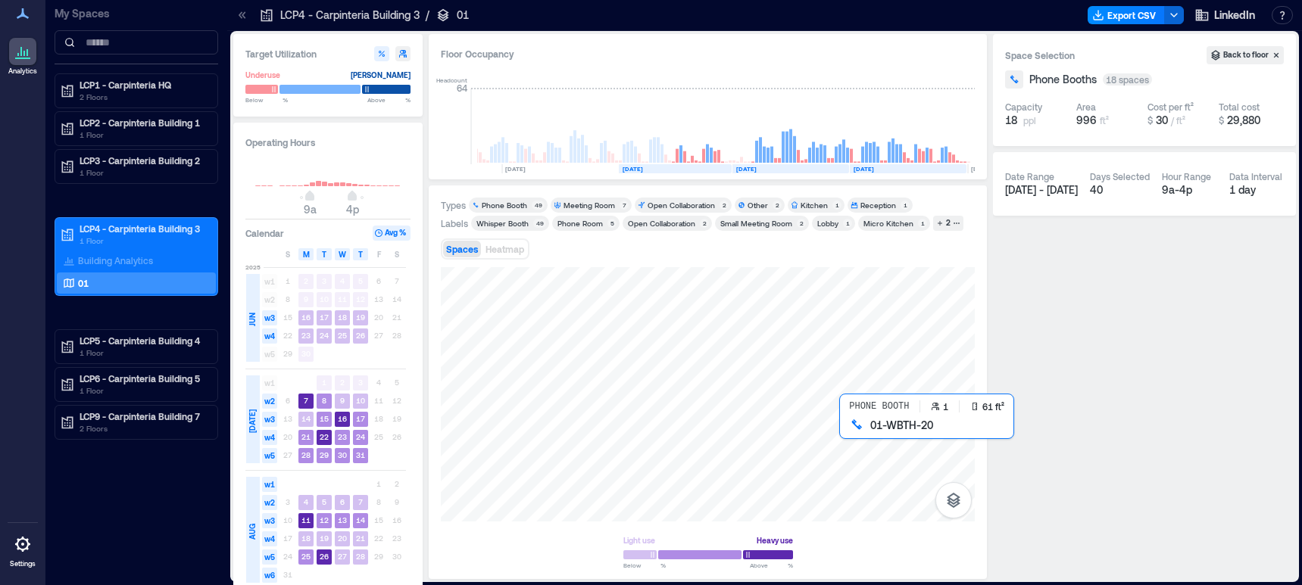
click at [850, 431] on div at bounding box center [708, 394] width 534 height 254
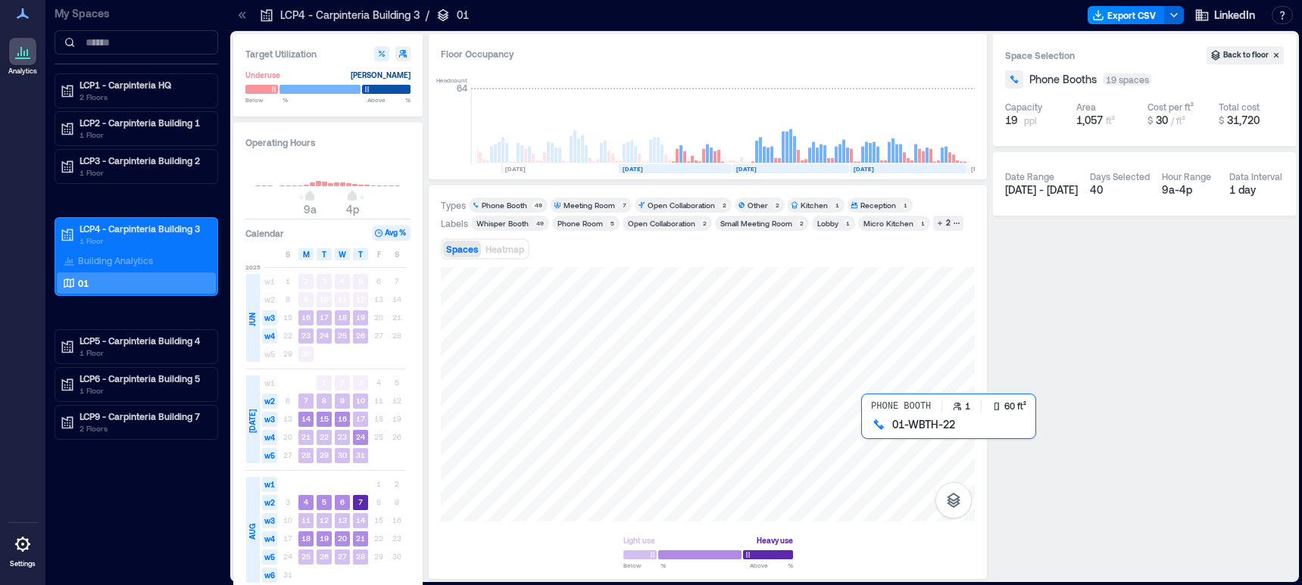
click at [874, 435] on div at bounding box center [708, 394] width 534 height 254
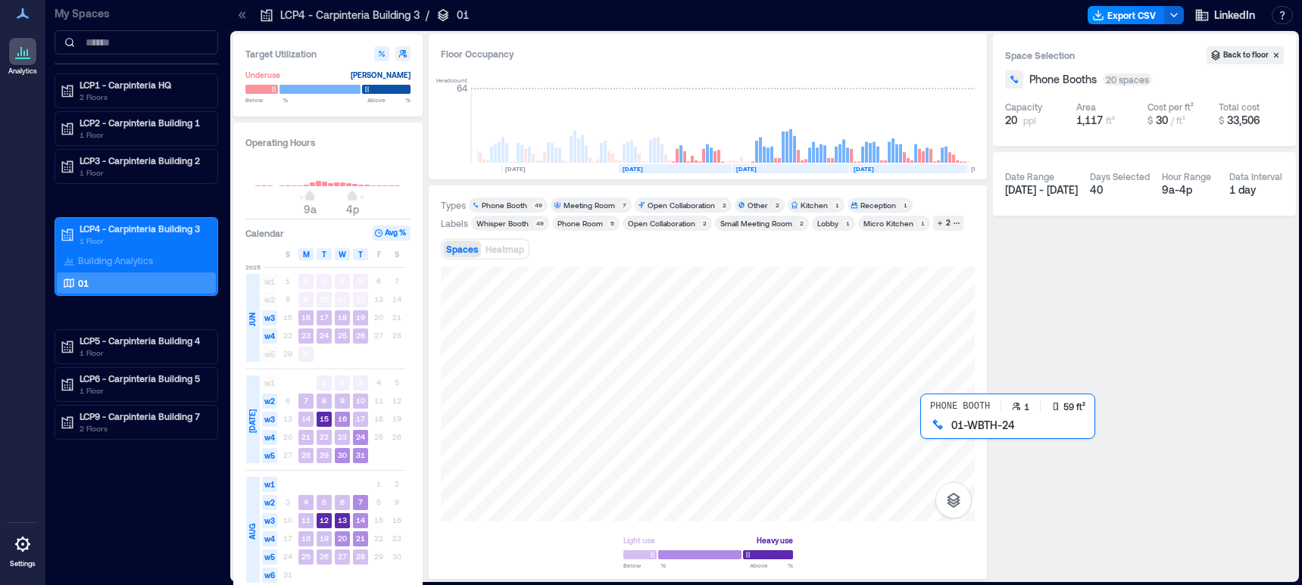
click at [927, 433] on div at bounding box center [708, 394] width 534 height 254
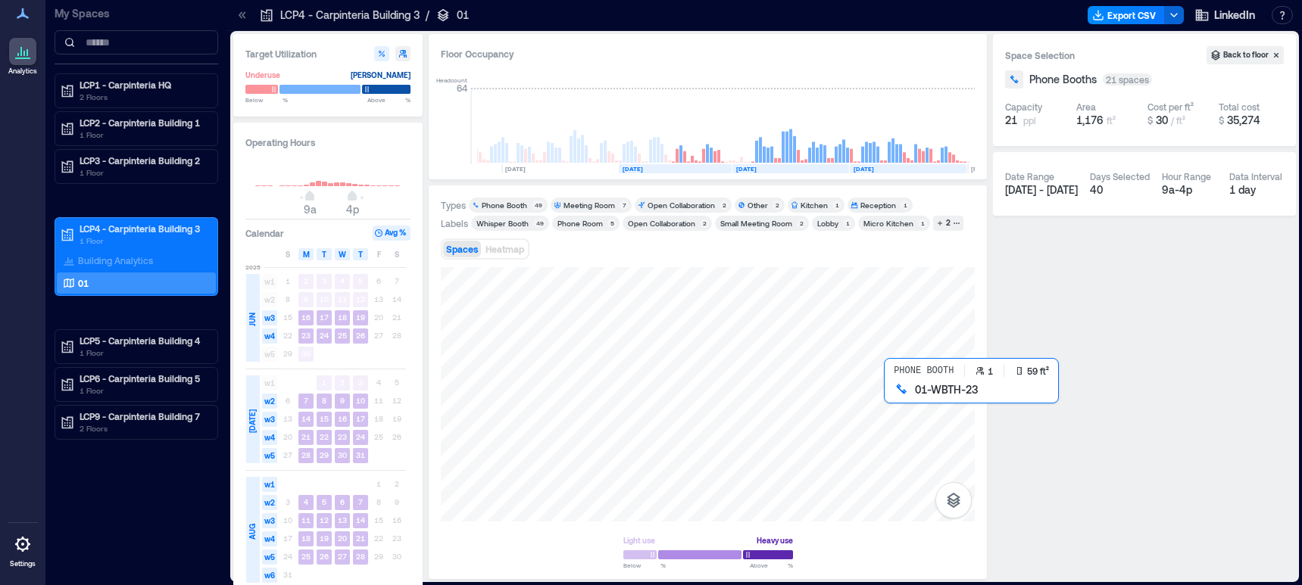
click at [897, 401] on div at bounding box center [708, 394] width 534 height 254
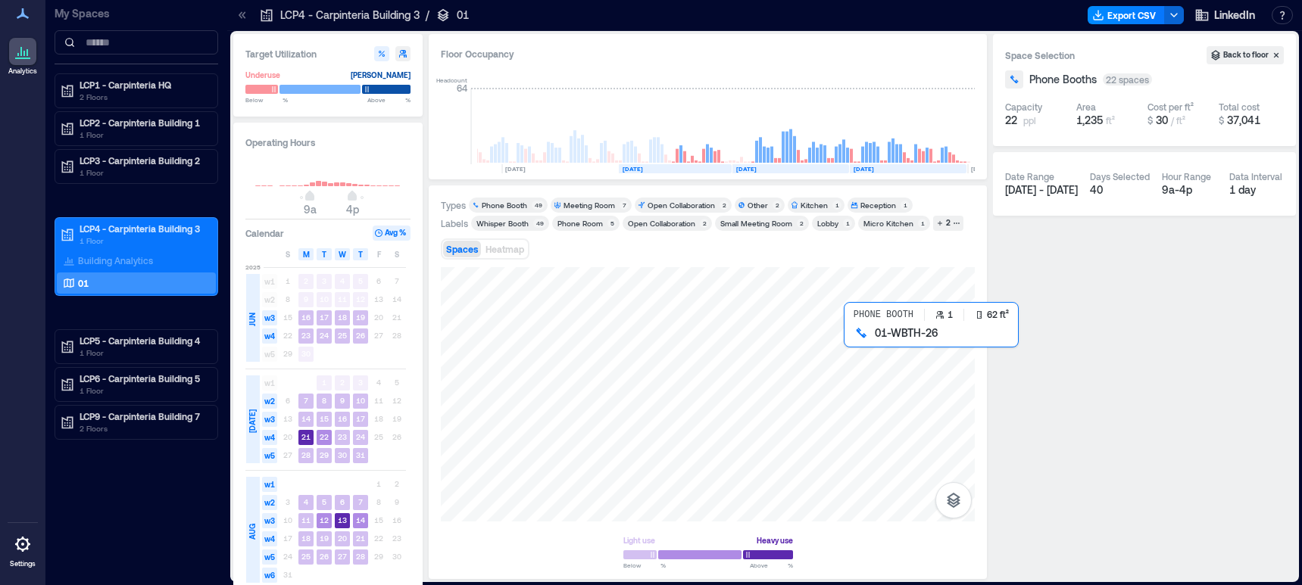
click at [852, 342] on div at bounding box center [708, 394] width 534 height 254
click at [834, 339] on div at bounding box center [708, 394] width 534 height 254
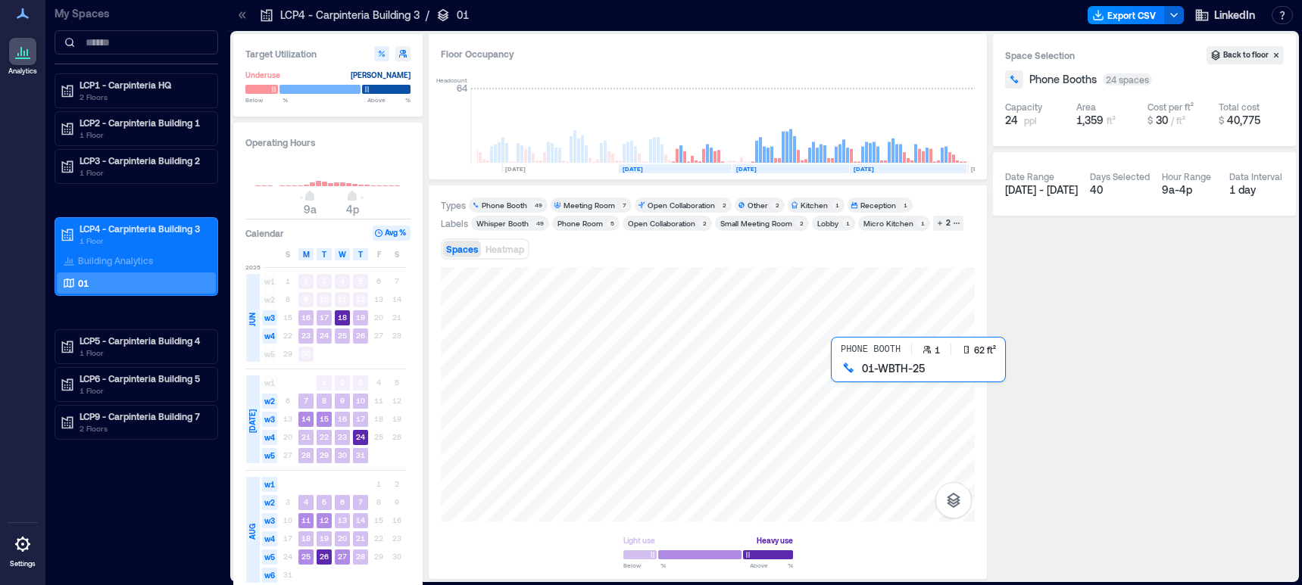
click at [841, 382] on div at bounding box center [708, 394] width 534 height 254
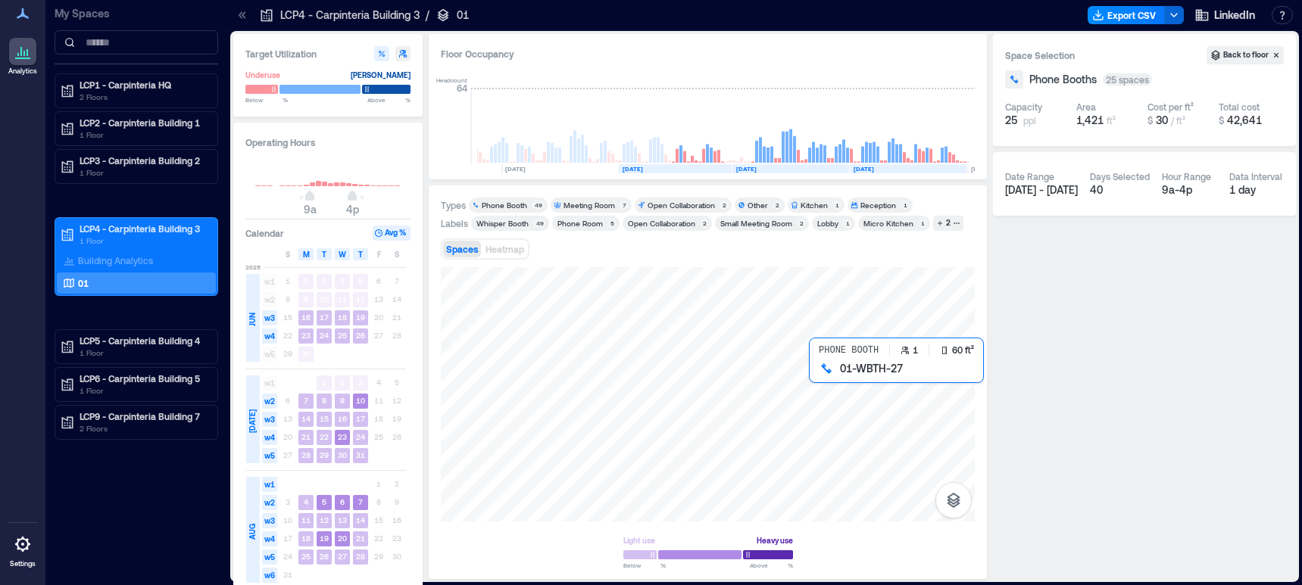
click at [819, 381] on div at bounding box center [708, 394] width 534 height 254
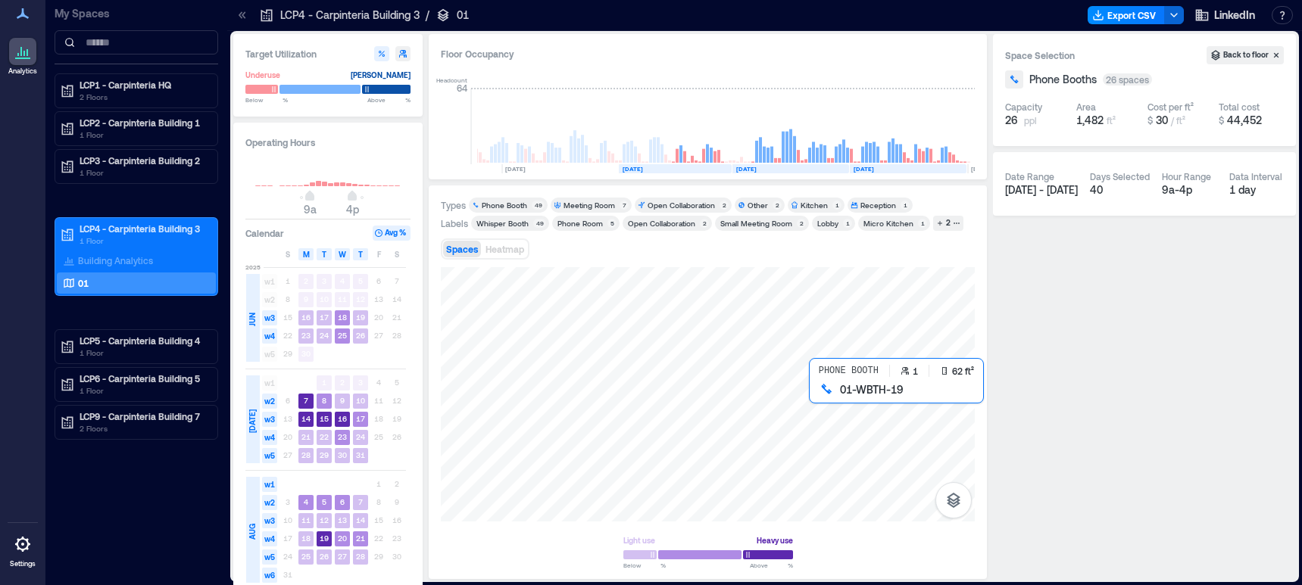
click at [819, 394] on div at bounding box center [708, 394] width 534 height 254
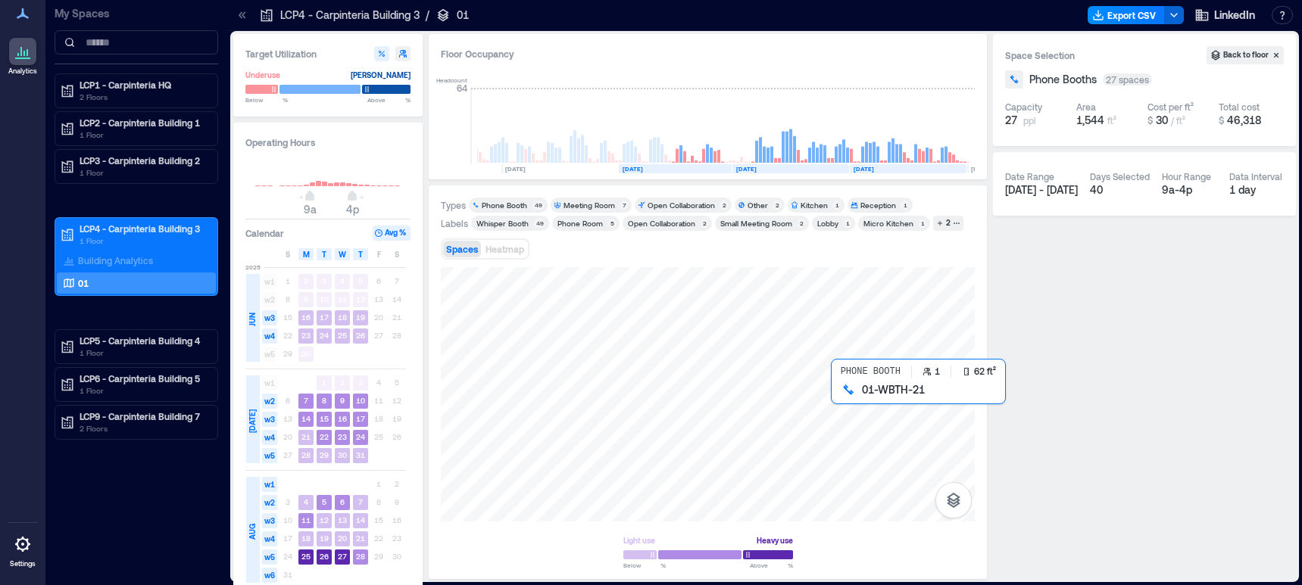
click at [843, 397] on div at bounding box center [708, 394] width 534 height 254
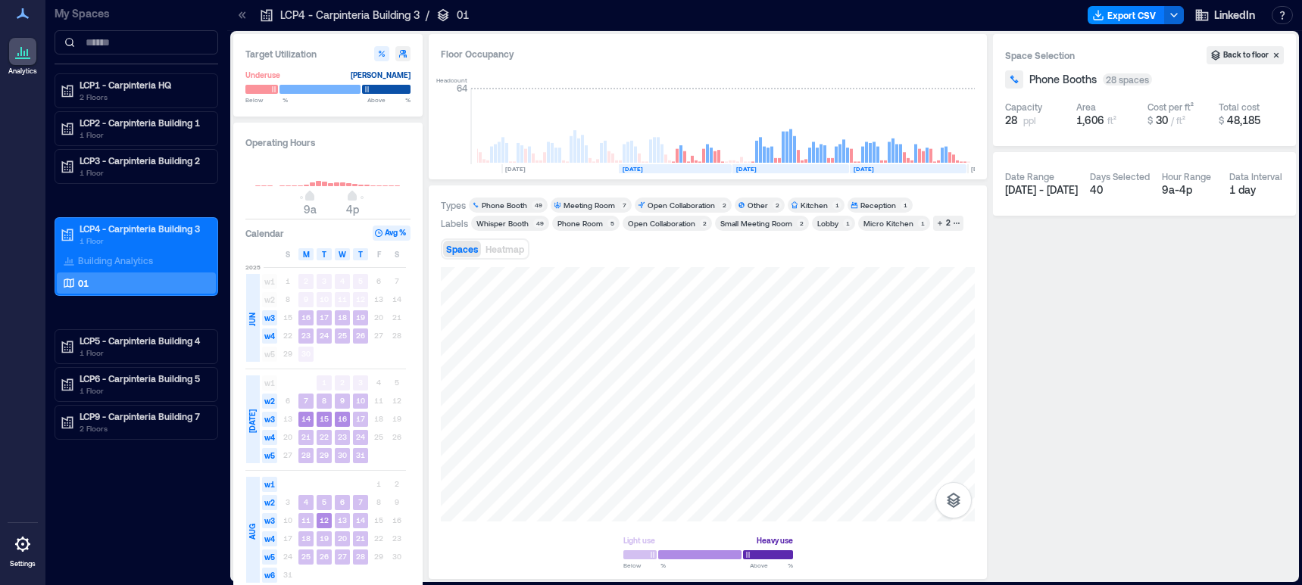
click at [499, 222] on div "Whisper Booth" at bounding box center [502, 223] width 52 height 11
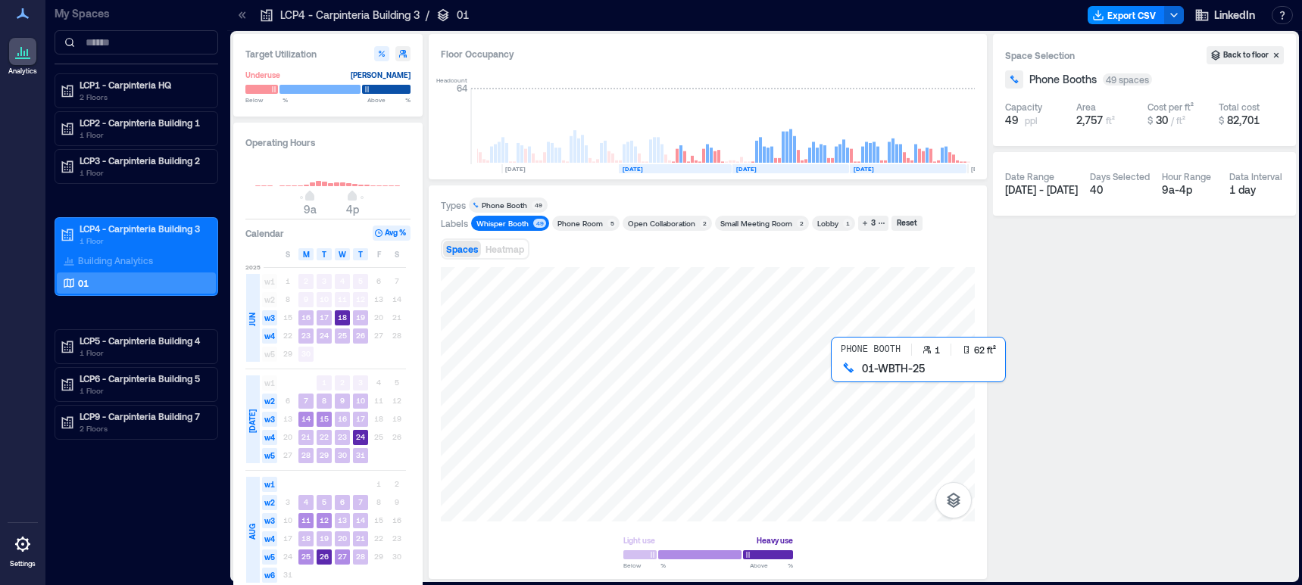
click at [839, 379] on div at bounding box center [708, 394] width 534 height 254
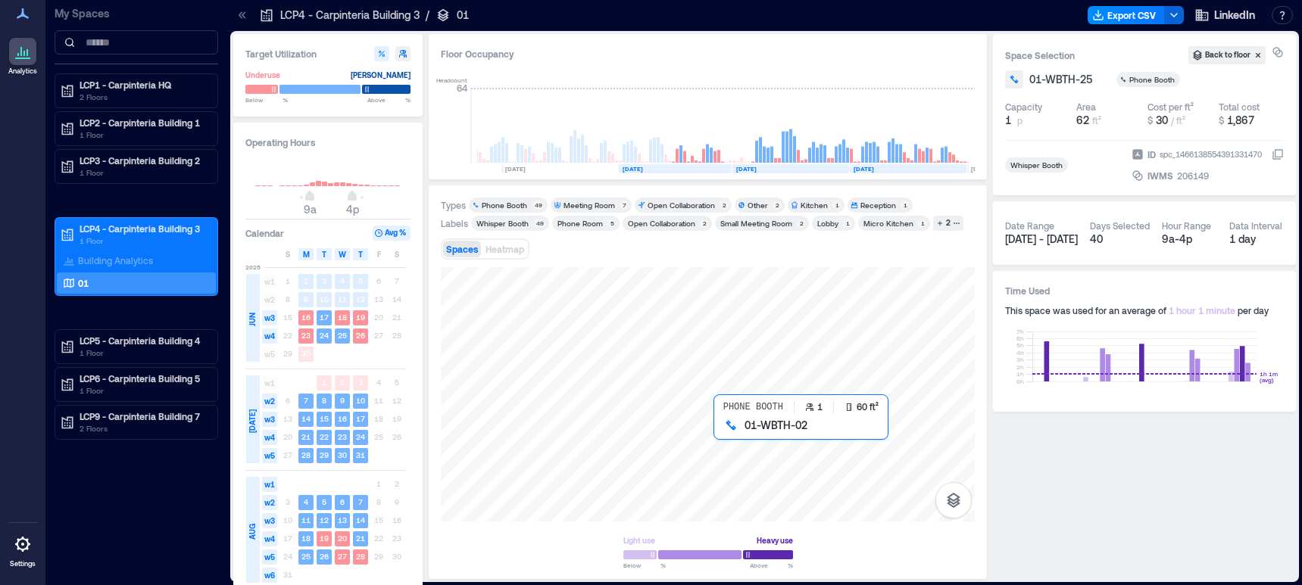
click at [722, 432] on div at bounding box center [708, 394] width 534 height 254
